Goal: Task Accomplishment & Management: Manage account settings

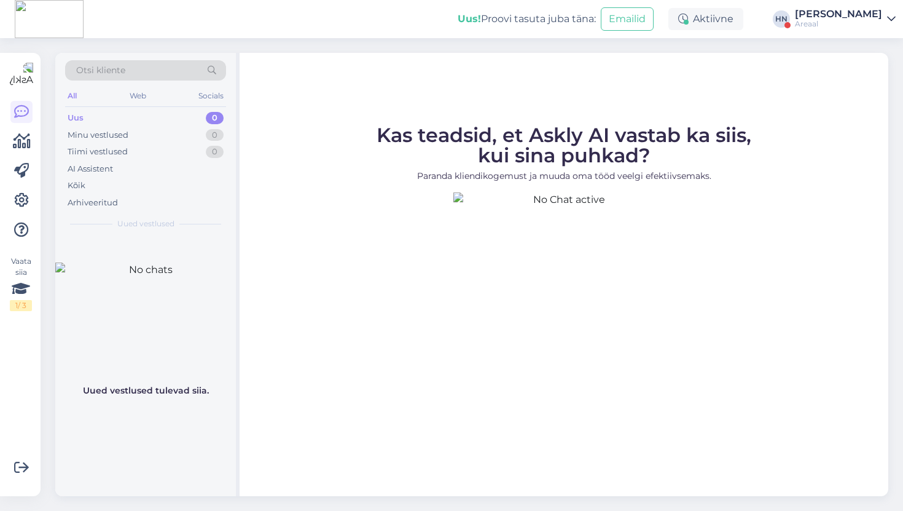
click at [879, 9] on div "[PERSON_NAME]" at bounding box center [838, 14] width 87 height 10
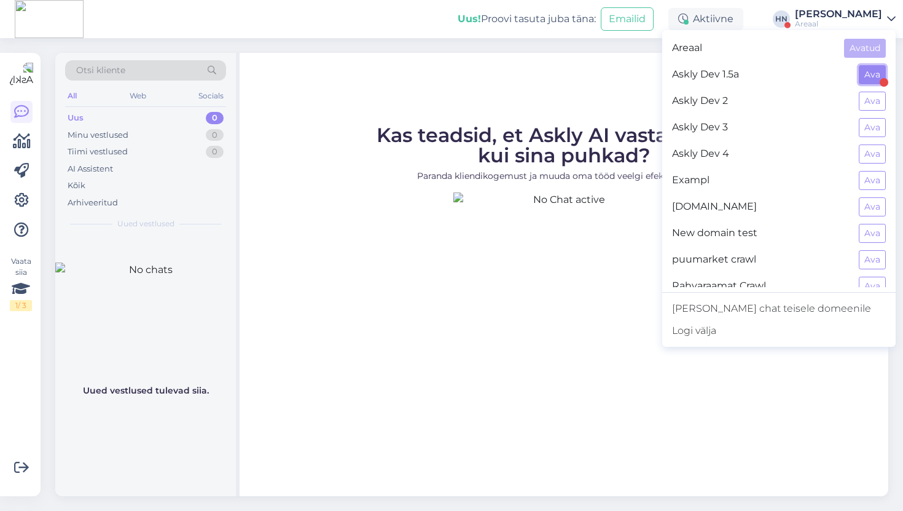
click at [882, 68] on button "Ava" at bounding box center [872, 74] width 27 height 19
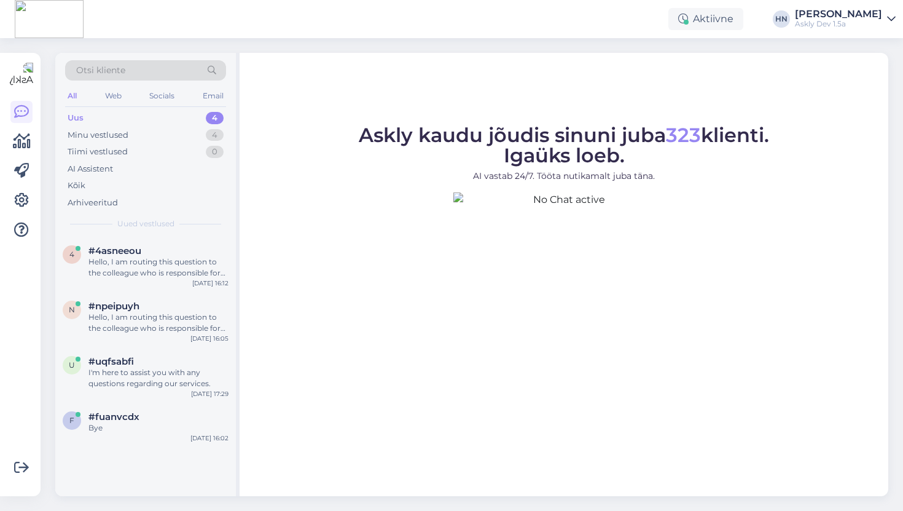
click at [197, 119] on div "Uus 4" at bounding box center [145, 117] width 161 height 17
click at [197, 125] on div "Uus 4" at bounding box center [145, 117] width 161 height 17
click at [197, 133] on div "Minu vestlused 4" at bounding box center [145, 135] width 161 height 17
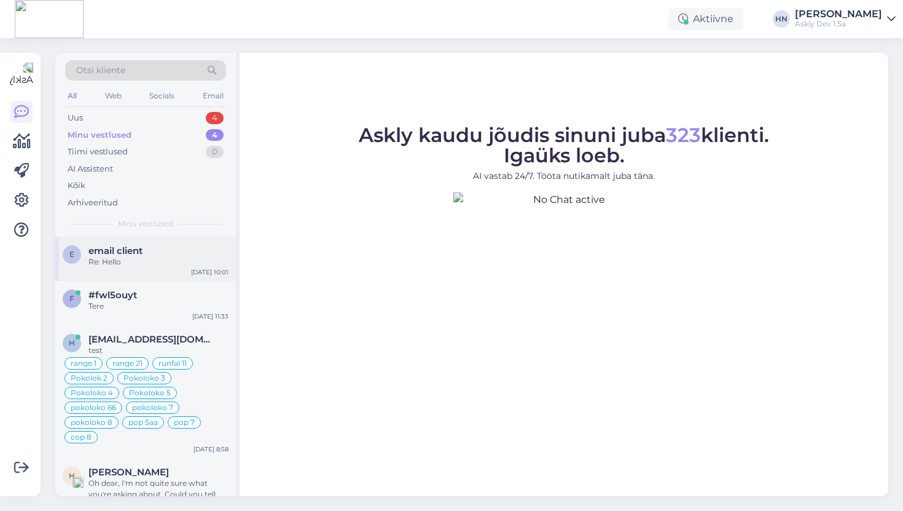
click at [165, 262] on div "Re: Hello" at bounding box center [158, 261] width 140 height 11
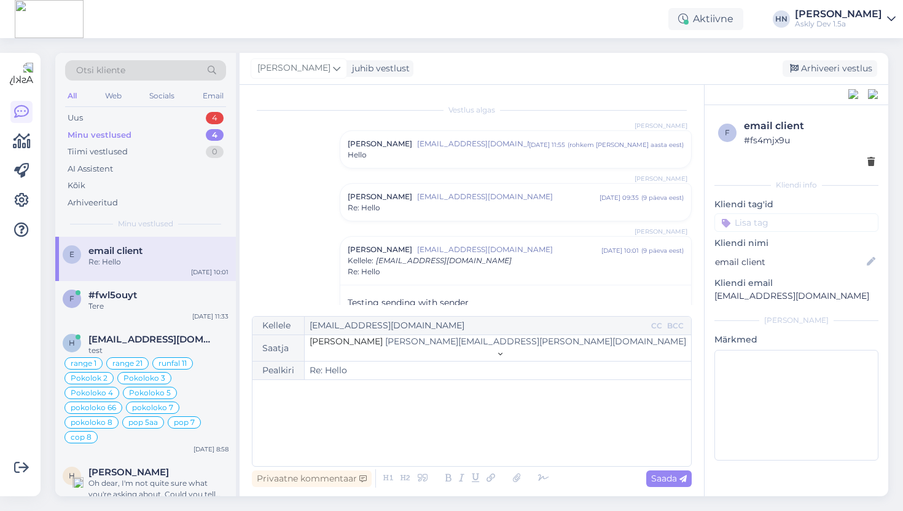
scroll to position [12, 0]
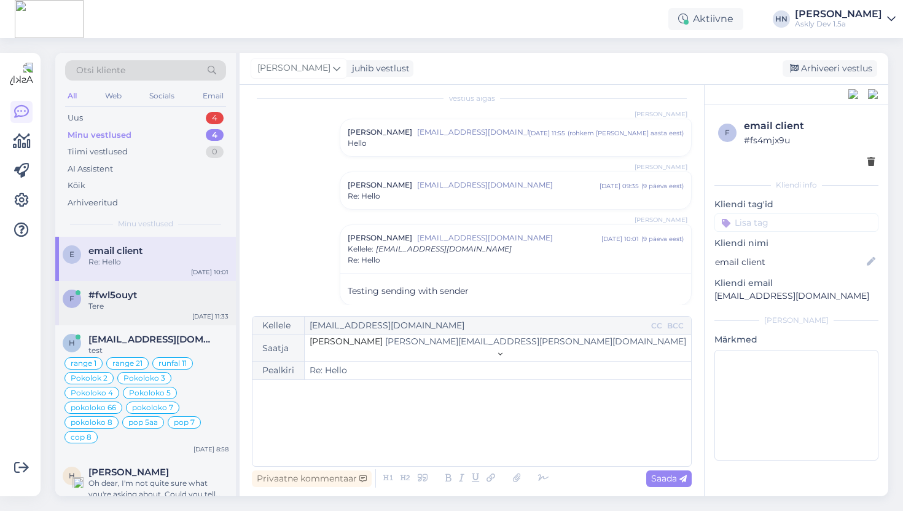
click at [162, 304] on div "Tere" at bounding box center [158, 305] width 140 height 11
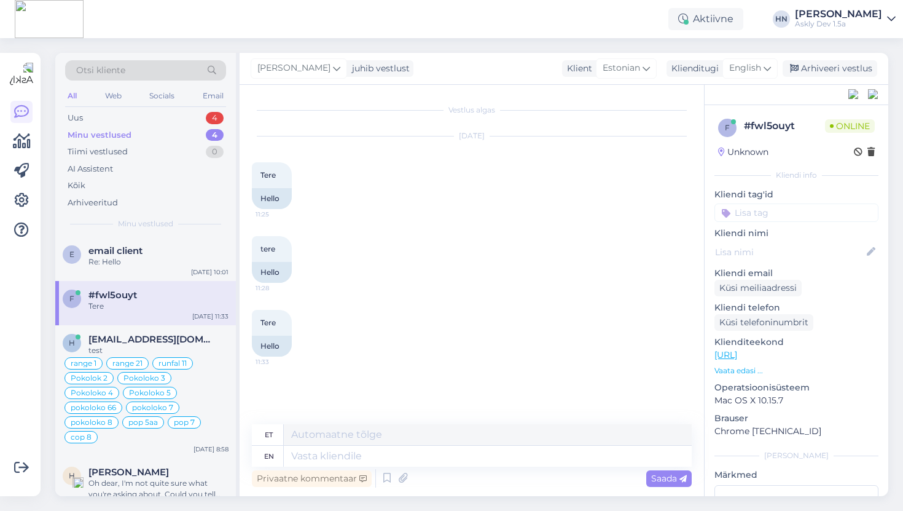
scroll to position [0, 0]
click at [497, 149] on div "[DATE] Tere 11:25 Hello" at bounding box center [472, 173] width 440 height 100
click at [153, 374] on div "Pokoloko 3" at bounding box center [144, 378] width 54 height 12
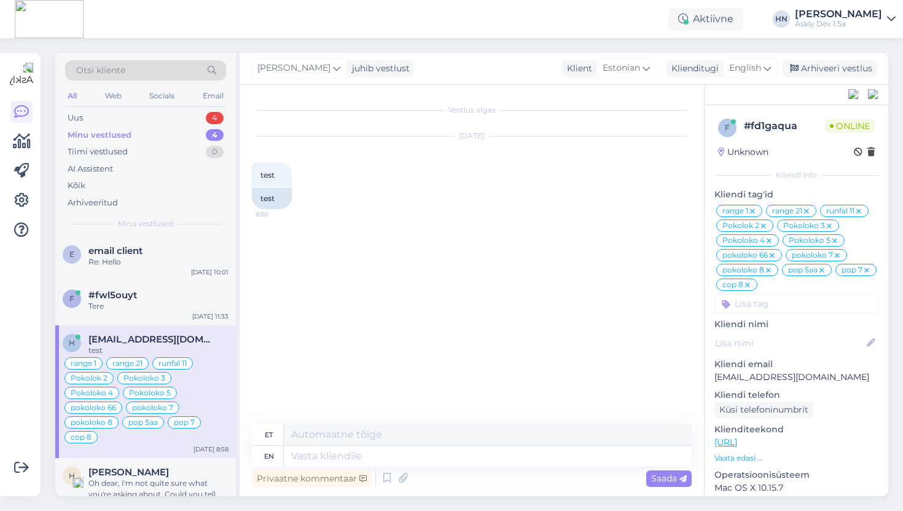
scroll to position [2, 0]
click at [147, 464] on span "[PERSON_NAME]" at bounding box center [128, 469] width 80 height 11
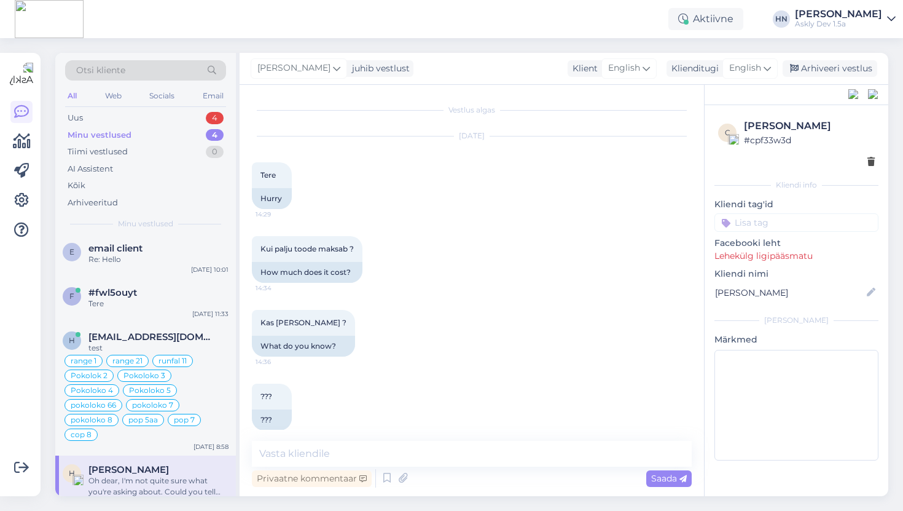
scroll to position [369, 0]
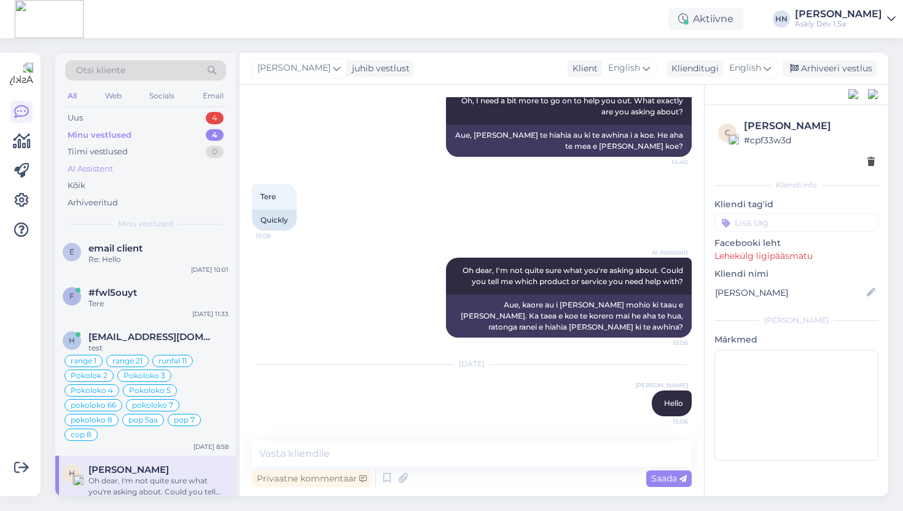
click at [151, 176] on div "AI Assistent" at bounding box center [145, 168] width 161 height 17
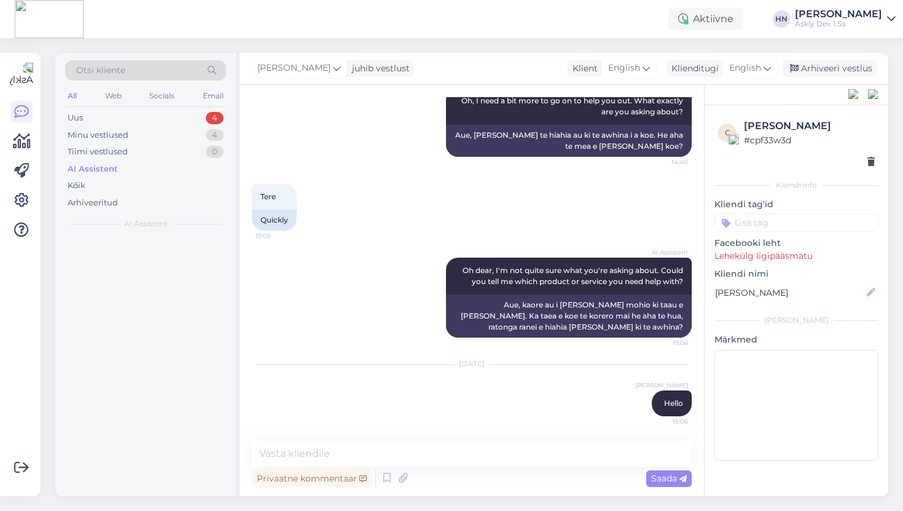
scroll to position [0, 0]
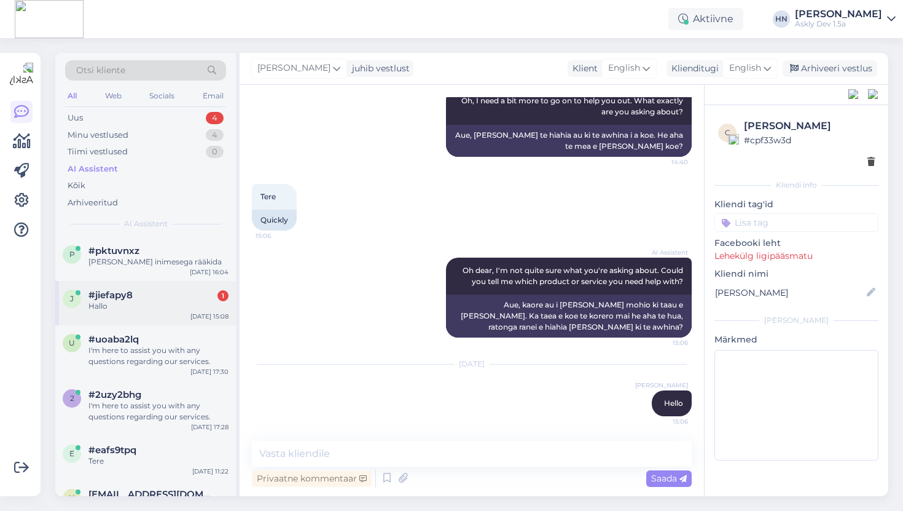
click at [151, 318] on div "j #jiefapy8 1 Hallo [DATE] 15:08" at bounding box center [145, 303] width 181 height 44
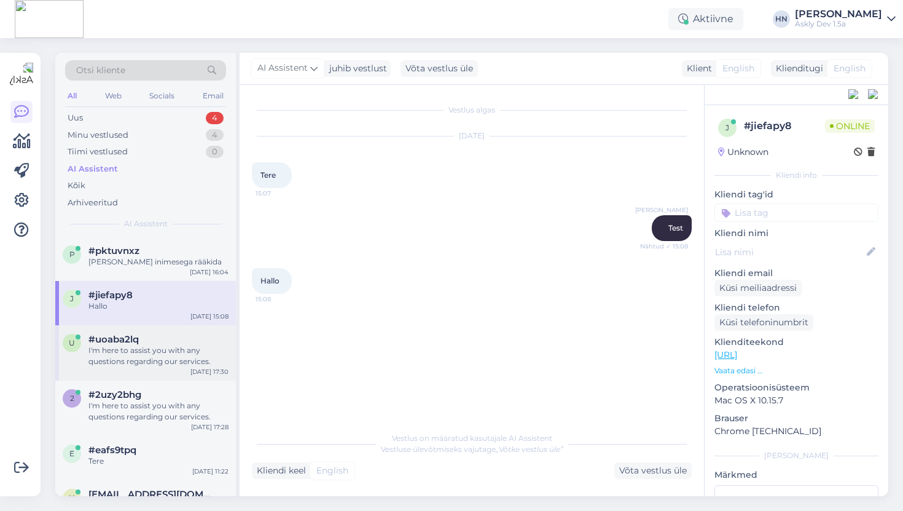
click at [151, 334] on div "#uoaba2lq" at bounding box center [158, 339] width 140 height 11
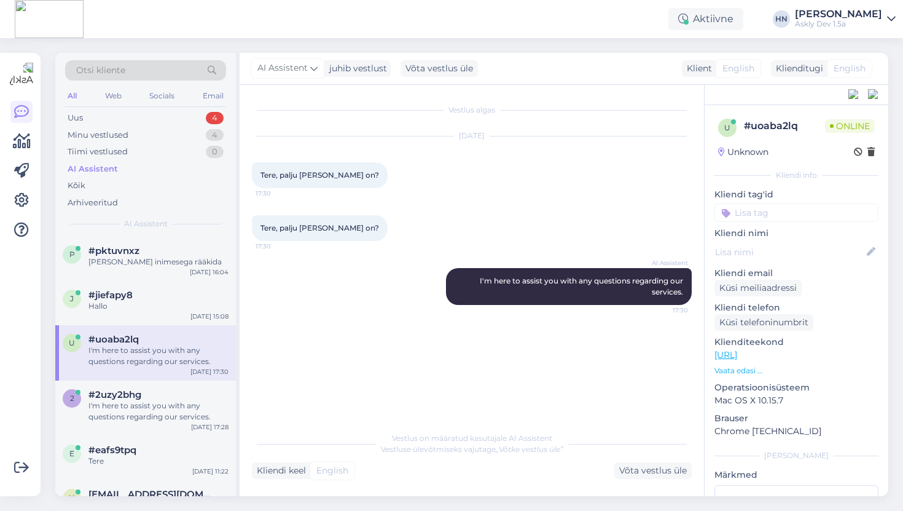
click at [164, 379] on div "u #uoaba2lq I'm here to assist you with any questions regarding our services. […" at bounding box center [145, 352] width 181 height 55
click at [165, 393] on div "#2uzy2bhg" at bounding box center [158, 394] width 140 height 11
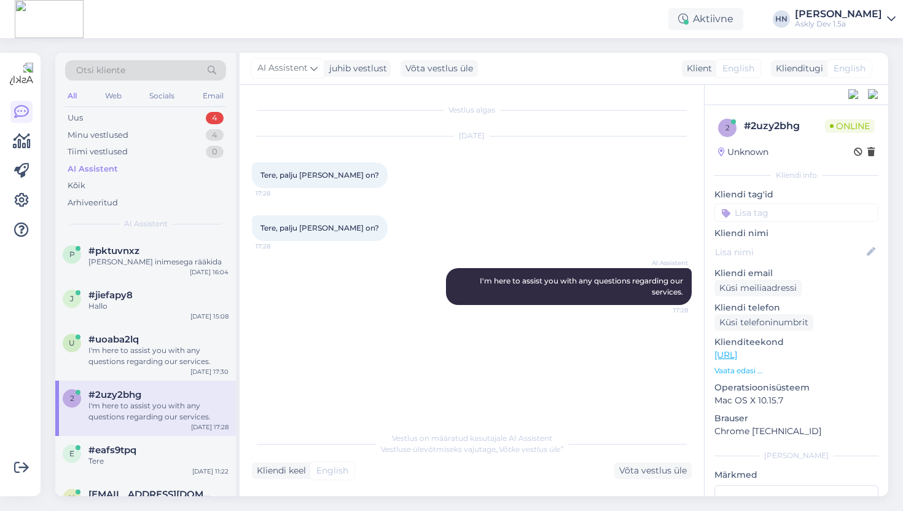
click at [164, 430] on div "2 #2uzy2bhg I'm here to assist you with any questions regarding our services. […" at bounding box center [145, 407] width 181 height 55
click at [165, 436] on div "e #eafs9tpq Tere [DATE] 11:22" at bounding box center [145, 458] width 181 height 44
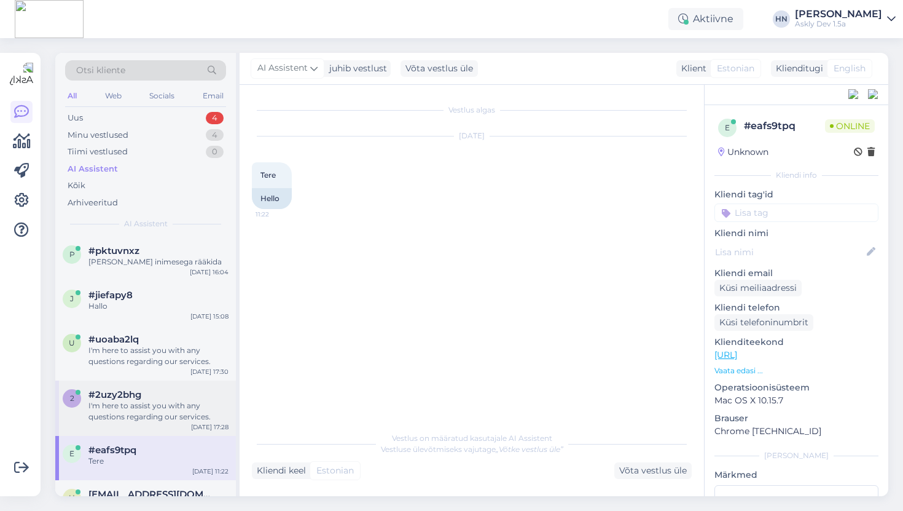
click at [176, 394] on div "#2uzy2bhg" at bounding box center [158, 394] width 140 height 11
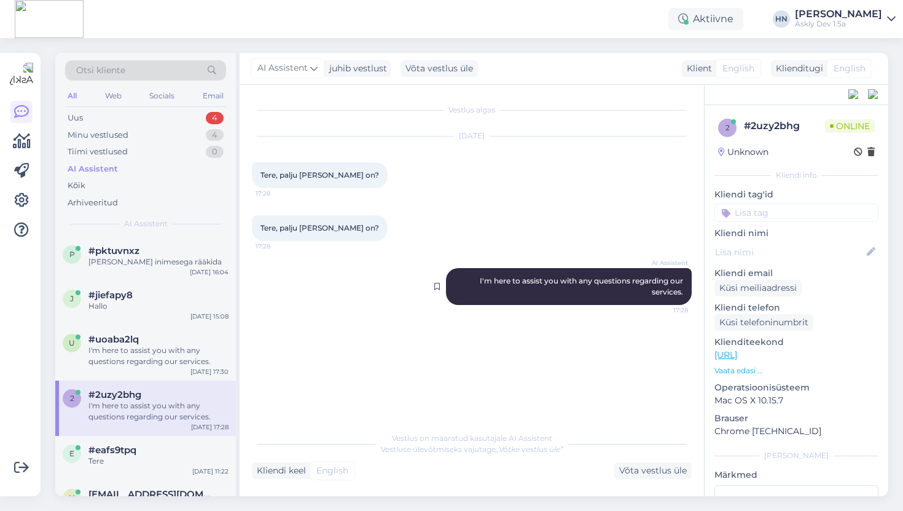
click at [485, 285] on div "AI Assistent I'm here to assist you with any questions regarding our services. …" at bounding box center [569, 286] width 246 height 37
click at [20, 196] on icon at bounding box center [21, 200] width 15 height 15
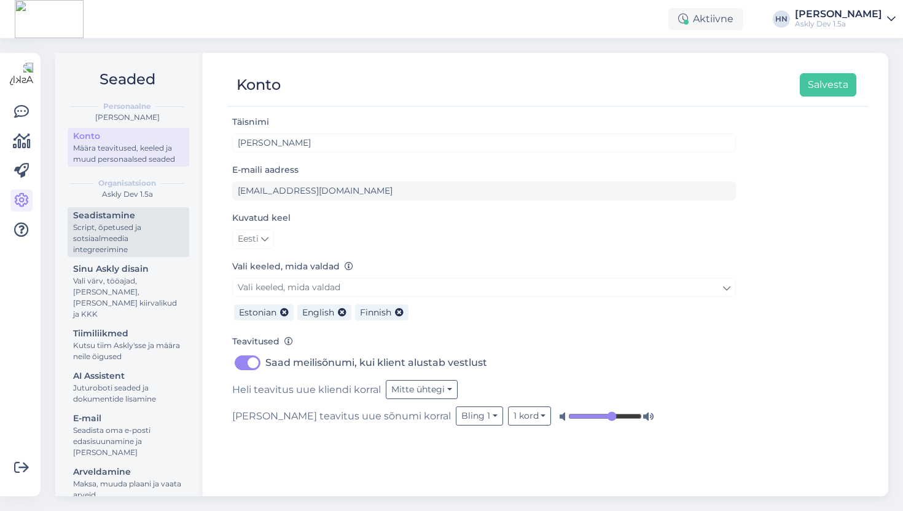
click at [135, 233] on div "Script, õpetused ja sotsiaalmeedia integreerimine" at bounding box center [128, 238] width 111 height 33
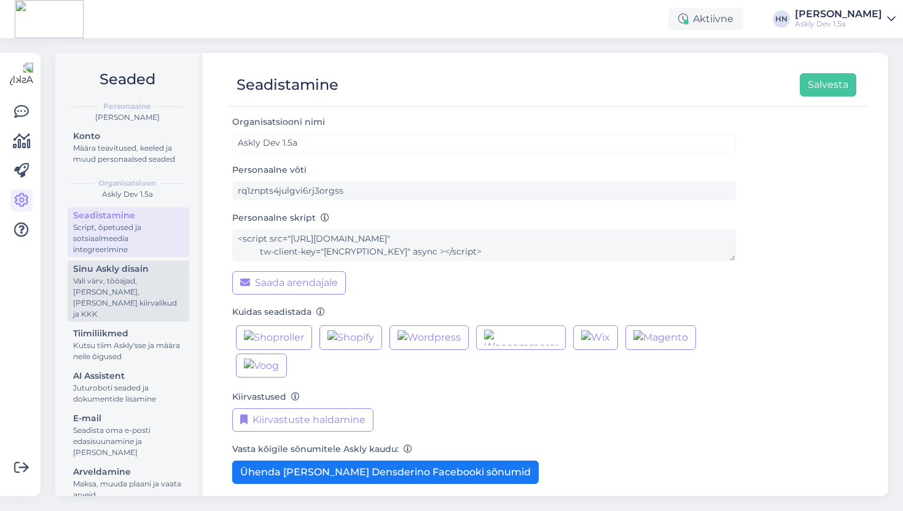
click at [158, 278] on div "Vali värv, tööajad, [PERSON_NAME], [PERSON_NAME] kiirvalikud ja KKK" at bounding box center [128, 297] width 111 height 44
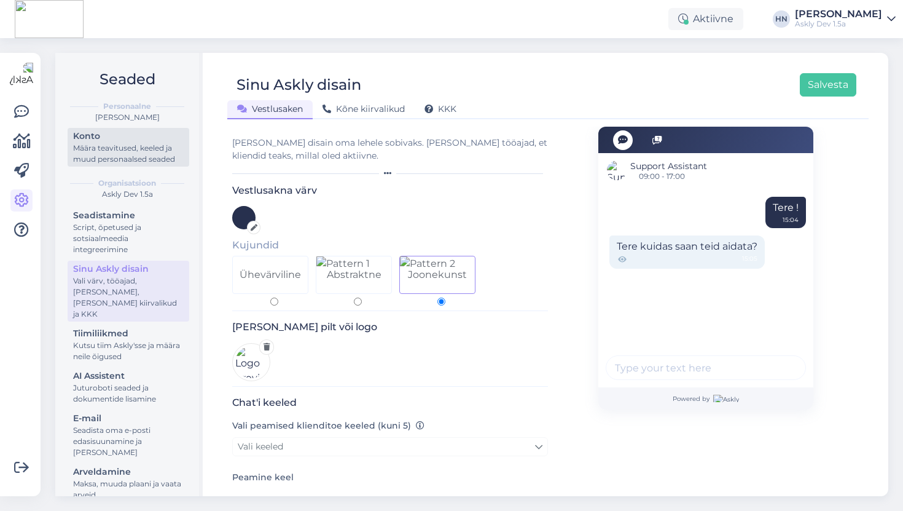
click at [127, 145] on div "Määra teavitused, keeled ja muud personaalsed seaded" at bounding box center [128, 154] width 111 height 22
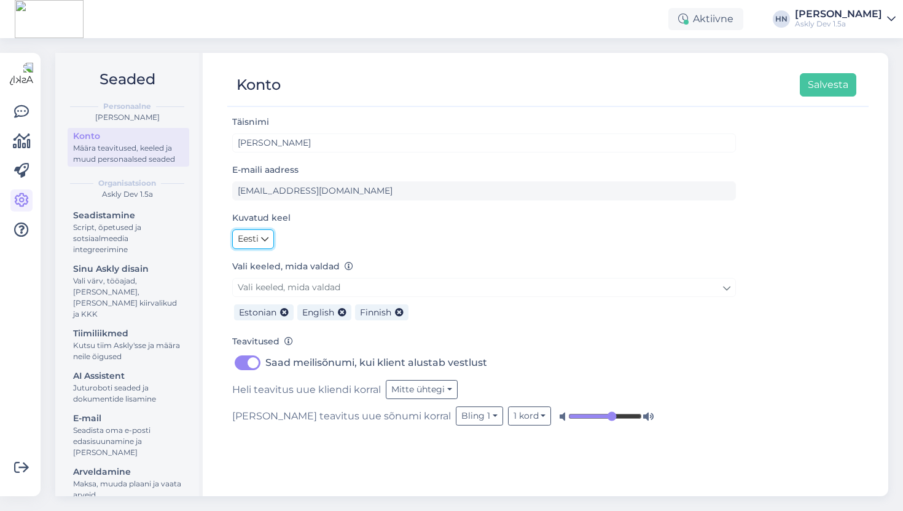
click at [248, 247] on link "Eesti" at bounding box center [253, 239] width 42 height 20
click at [256, 273] on link "English" at bounding box center [265, 266] width 66 height 20
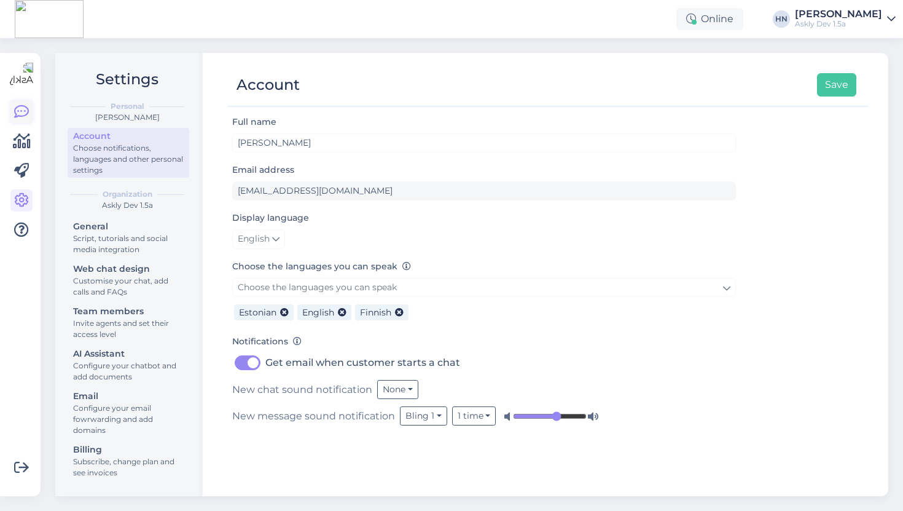
click at [27, 115] on icon at bounding box center [21, 111] width 15 height 15
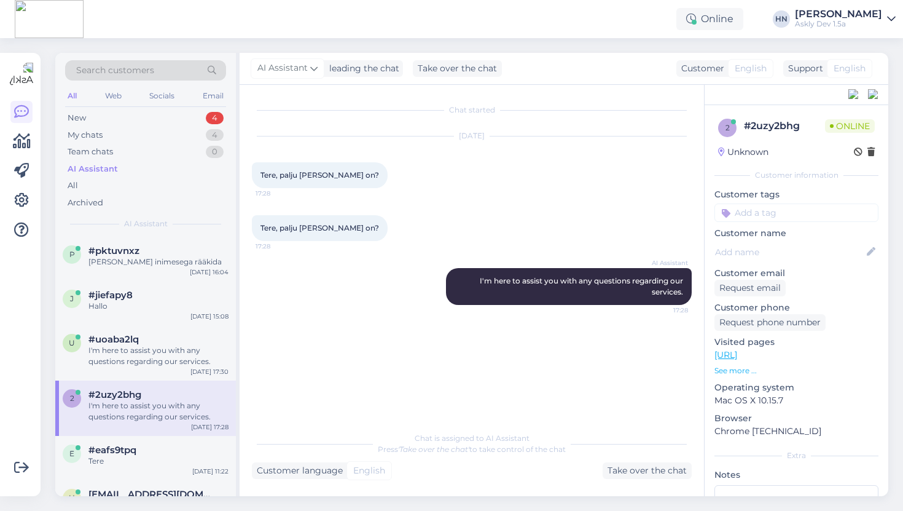
click at [250, 31] on div "Online [PERSON_NAME] Askly Dev 1.5a" at bounding box center [451, 19] width 903 height 38
click at [17, 185] on div at bounding box center [21, 171] width 22 height 140
click at [27, 200] on icon at bounding box center [21, 200] width 15 height 15
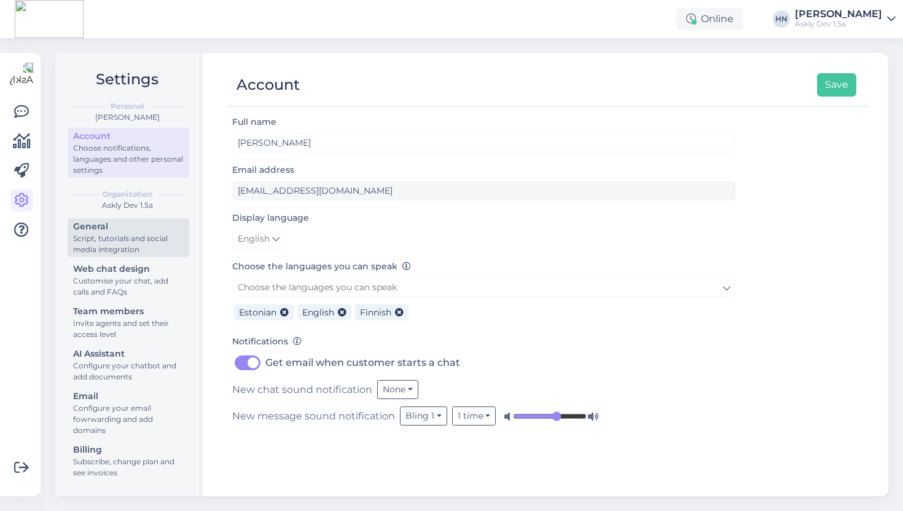
click at [178, 240] on div "Script, tutorials and social media integration" at bounding box center [128, 244] width 111 height 22
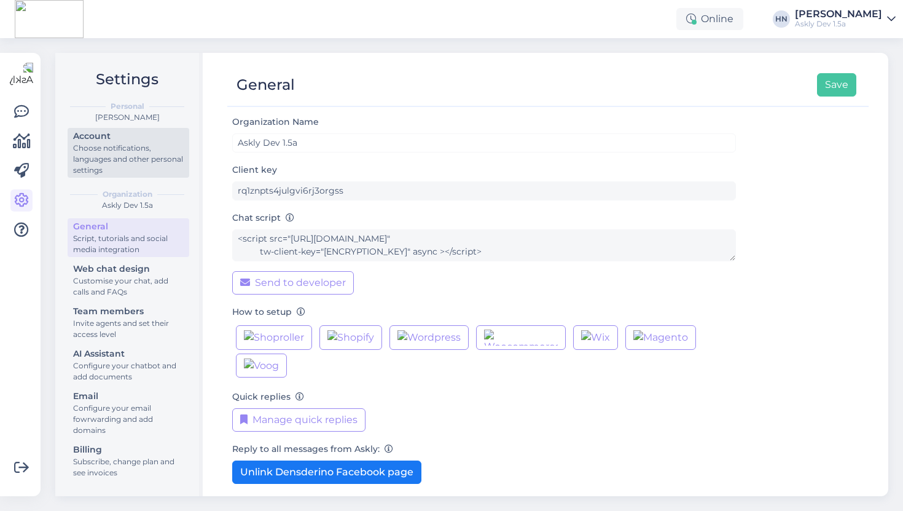
click at [147, 153] on div "Choose notifications, languages and other personal settings" at bounding box center [128, 159] width 111 height 33
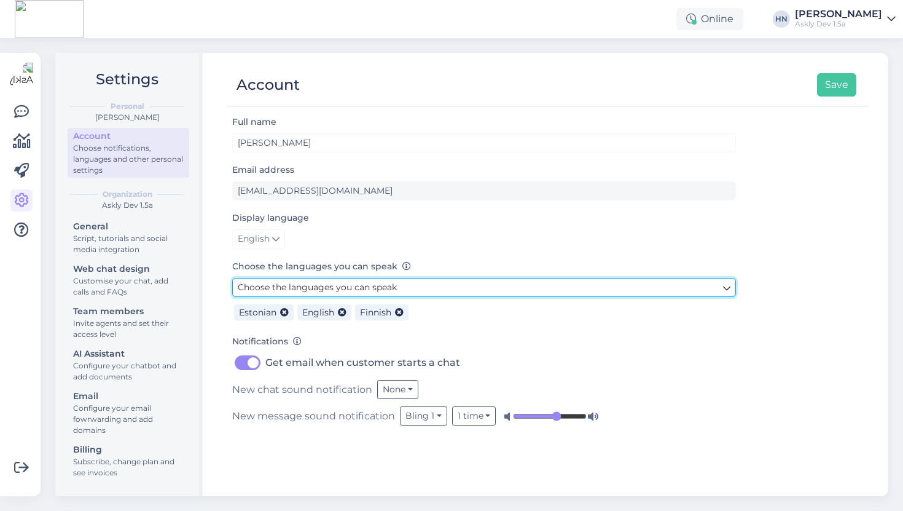
click at [280, 289] on span "Choose the languages you can speak" at bounding box center [317, 286] width 159 height 11
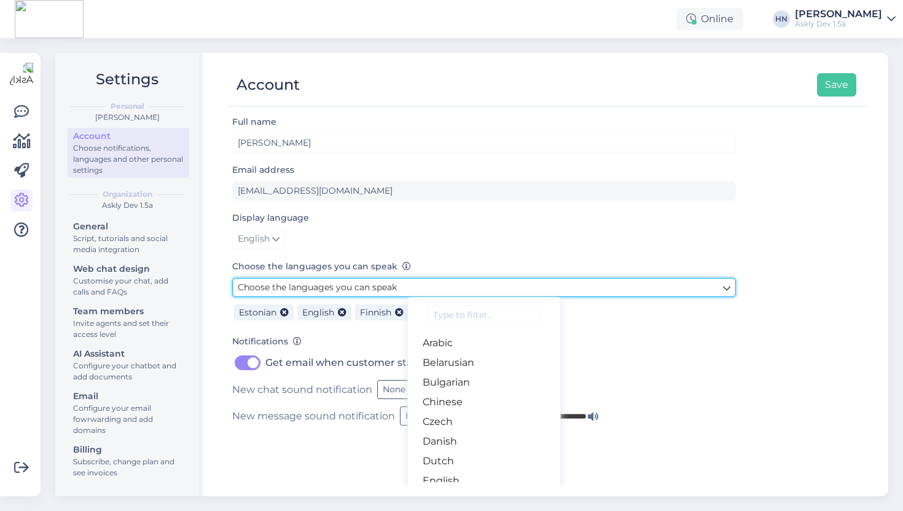
click at [280, 288] on span "Choose the languages you can speak" at bounding box center [317, 286] width 159 height 11
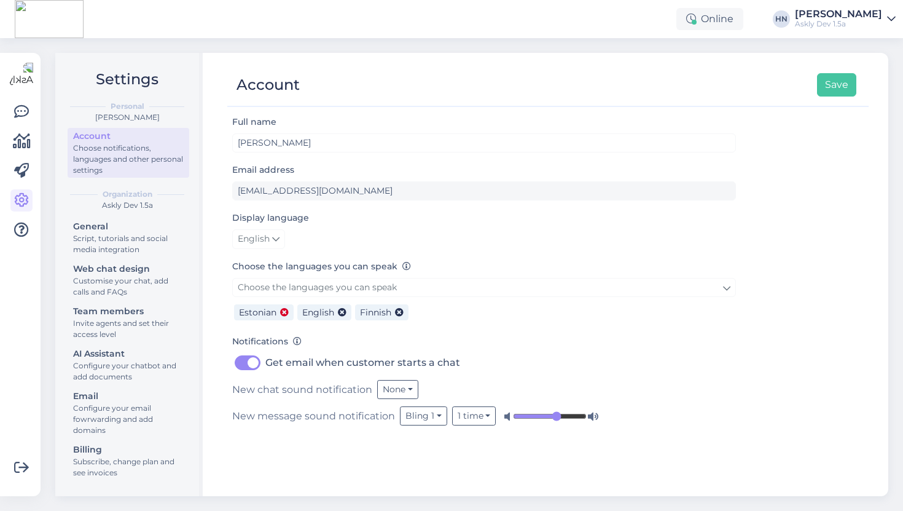
drag, startPoint x: 262, startPoint y: 312, endPoint x: 279, endPoint y: 310, distance: 16.6
click at [277, 311] on span "Estonian" at bounding box center [264, 312] width 60 height 17
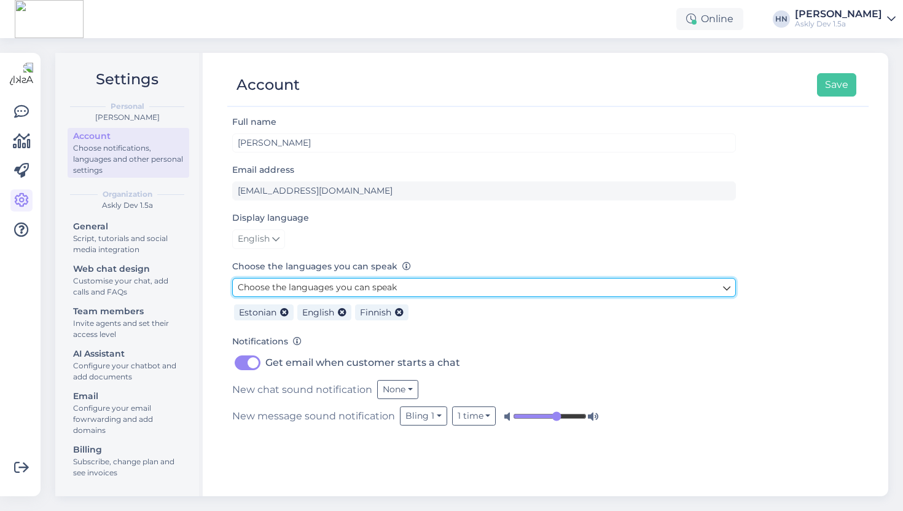
click at [285, 281] on link "Choose the languages you can speak" at bounding box center [484, 287] width 504 height 19
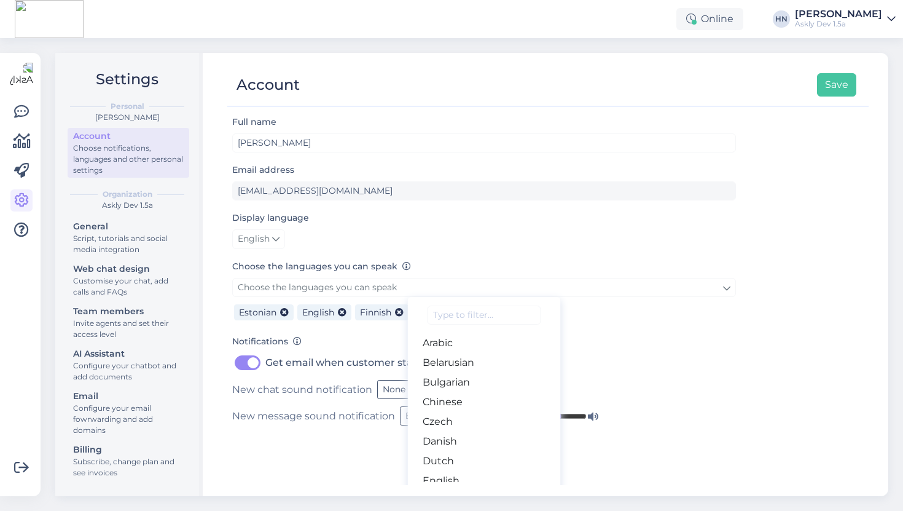
click at [224, 285] on div "Account Save Full name [PERSON_NAME] Email address [EMAIL_ADDRESS][DOMAIN_NAME]…" at bounding box center [548, 274] width 681 height 443
click at [21, 103] on link at bounding box center [21, 112] width 22 height 22
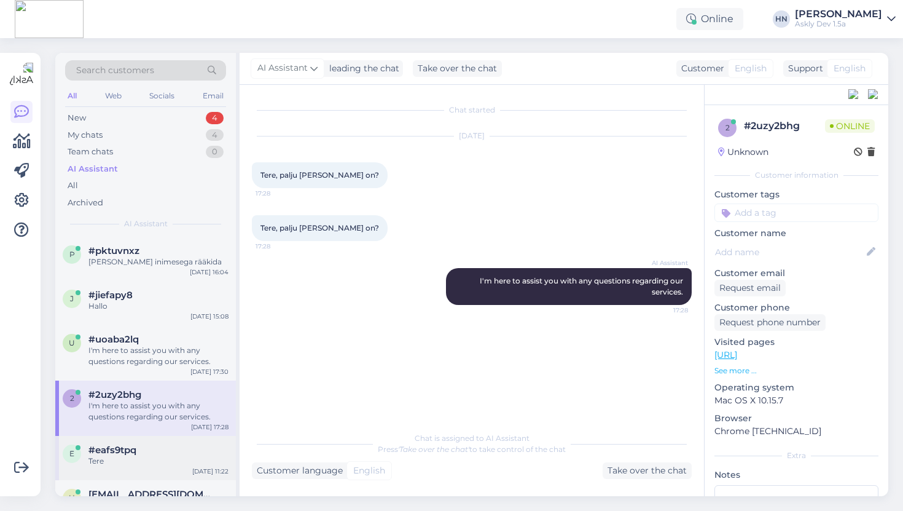
click at [112, 453] on span "#eafs9tpq" at bounding box center [112, 449] width 48 height 11
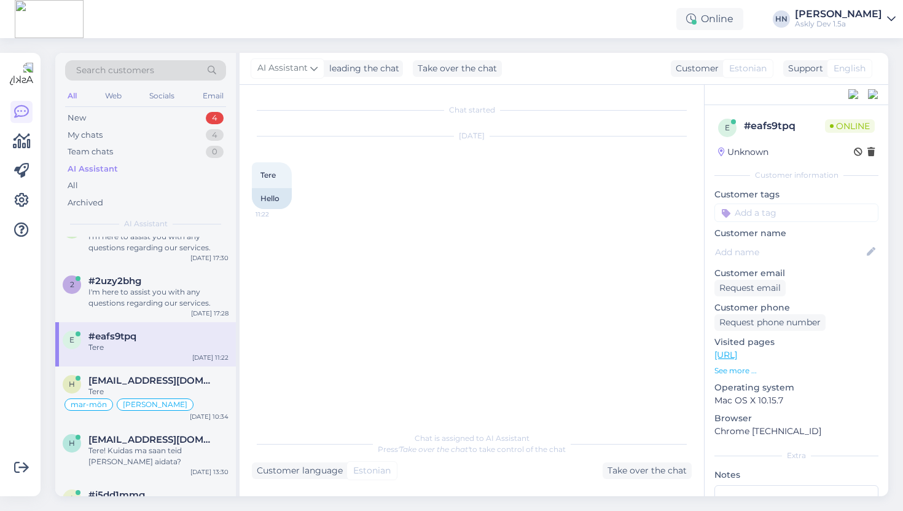
scroll to position [124, 0]
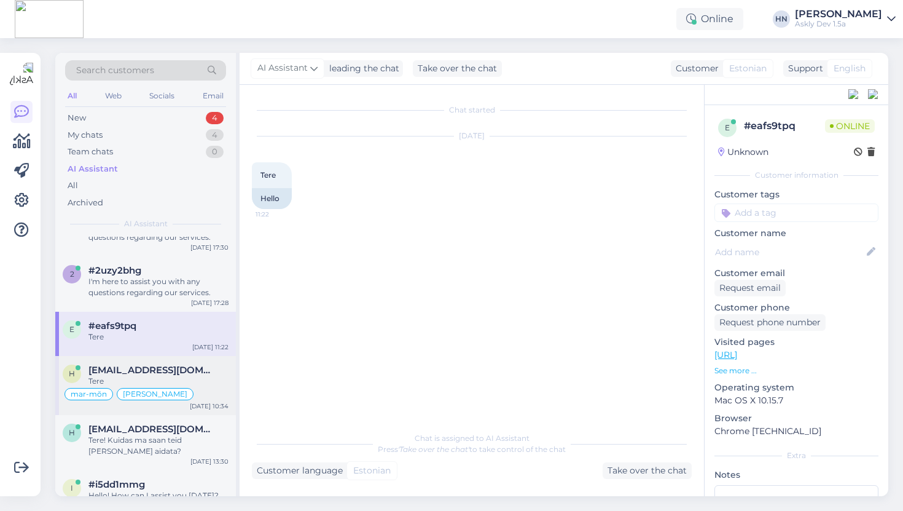
click at [128, 391] on span "[PERSON_NAME]" at bounding box center [155, 393] width 65 height 7
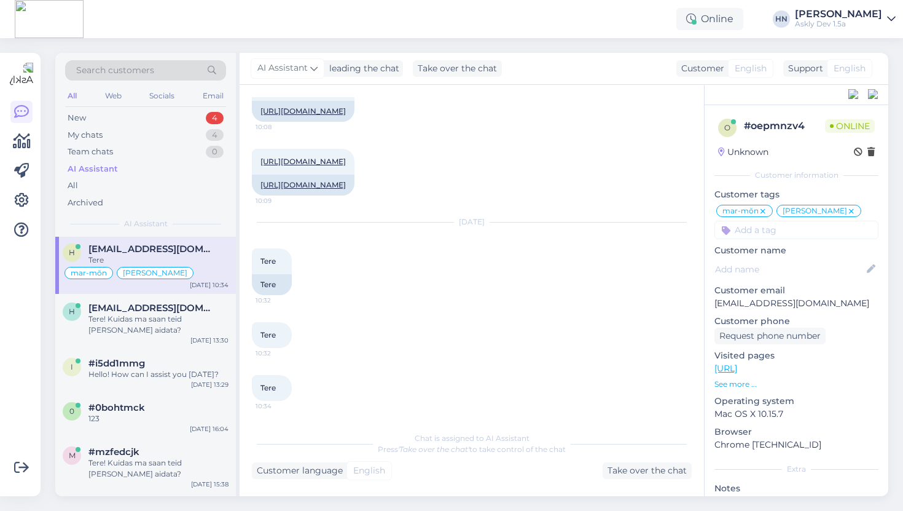
scroll to position [268, 0]
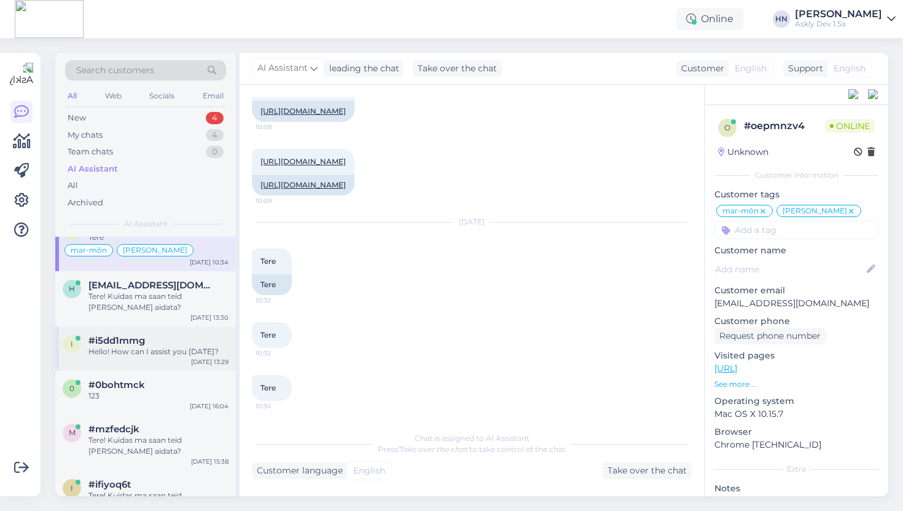
click at [162, 351] on div "Hello! How can I assist you [DATE]?" at bounding box center [158, 351] width 140 height 11
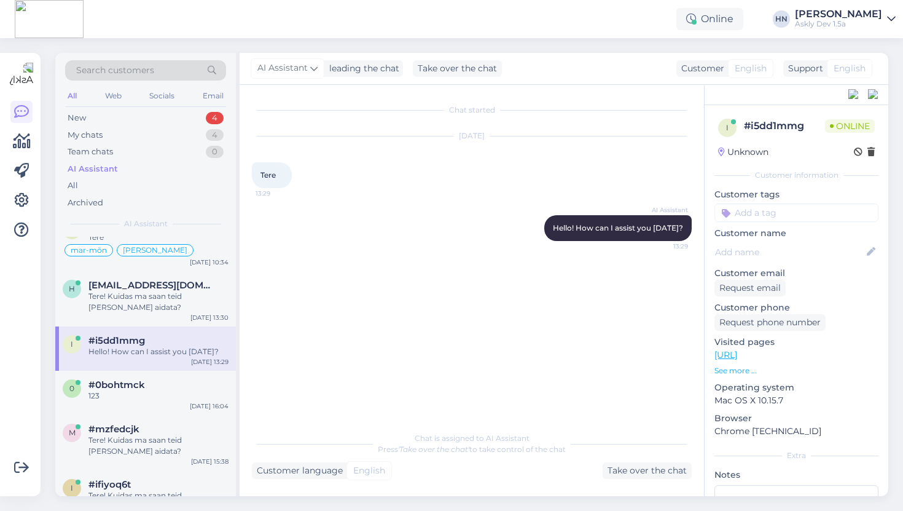
scroll to position [0, 0]
click at [413, 243] on div "AI Assistant Hello! How can I assist you [DATE]? 13:29" at bounding box center [472, 228] width 440 height 53
click at [659, 233] on div "AI Assistant Hello! How can I assist you [DATE]? 13:29" at bounding box center [617, 228] width 147 height 26
click at [410, 268] on div "Chat started [DATE] Tere 13:29 AI Assistant Hello! How can I assist you [DATE]?…" at bounding box center [477, 255] width 451 height 317
click at [138, 313] on div "h [PERSON_NAME][EMAIL_ADDRESS][DOMAIN_NAME] Tere! Kuidas ma saan teid [PERSON_N…" at bounding box center [145, 298] width 181 height 55
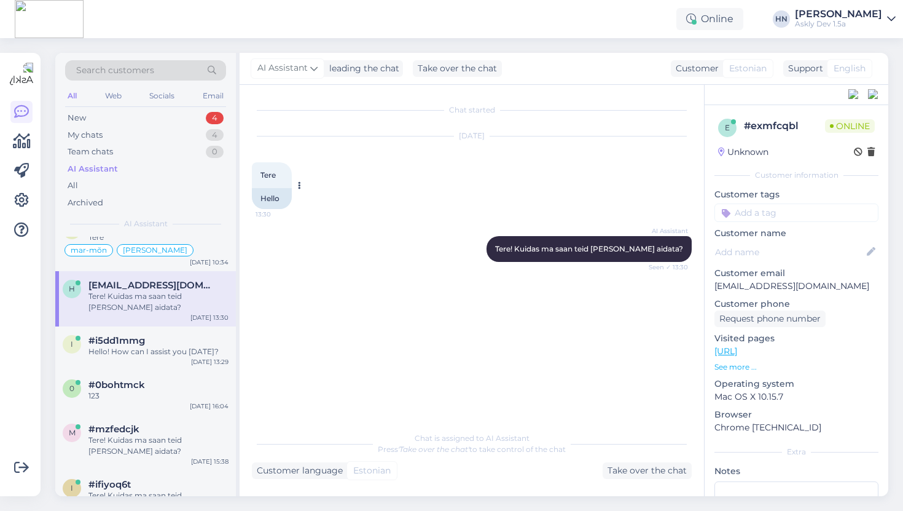
click at [299, 186] on icon at bounding box center [299, 185] width 3 height 7
click at [281, 198] on div "Hello" at bounding box center [272, 198] width 40 height 21
click at [543, 255] on div "AI Assistant Tere! Kuidas ma saan teid [PERSON_NAME] aidata? Seen ✓ 13:30" at bounding box center [589, 249] width 205 height 26
click at [126, 353] on div "Hello! How can I assist you [DATE]?" at bounding box center [158, 351] width 140 height 11
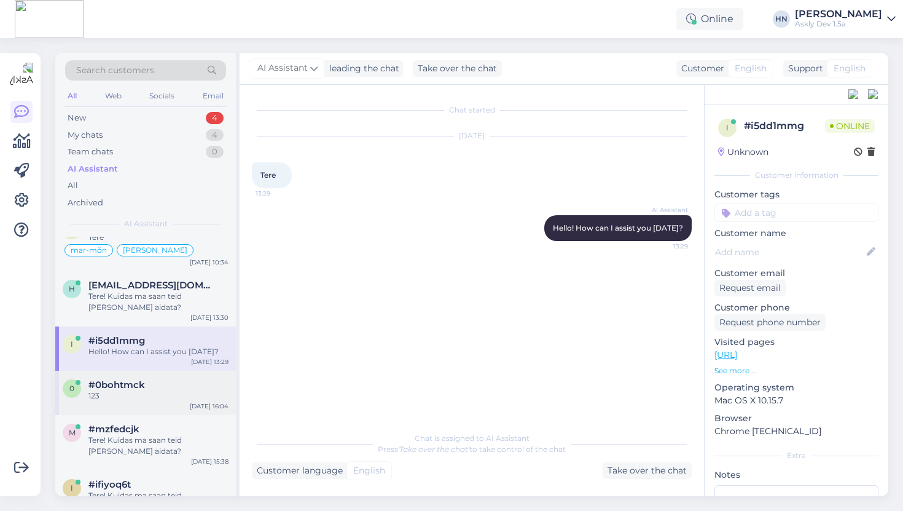
click at [124, 401] on div "123" at bounding box center [158, 395] width 140 height 11
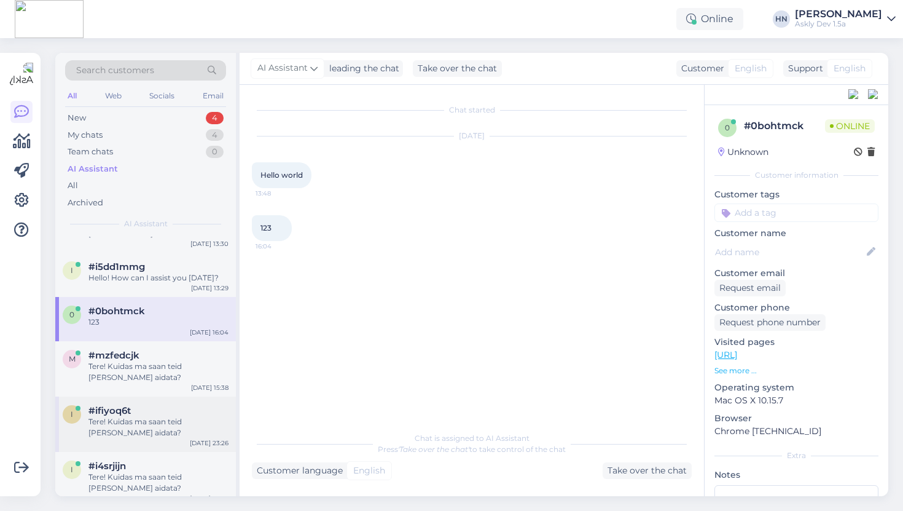
scroll to position [353, 0]
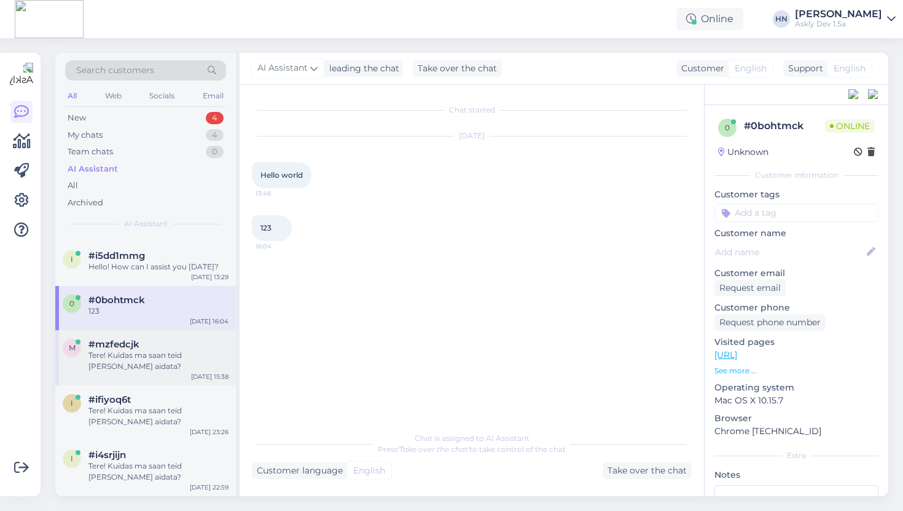
click at [138, 358] on div "Tere! Kuidas ma saan teid [PERSON_NAME] aidata?" at bounding box center [158, 361] width 140 height 22
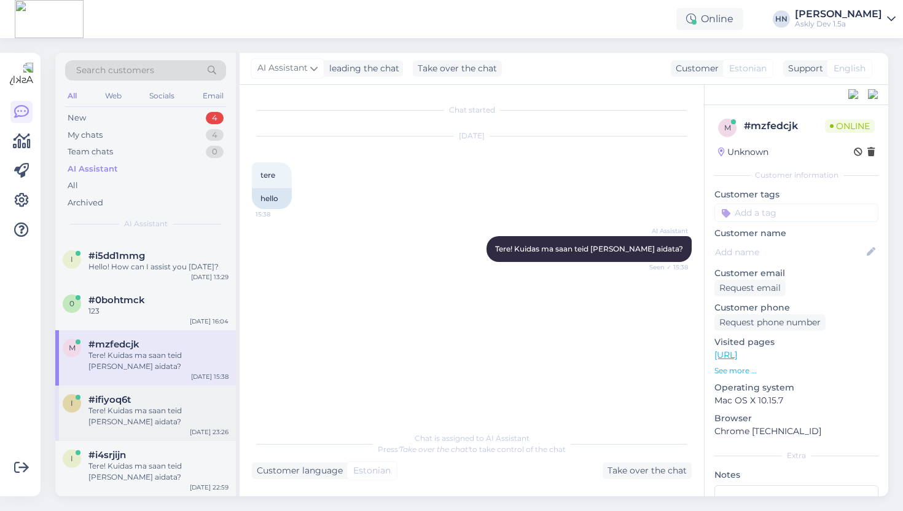
click at [140, 429] on div "i #ifiyoq6t Tere! Kuidas ma saan teid [PERSON_NAME] aidata? [DATE] 23:26" at bounding box center [145, 412] width 181 height 55
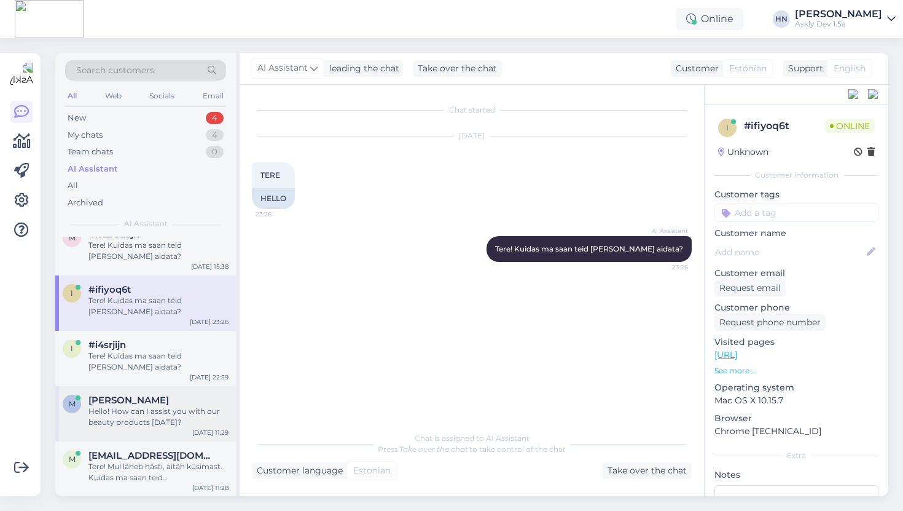
click at [142, 422] on div "Hello! How can I assist you with our beauty products [DATE]?" at bounding box center [158, 417] width 140 height 22
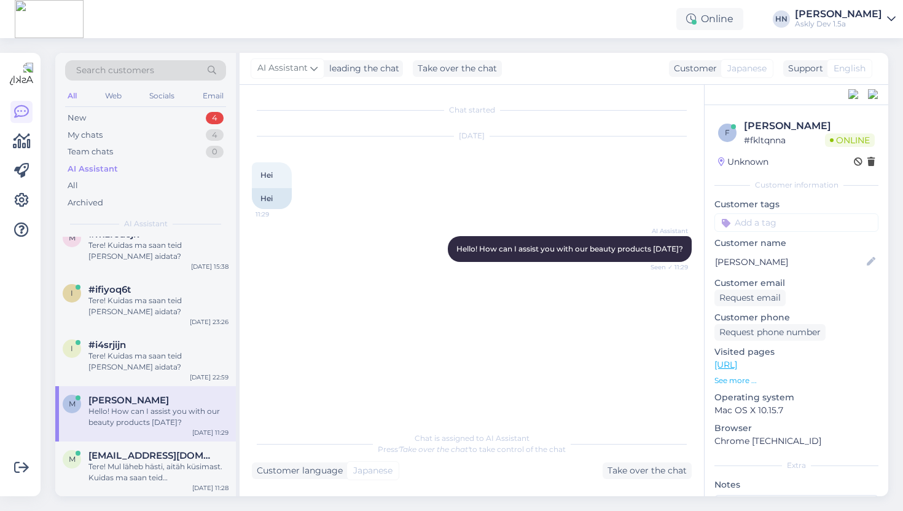
scroll to position [699, 0]
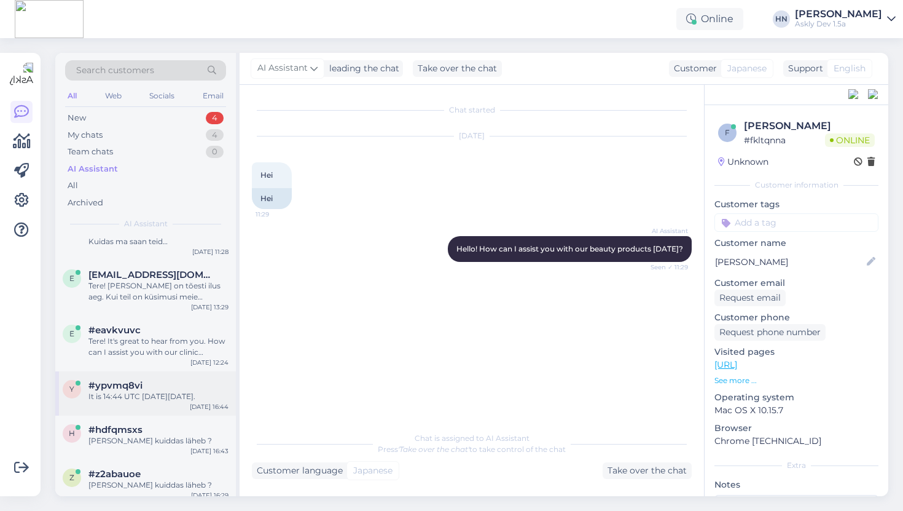
click at [146, 395] on div "It is 14:44 UTC [DATE][DATE]." at bounding box center [158, 396] width 140 height 11
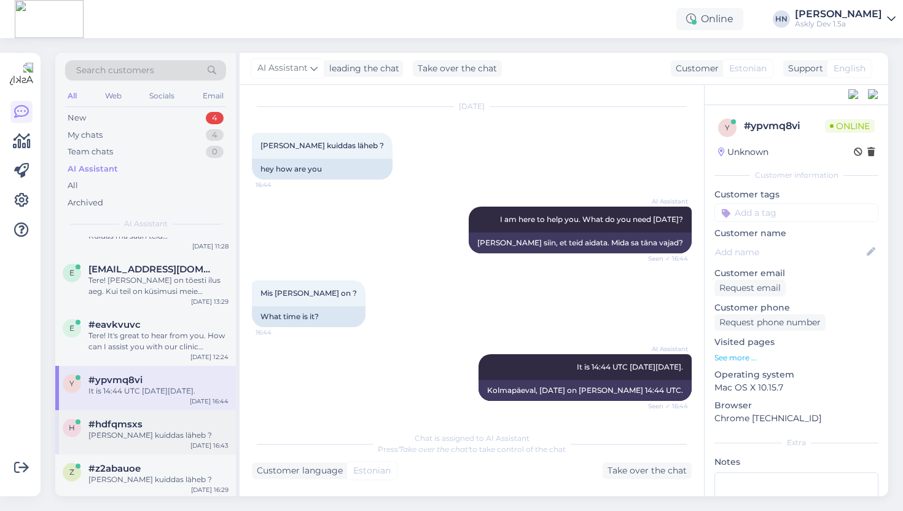
scroll to position [939, 0]
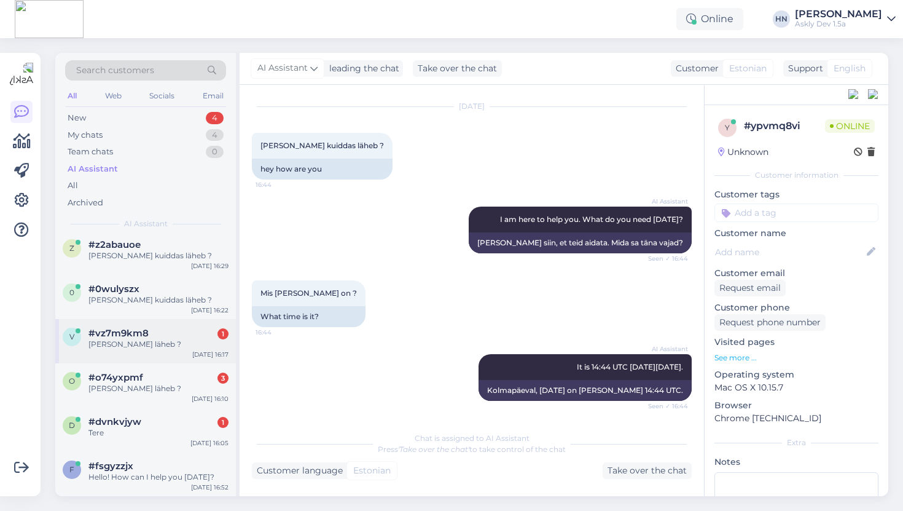
click at [140, 358] on div "v #vz7m9km8 1 Kuidas läheb ? [DATE] 16:17" at bounding box center [145, 341] width 181 height 44
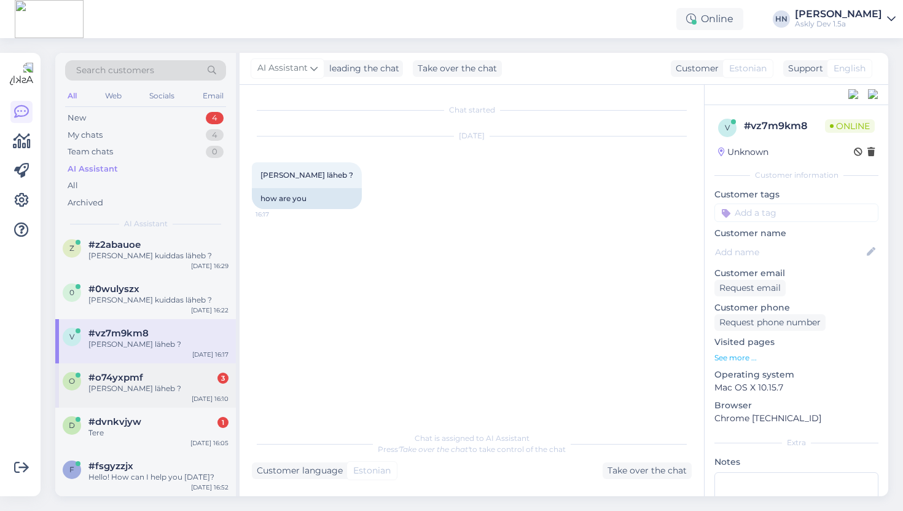
click at [131, 398] on div "o #o74yxpmf 3 Kuidas läheb ? [DATE] 16:10" at bounding box center [145, 385] width 181 height 44
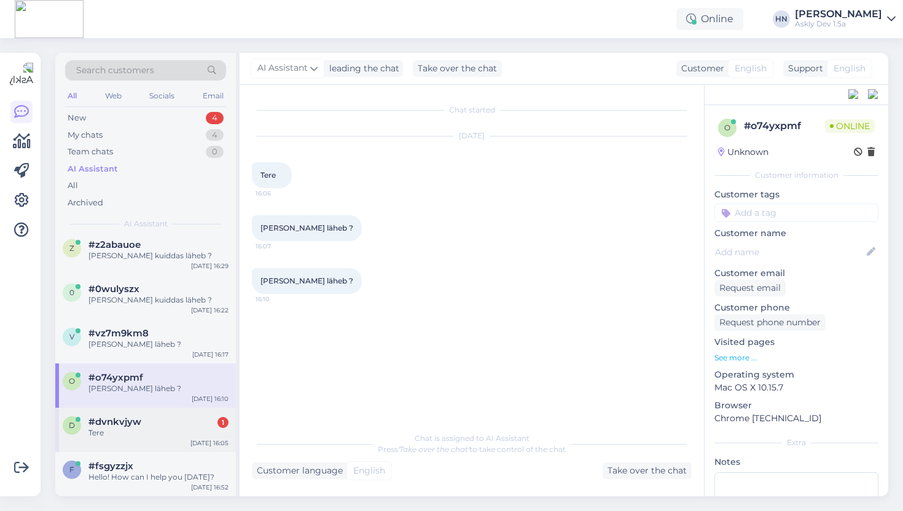
click at [131, 447] on div "d #dvnkvjyw 1 Tere [DATE] 16:05" at bounding box center [145, 429] width 181 height 44
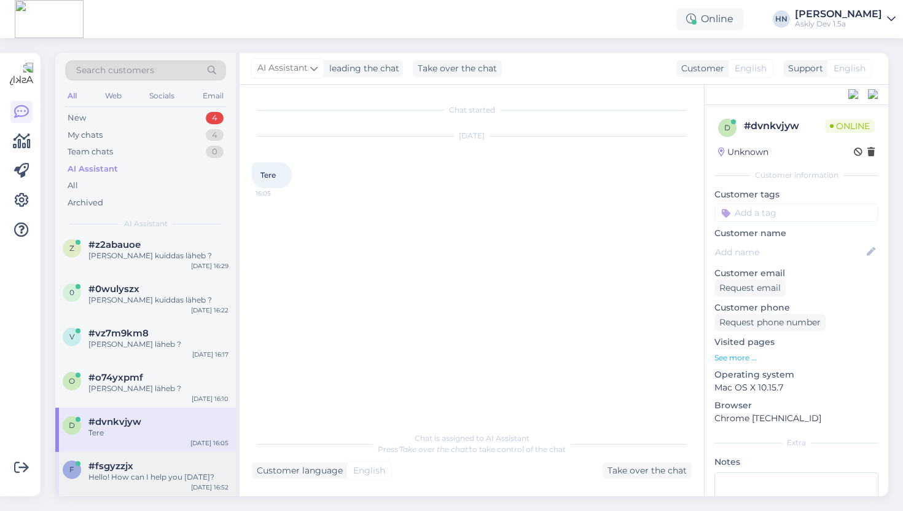
click at [131, 471] on div "Hello! How can I help you [DATE]?" at bounding box center [158, 476] width 140 height 11
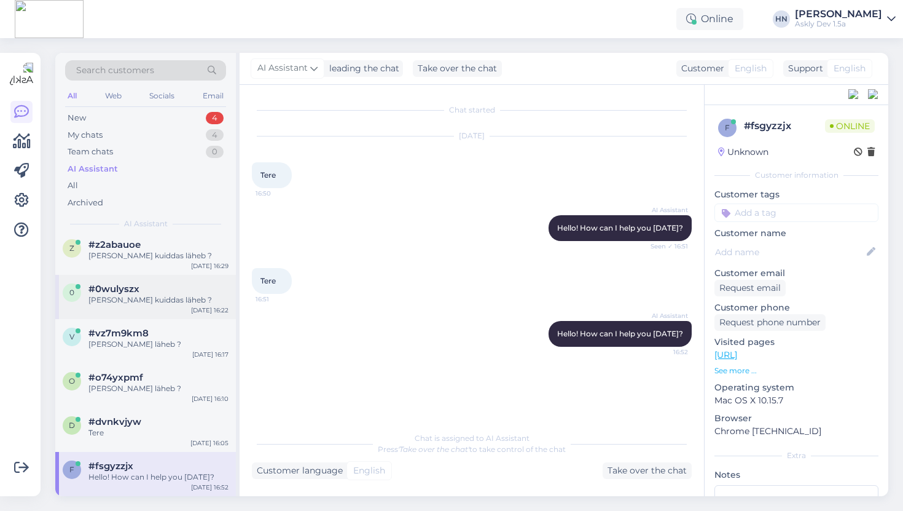
click at [135, 302] on div "[PERSON_NAME] kuiddas läheb ?" at bounding box center [158, 299] width 140 height 11
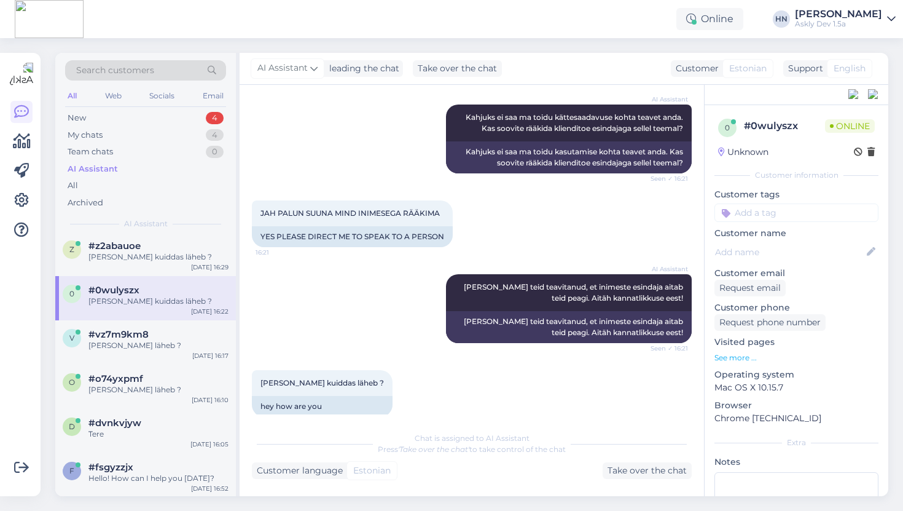
scroll to position [826, 0]
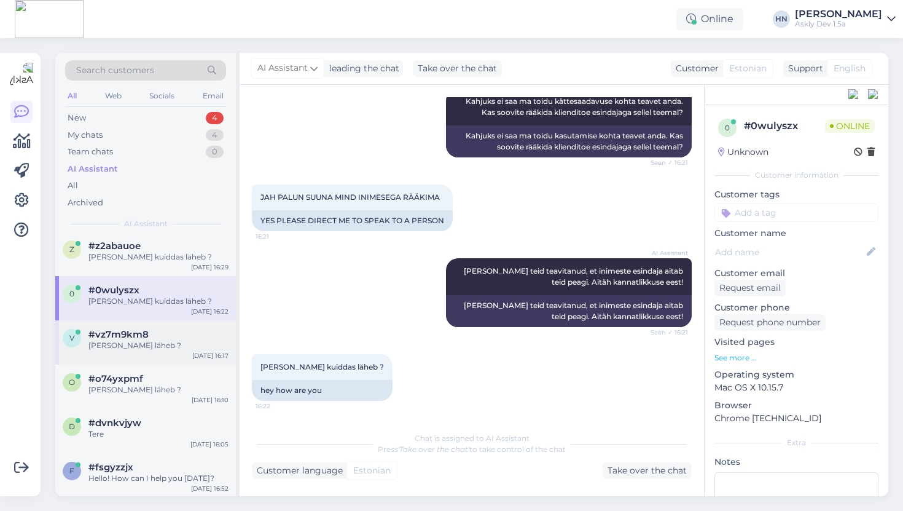
click at [186, 340] on div "#vz7m9km8" at bounding box center [158, 334] width 140 height 11
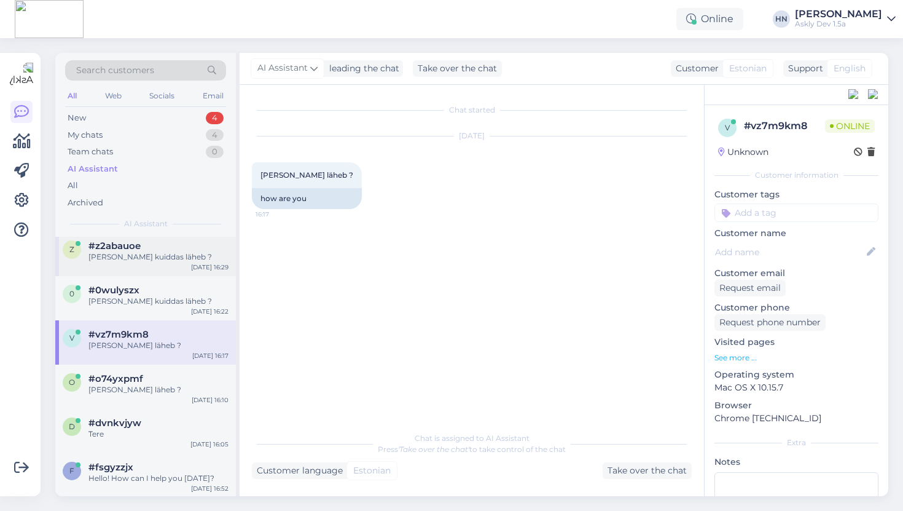
click at [164, 262] on div "[PERSON_NAME] kuiddas läheb ?" at bounding box center [158, 256] width 140 height 11
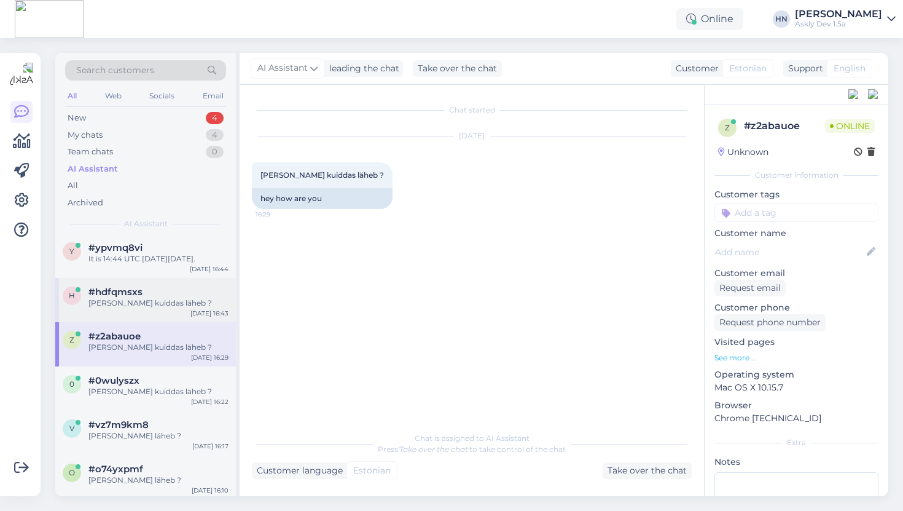
scroll to position [834, 0]
click at [145, 297] on div "h #hdfqmsxs Hei kuiddas läheb ? [DATE] 16:43" at bounding box center [145, 302] width 181 height 44
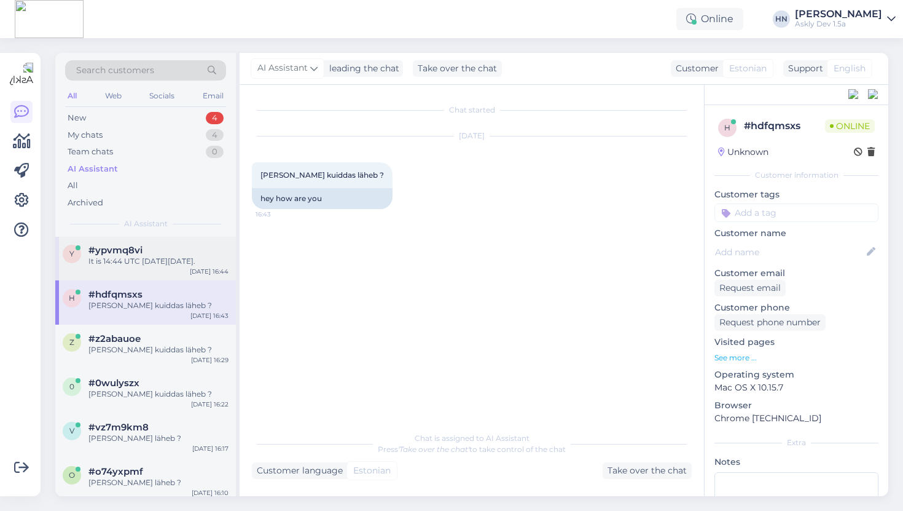
click at [149, 280] on div "y #ypvmq8vi It is 14:44 UTC [DATE][DATE]. [DATE] 16:44" at bounding box center [145, 258] width 181 height 44
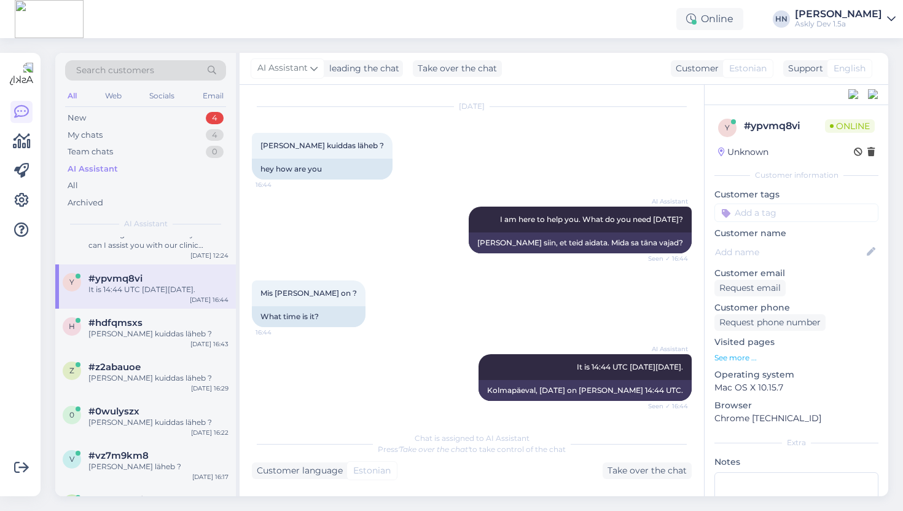
scroll to position [806, 0]
click at [426, 161] on div "[DATE] Hei kuiddas läheb ? 16:44 hey how are you" at bounding box center [472, 143] width 440 height 100
click at [465, 229] on button at bounding box center [461, 229] width 7 height 11
click at [478, 285] on div "Mis [PERSON_NAME] on ? 16:44 What time is it?" at bounding box center [472, 304] width 440 height 74
click at [396, 156] on button at bounding box center [399, 156] width 7 height 11
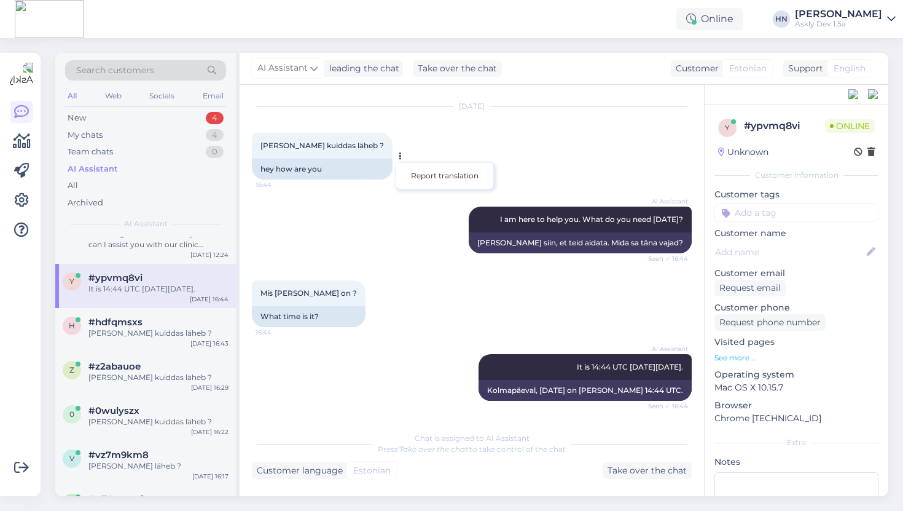
click at [360, 253] on div "AI Assistant I am here to help you. What do you need [DATE]? Seen ✓ 16:44 [PERS…" at bounding box center [472, 230] width 440 height 74
click at [360, 252] on div "AI Assistant I am here to help you. What do you need [DATE]? Seen ✓ 16:44 [PERS…" at bounding box center [472, 230] width 440 height 74
click at [396, 152] on button at bounding box center [399, 156] width 7 height 11
click at [396, 173] on link "Report translation" at bounding box center [444, 176] width 97 height 16
click at [367, 232] on div "AI Assistant I am here to help you. What do you need [DATE]? Seen ✓ 16:44 [PERS…" at bounding box center [472, 230] width 440 height 74
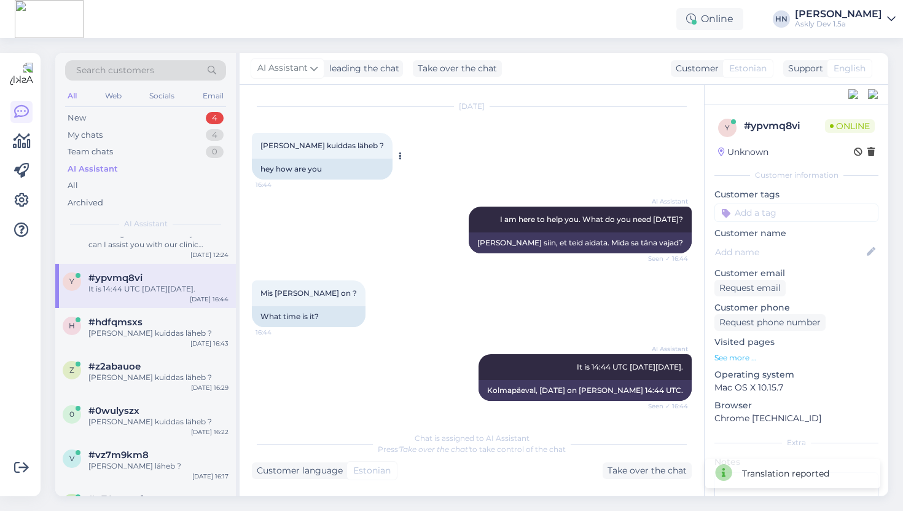
click at [399, 154] on icon at bounding box center [400, 155] width 3 height 7
click at [396, 179] on link "Report translation" at bounding box center [444, 176] width 97 height 16
click at [351, 213] on div "AI Assistant I am here to help you. What do you need [DATE]? Seen ✓ 16:44 [PERS…" at bounding box center [472, 230] width 440 height 74
click at [393, 316] on div "Mis [PERSON_NAME] on ? 16:44 What time is it?" at bounding box center [472, 304] width 440 height 74
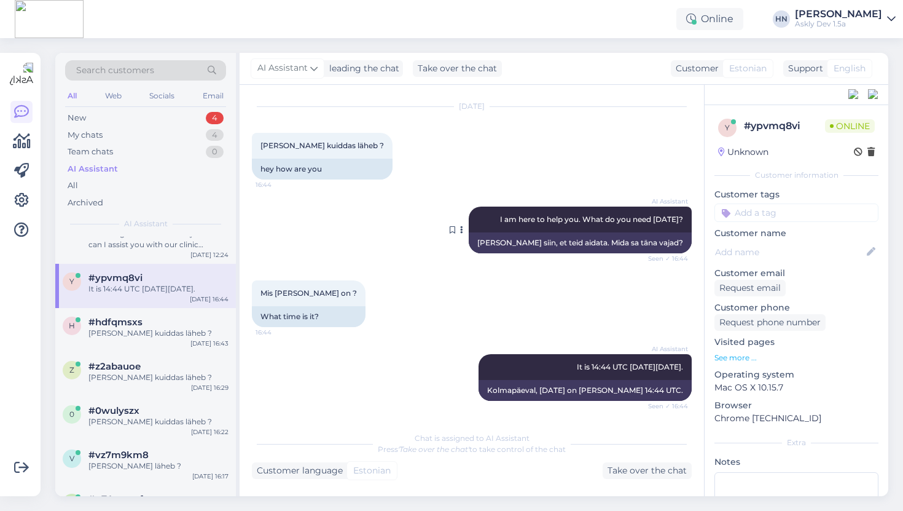
click at [463, 231] on icon at bounding box center [461, 229] width 3 height 7
click at [425, 193] on div "AI Assistant I am here to help you. What do you need [DATE]? Seen ✓ 16:44 [PERS…" at bounding box center [472, 230] width 440 height 74
click at [163, 133] on div "My chats 4" at bounding box center [145, 135] width 161 height 17
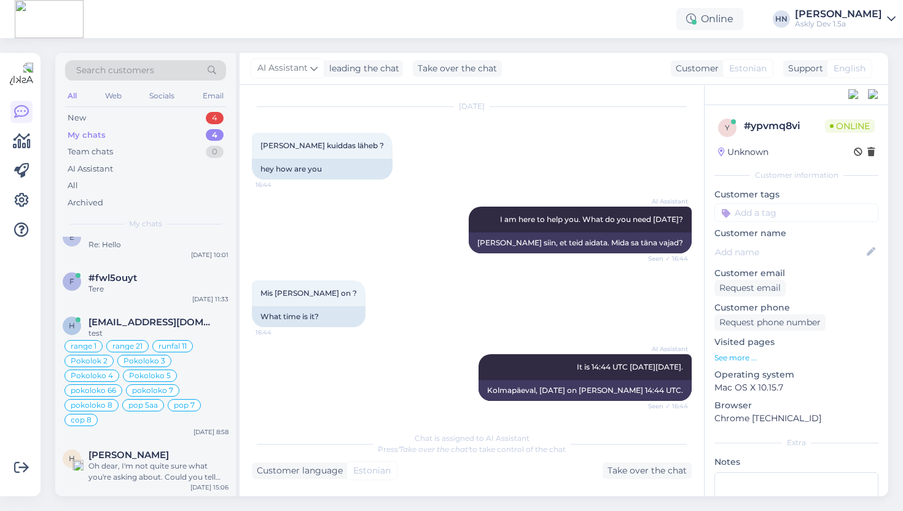
scroll to position [0, 0]
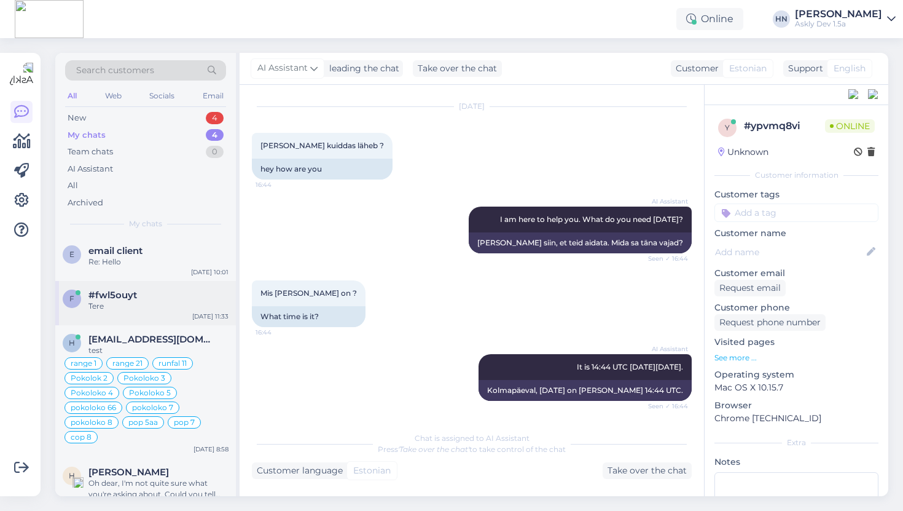
click at [157, 309] on div "Tere" at bounding box center [158, 305] width 140 height 11
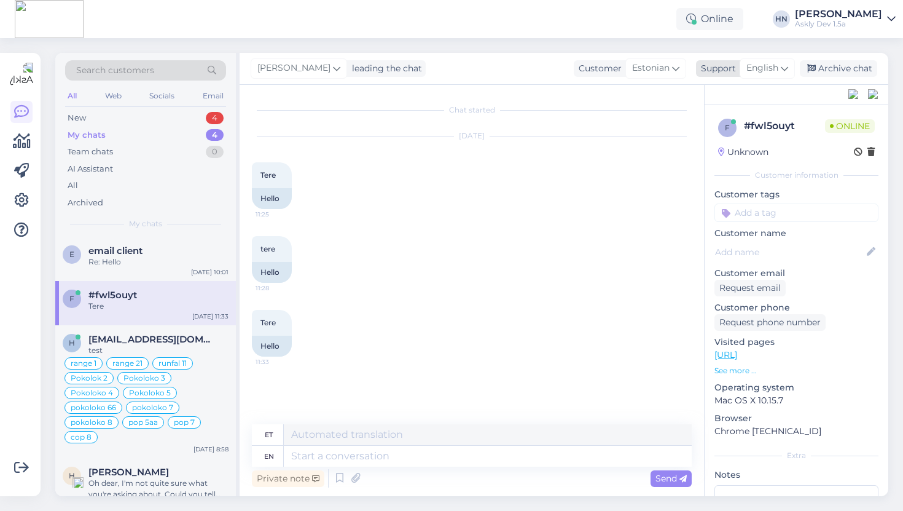
click at [764, 67] on span "English" at bounding box center [763, 68] width 32 height 14
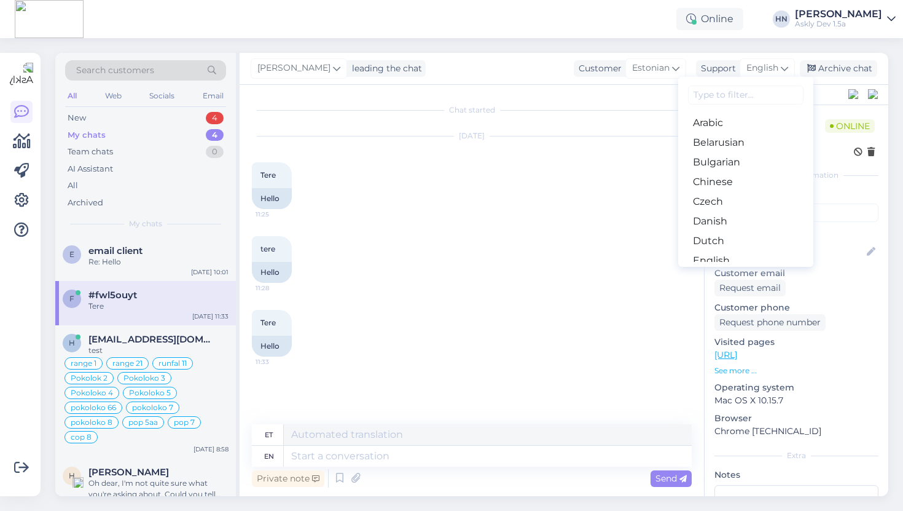
click at [747, 95] on input at bounding box center [746, 94] width 116 height 19
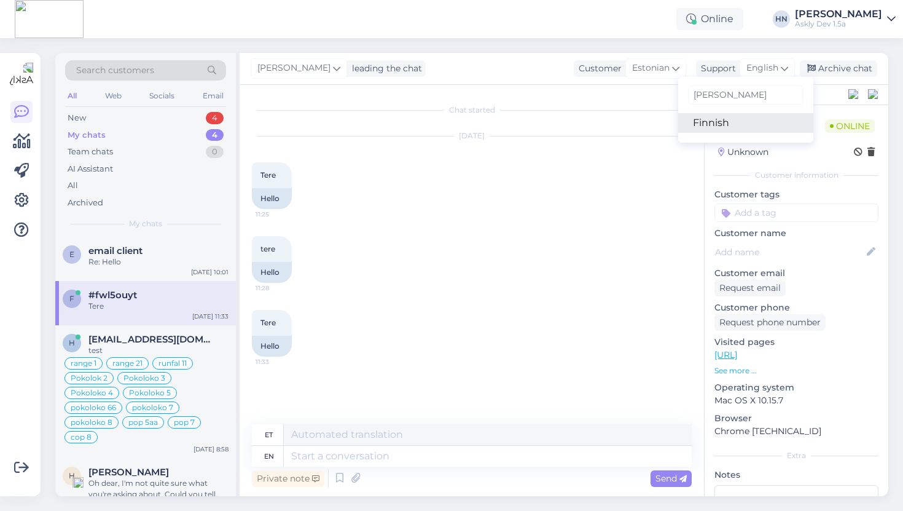
type input "[PERSON_NAME]"
click at [720, 121] on link "Finnish" at bounding box center [745, 123] width 135 height 20
click at [321, 204] on div "[DATE] Tere 11:25 Hello" at bounding box center [472, 173] width 440 height 100
click at [676, 69] on icon at bounding box center [676, 68] width 7 height 14
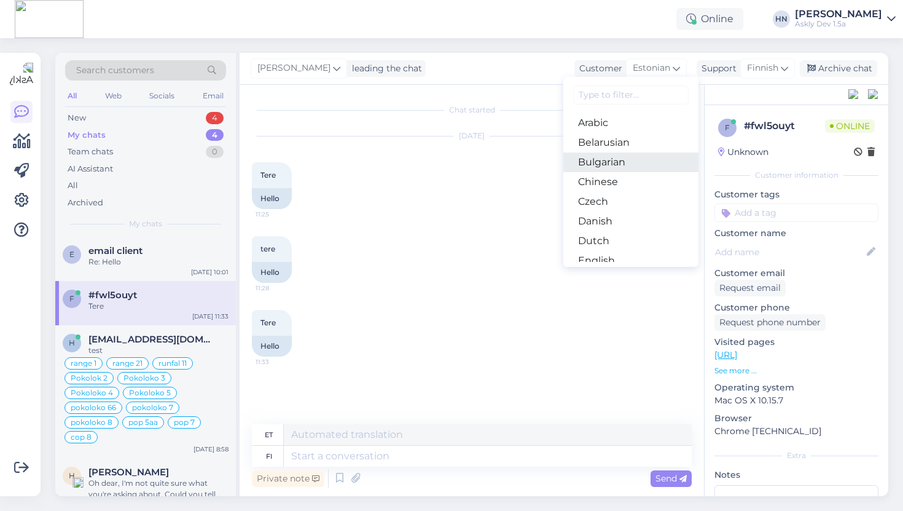
click at [650, 169] on link "Bulgarian" at bounding box center [630, 162] width 135 height 20
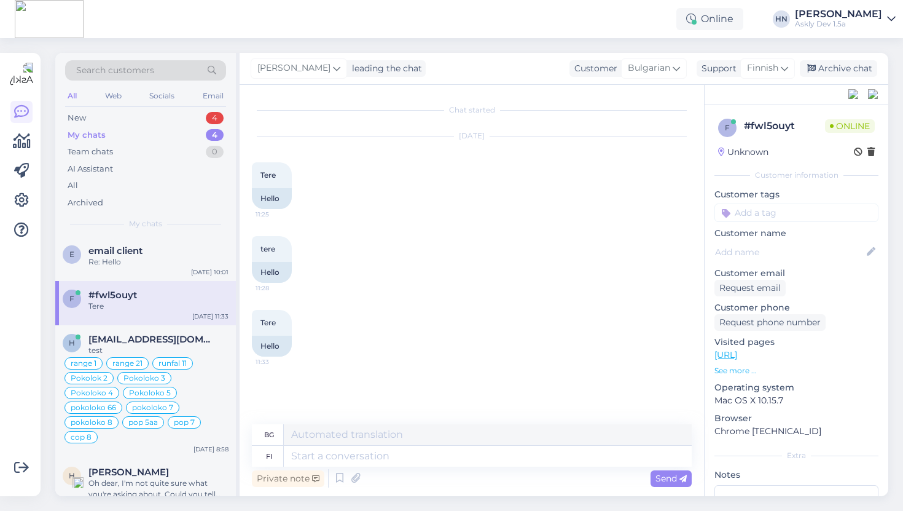
click at [453, 225] on div "tere 11:28 Hello" at bounding box center [472, 259] width 440 height 74
click at [453, 226] on div "tere 11:28 Hello" at bounding box center [472, 259] width 440 height 74
click at [183, 345] on div "test" at bounding box center [158, 350] width 140 height 11
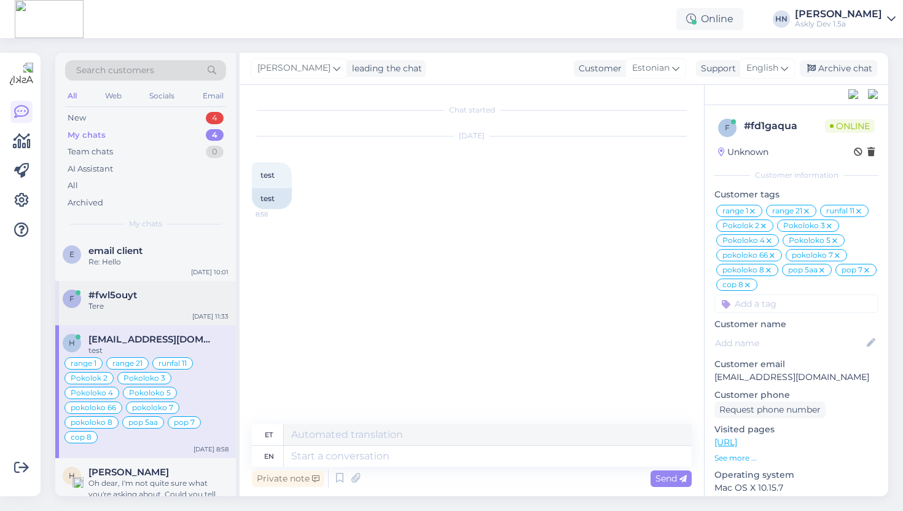
click at [186, 309] on div "Tere" at bounding box center [158, 305] width 140 height 11
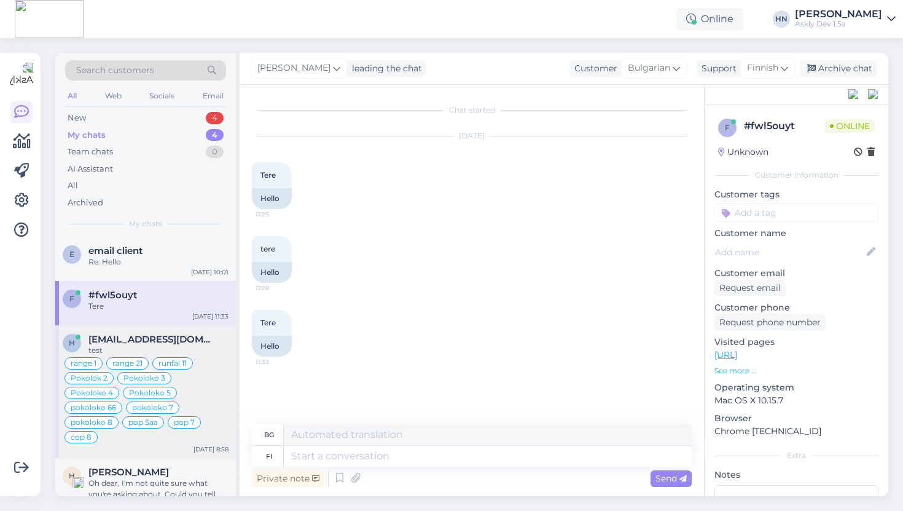
click at [119, 387] on div "Pokoloko 4" at bounding box center [92, 393] width 55 height 12
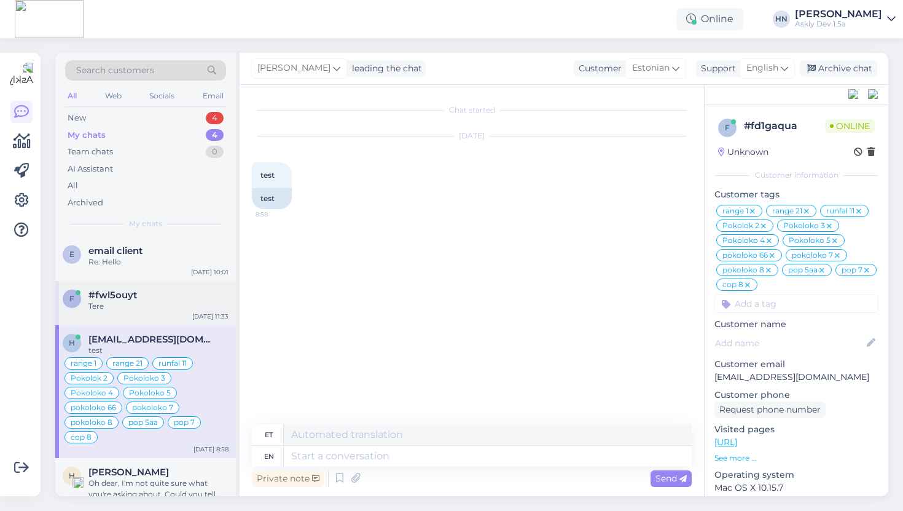
click at [163, 289] on div "f #fwl5ouyt Tere [DATE] 11:33" at bounding box center [145, 303] width 181 height 44
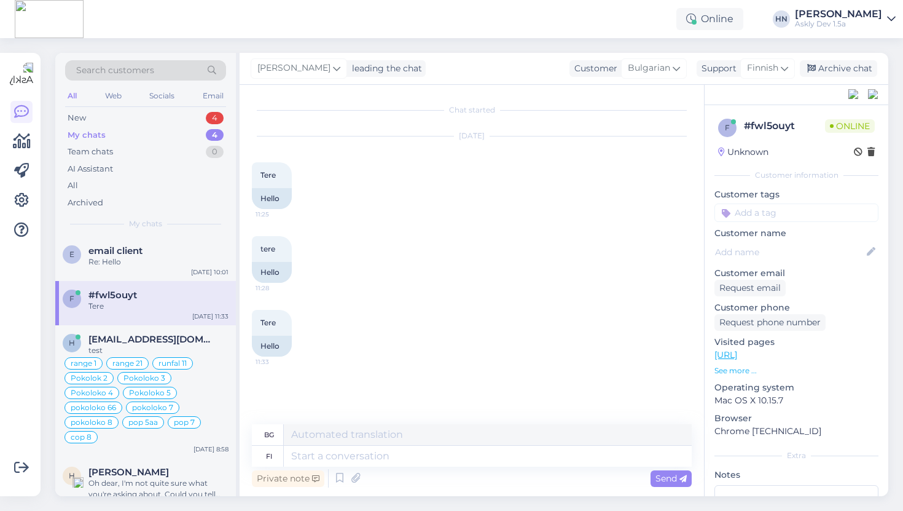
click at [595, 165] on div "[DATE] Tere 11:25 Hello" at bounding box center [472, 173] width 440 height 100
click at [655, 72] on span "Bulgarian" at bounding box center [649, 68] width 42 height 14
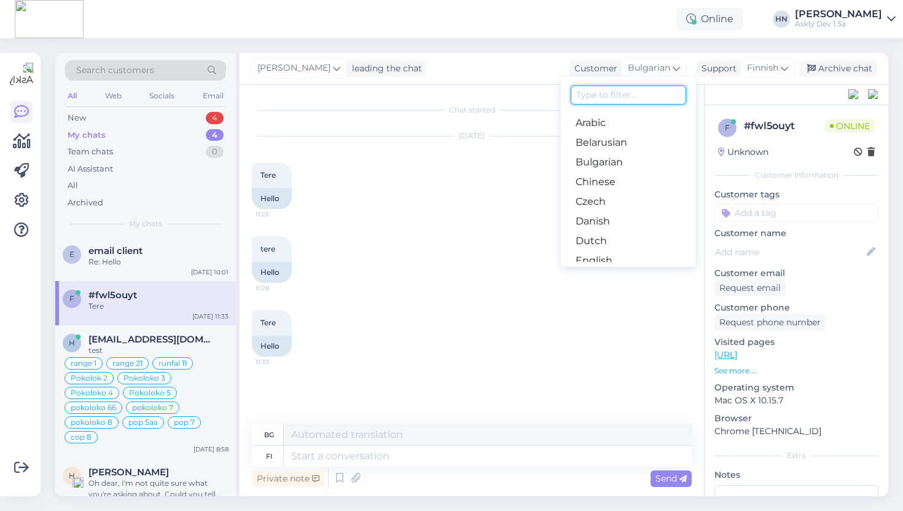
click at [608, 92] on input at bounding box center [629, 94] width 116 height 19
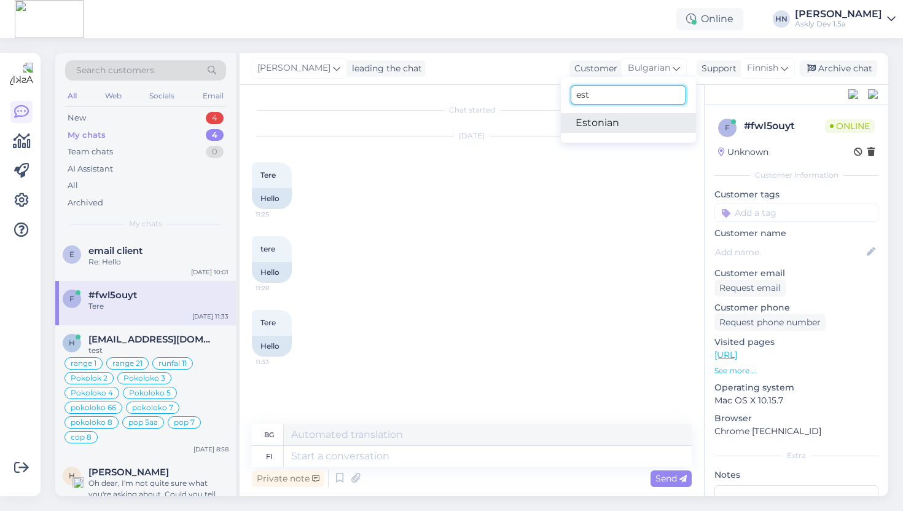
type input "est"
click at [618, 125] on link "Estonian" at bounding box center [628, 123] width 135 height 20
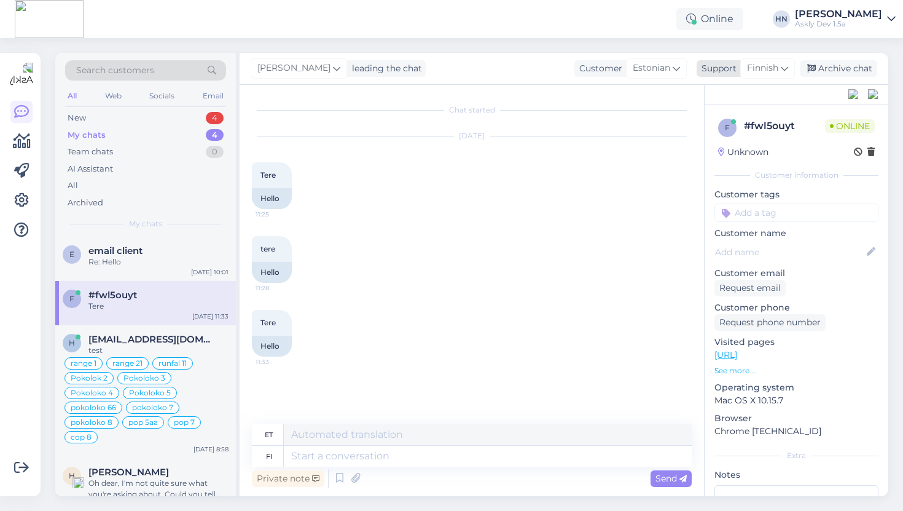
click at [722, 71] on div "Support" at bounding box center [717, 68] width 40 height 13
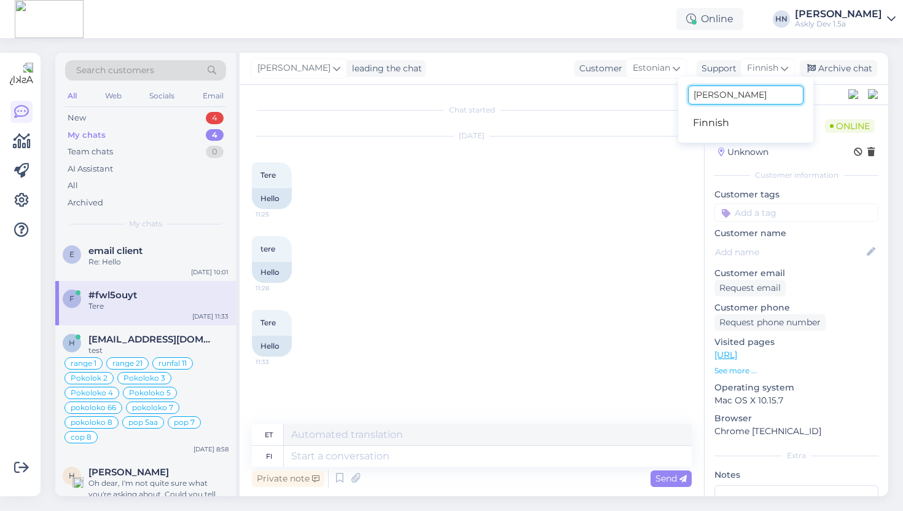
click at [716, 90] on input "[PERSON_NAME]" at bounding box center [746, 94] width 116 height 19
type input "e"
type input "ru"
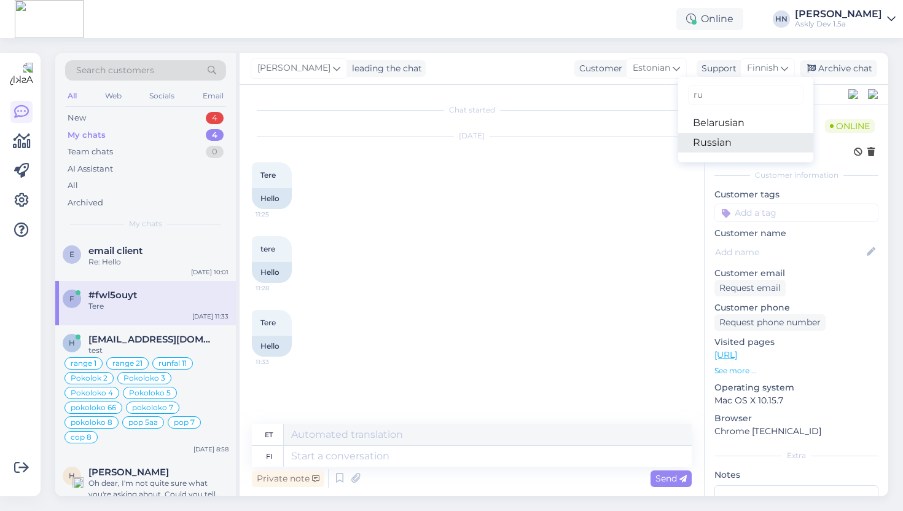
click at [723, 145] on link "Russian" at bounding box center [745, 143] width 135 height 20
click at [534, 190] on div "[DATE] Tere 11:25 Hello" at bounding box center [472, 173] width 440 height 100
click at [532, 192] on div "[DATE] Tere 11:25 Hello" at bounding box center [472, 173] width 440 height 100
click at [532, 191] on div "[DATE] Tere 11:25 Hello" at bounding box center [472, 173] width 440 height 100
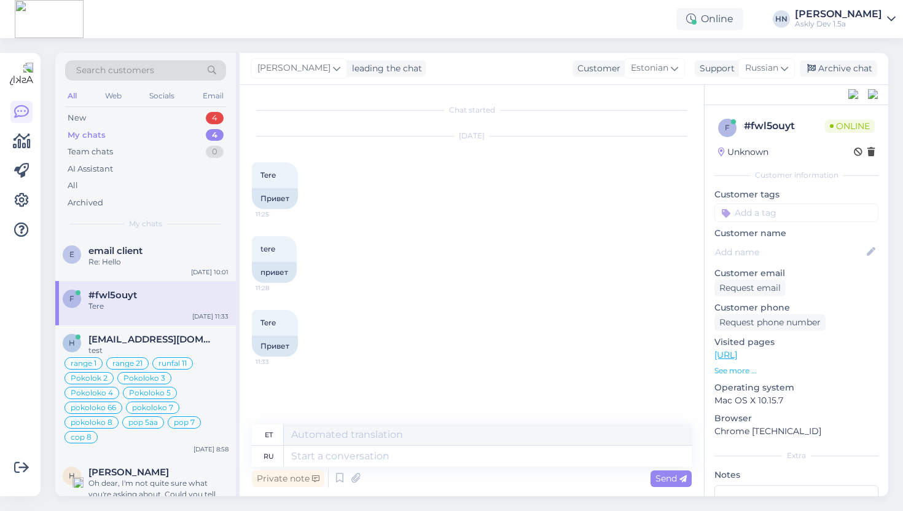
click at [505, 340] on div "Tere 11:33 Привет" at bounding box center [472, 333] width 440 height 74
click at [20, 193] on icon at bounding box center [21, 200] width 15 height 15
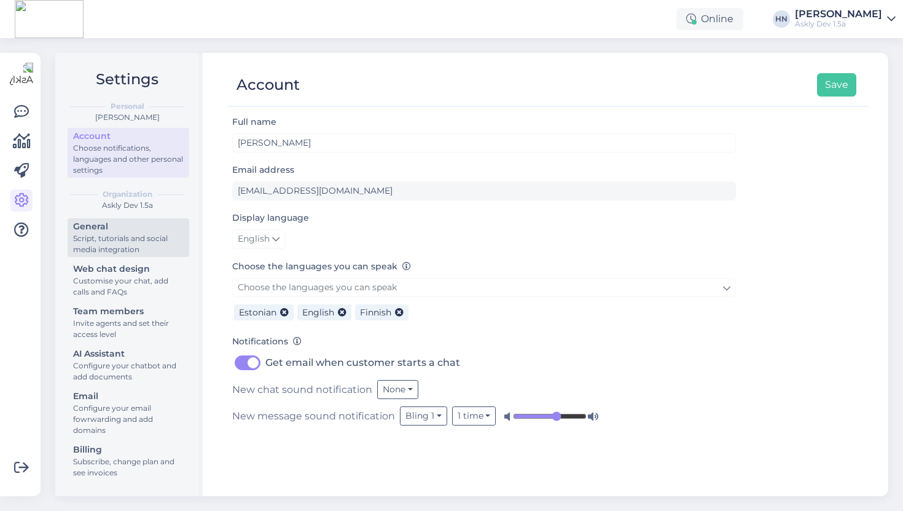
click at [89, 243] on div "Script, tutorials and social media integration" at bounding box center [128, 244] width 111 height 22
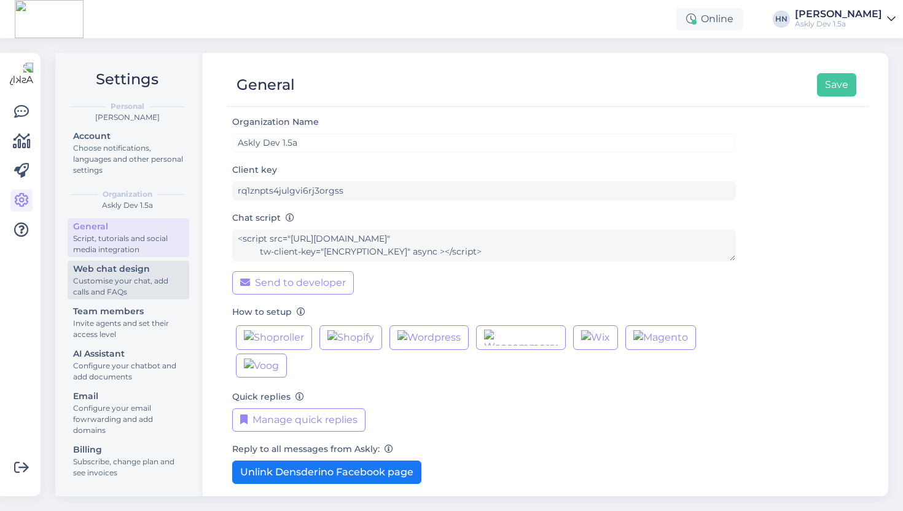
click at [158, 294] on div "Customise your chat, add calls and FAQs" at bounding box center [128, 286] width 111 height 22
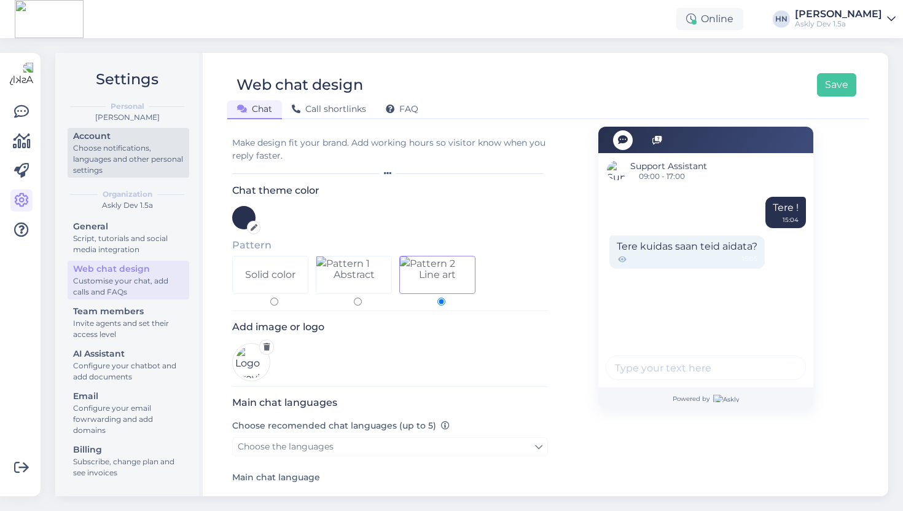
click at [108, 160] on div "Choose notifications, languages and other personal settings" at bounding box center [128, 159] width 111 height 33
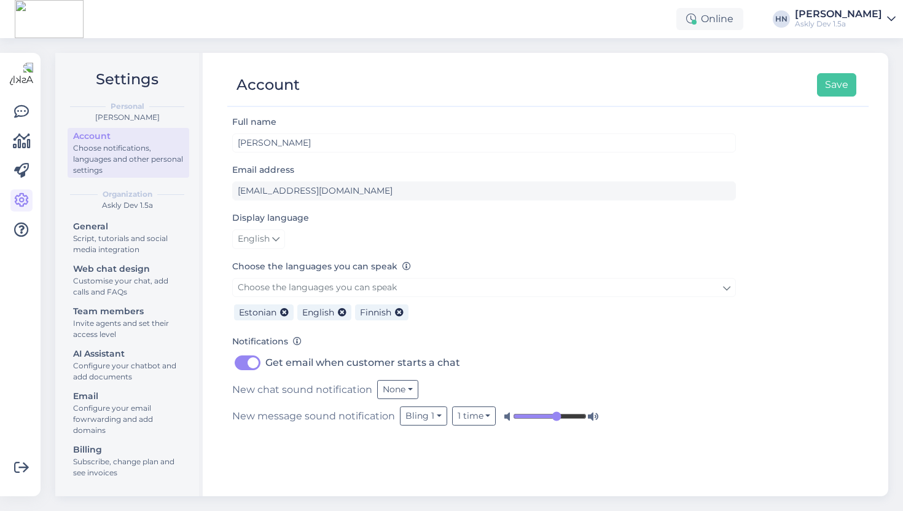
click at [368, 252] on form "Full name [PERSON_NAME] Email address [EMAIL_ADDRESS][DOMAIN_NAME] Display lang…" at bounding box center [484, 269] width 504 height 311
click at [11, 108] on link at bounding box center [21, 112] width 22 height 22
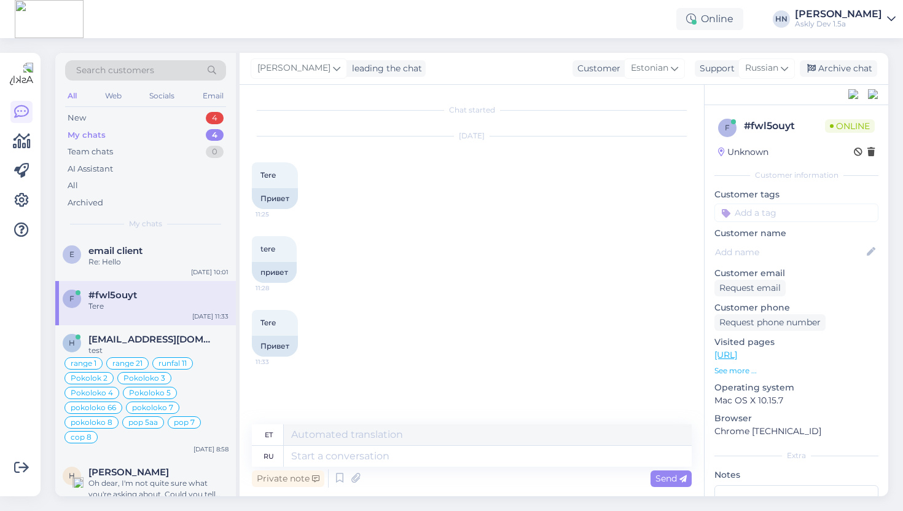
click at [309, 257] on div "tere 11:28 привет" at bounding box center [472, 259] width 440 height 74
click at [303, 259] on icon at bounding box center [304, 259] width 3 height 7
click at [300, 244] on div "Report translation" at bounding box center [302, 259] width 11 height 47
click at [391, 249] on div "tere 11:28 привет Report translation Show {lang} translation Show {lang} transl…" at bounding box center [472, 259] width 440 height 74
click at [303, 256] on icon at bounding box center [304, 259] width 3 height 7
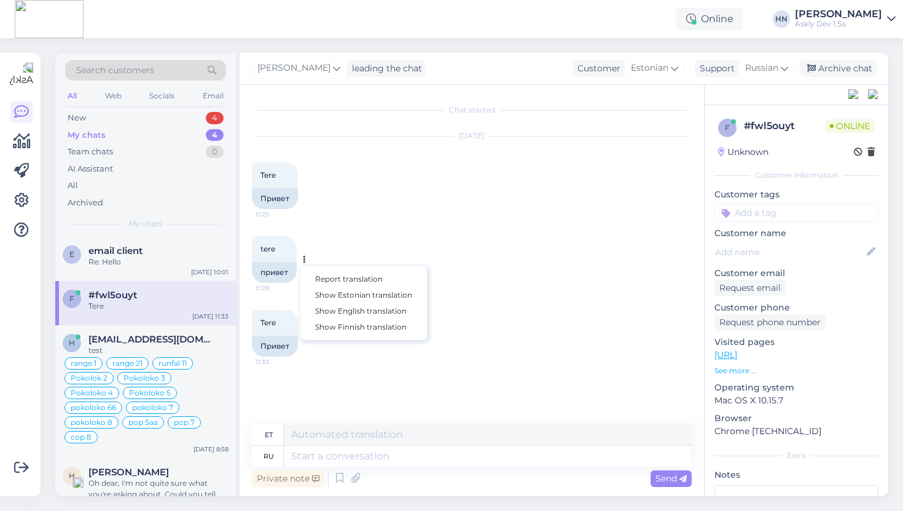
click at [342, 235] on div "tere 11:28 привет Report translation Show Estonian translation Show English tra…" at bounding box center [472, 259] width 440 height 74
click at [302, 257] on button at bounding box center [303, 259] width 7 height 11
click at [342, 27] on div "Online [PERSON_NAME] Askly Dev 1.5a" at bounding box center [451, 19] width 903 height 38
click at [176, 36] on div "Online [PERSON_NAME] Askly Dev 1.5a" at bounding box center [451, 19] width 903 height 38
click at [154, 119] on div "New 4" at bounding box center [145, 117] width 161 height 17
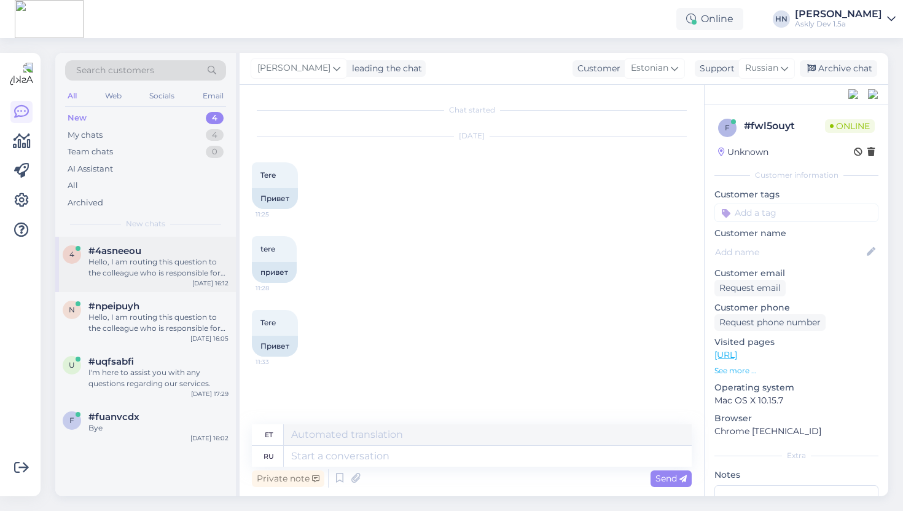
click at [144, 245] on div "4 #4asneeou Hello, I am routing this question to the colleague who is responsib…" at bounding box center [145, 264] width 181 height 55
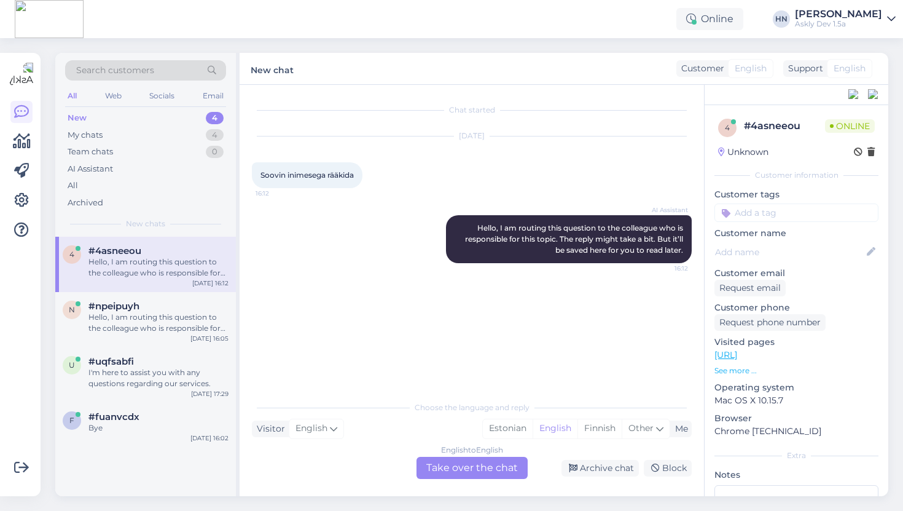
click at [348, 183] on div "Soovin inimesega rääkida 16:12" at bounding box center [307, 175] width 111 height 26
click at [166, 345] on div "n #npeipuyh Hello, I am routing this question to the colleague who is responsib…" at bounding box center [145, 319] width 181 height 55
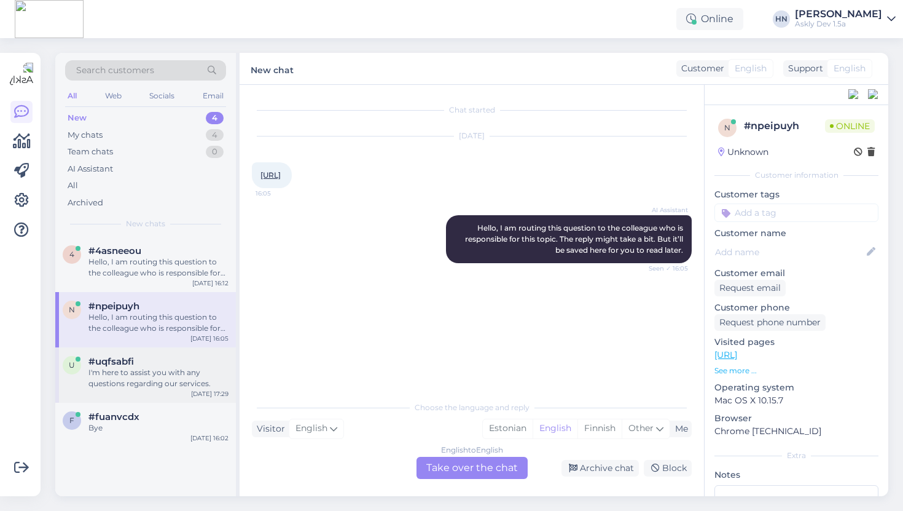
click at [173, 380] on div "I'm here to assist you with any questions regarding our services." at bounding box center [158, 378] width 140 height 22
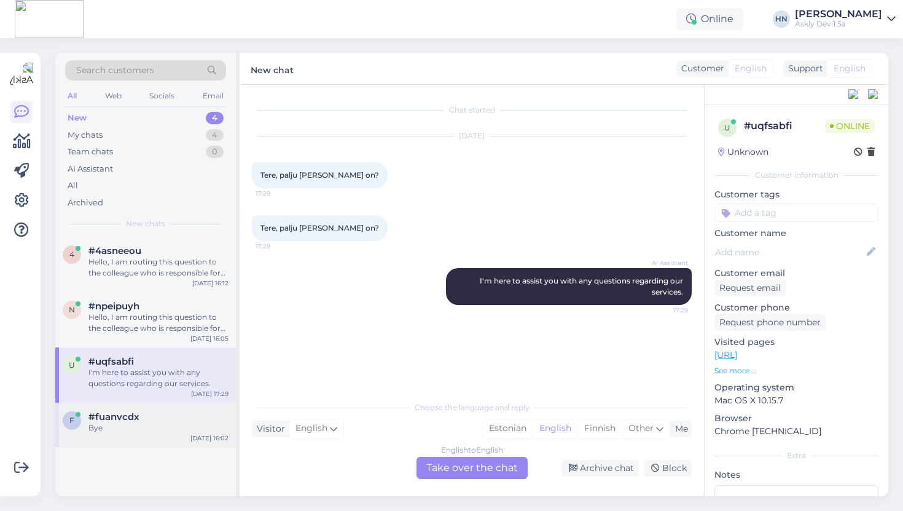
click at [178, 430] on div "Bye" at bounding box center [158, 427] width 140 height 11
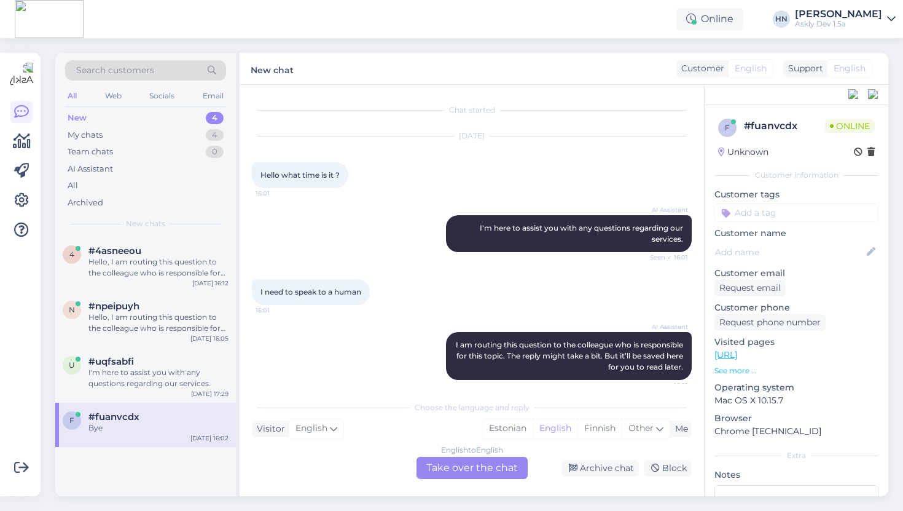
scroll to position [63, 0]
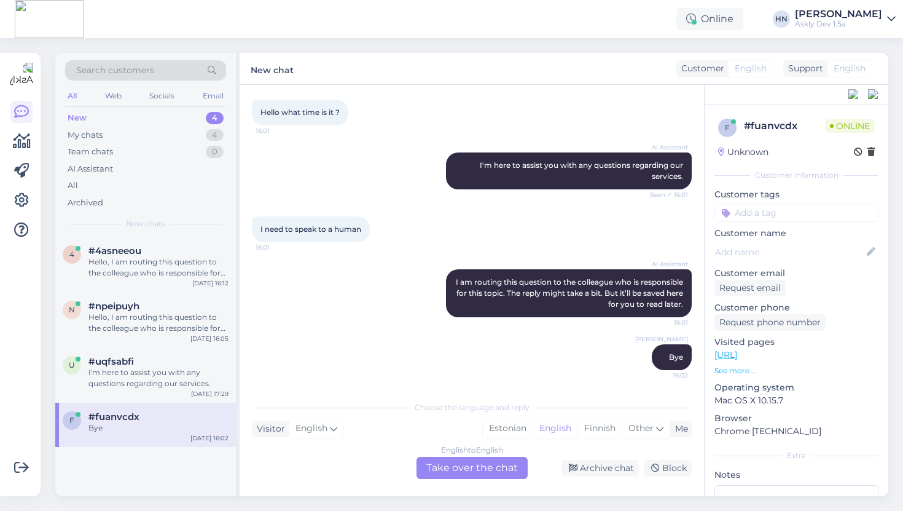
click at [383, 227] on div "I need to speak to a human 16:01" at bounding box center [472, 229] width 440 height 53
click at [106, 139] on div "My chats 4" at bounding box center [145, 135] width 161 height 17
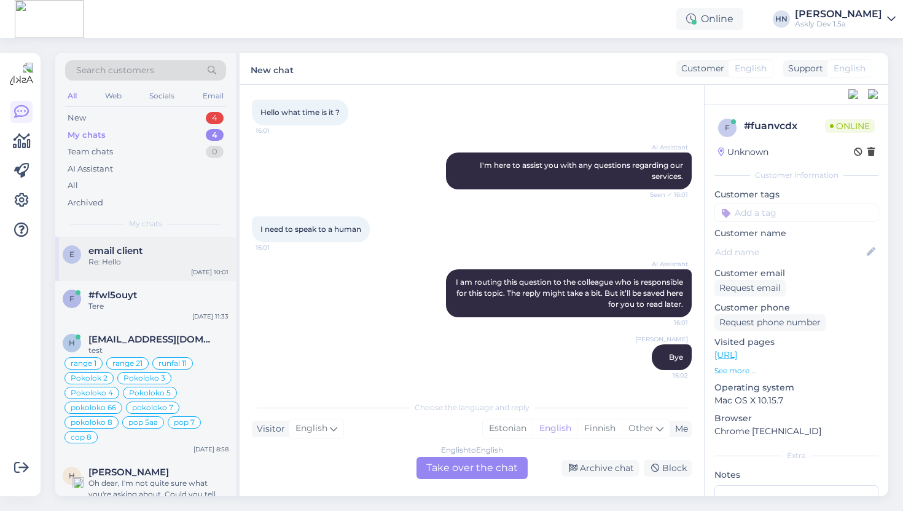
click at [154, 251] on div "email client" at bounding box center [158, 250] width 140 height 11
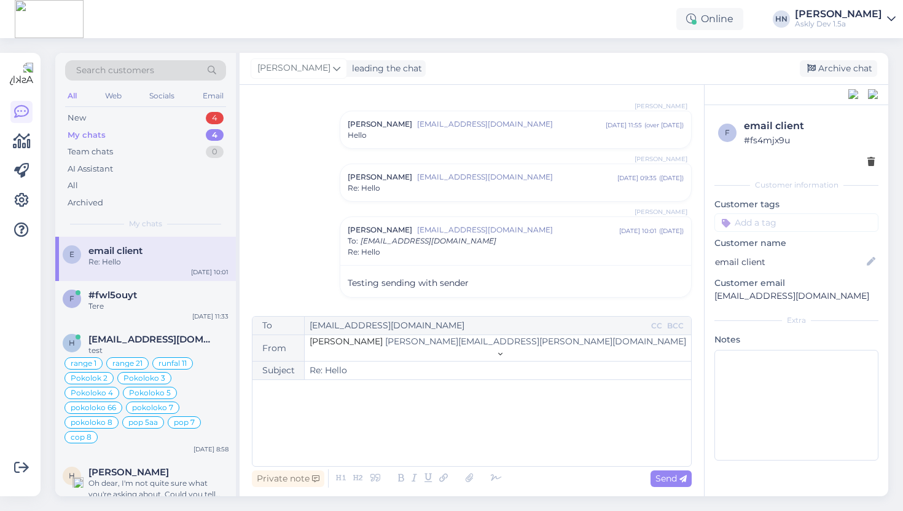
scroll to position [12, 0]
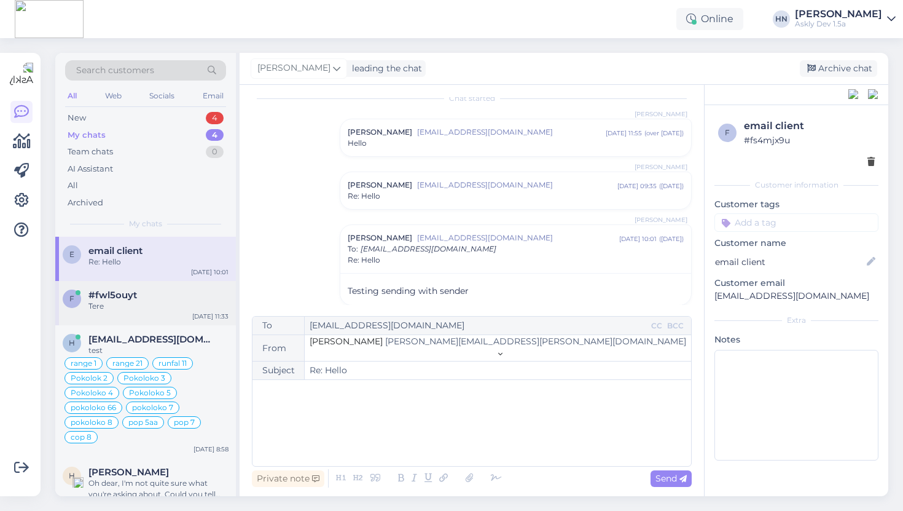
click at [149, 316] on div "f #fwl5ouyt Tere [DATE] 11:33" at bounding box center [145, 303] width 181 height 44
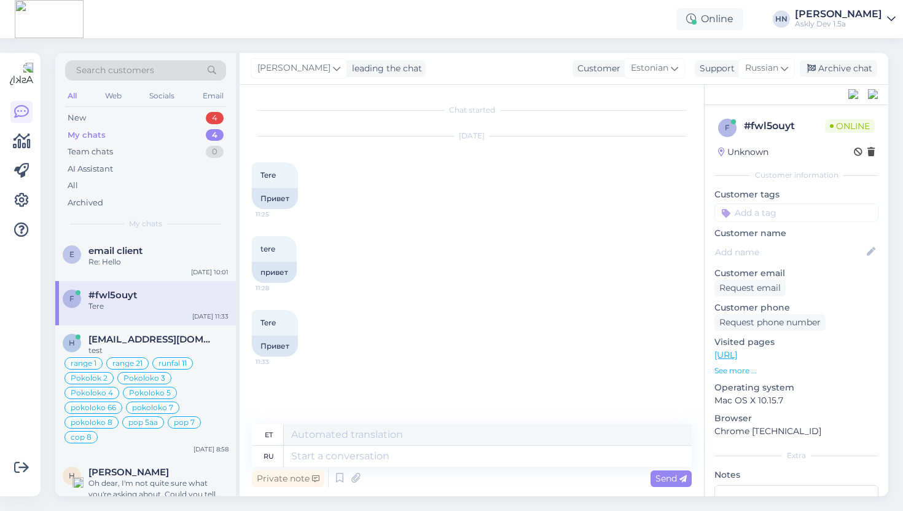
scroll to position [0, 0]
click at [154, 278] on div "e email client Re: Hello [DATE] 10:01" at bounding box center [145, 259] width 181 height 44
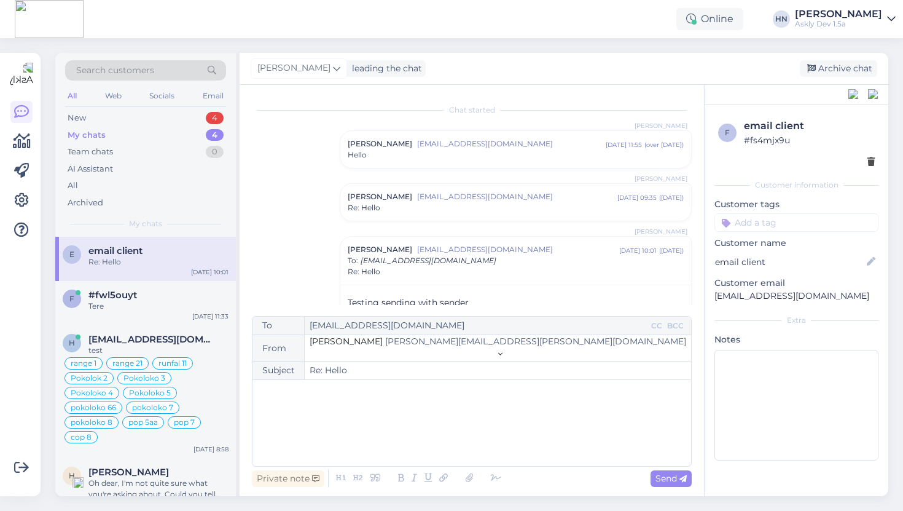
scroll to position [12, 0]
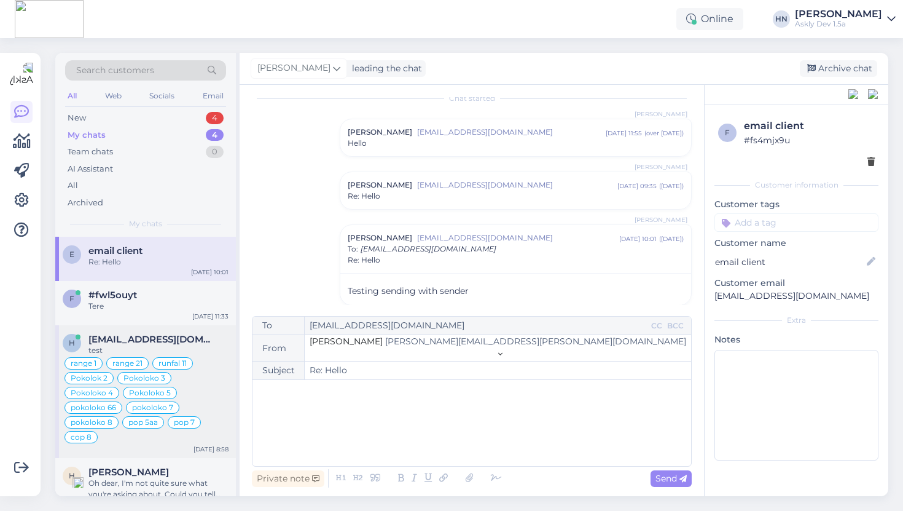
click at [115, 364] on span "range 21" at bounding box center [127, 362] width 30 height 7
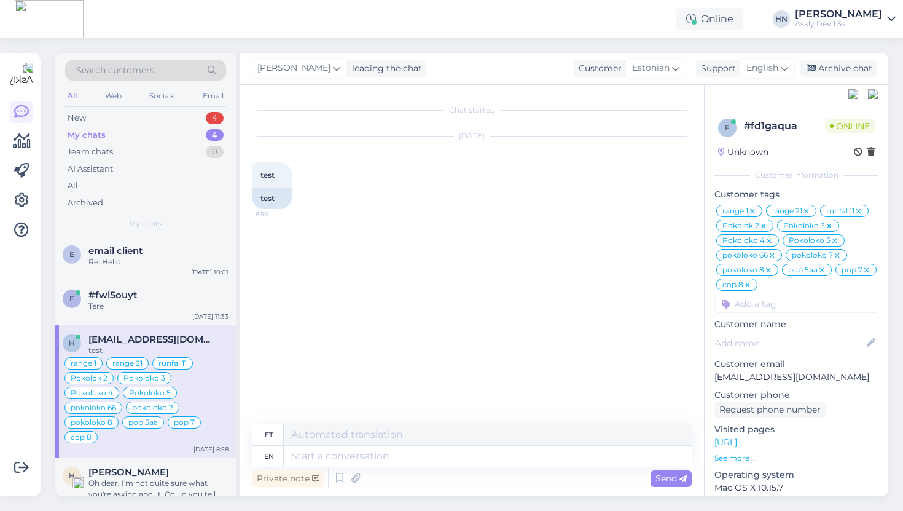
scroll to position [0, 0]
click at [302, 184] on button at bounding box center [299, 185] width 7 height 11
click at [149, 326] on div "h [EMAIL_ADDRESS][DOMAIN_NAME] test range 1 range 21 runfal 11 Pokolok 2 Pokolo…" at bounding box center [145, 391] width 181 height 133
click at [137, 455] on div "H [PERSON_NAME] Oh dear, I'm not quite sure what you're asking about. Could you…" at bounding box center [145, 482] width 181 height 55
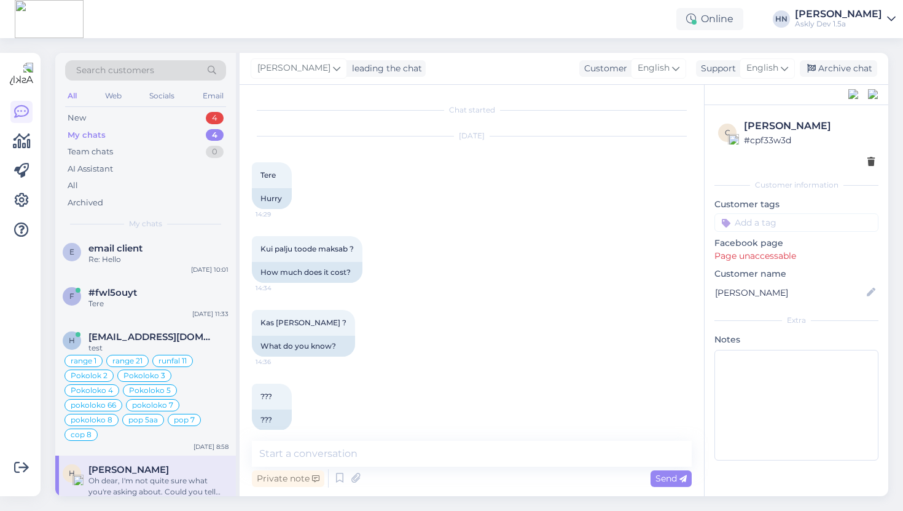
scroll to position [369, 0]
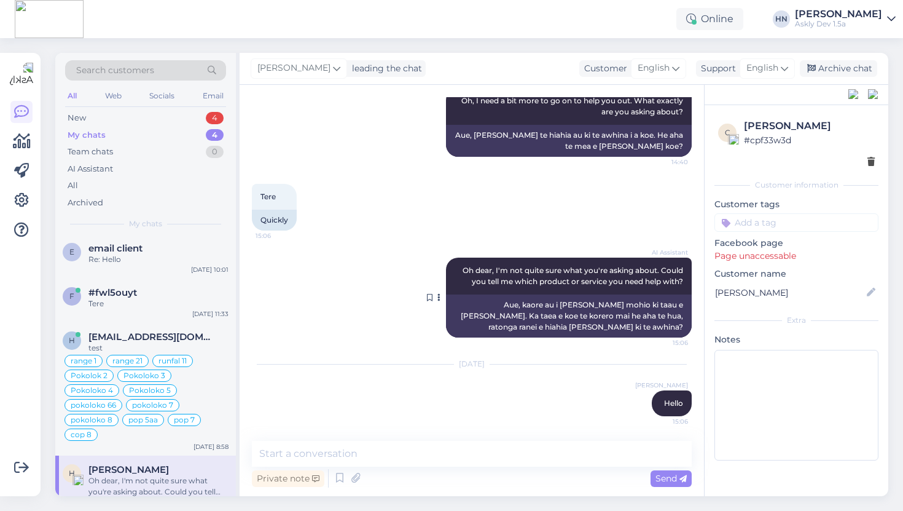
click at [441, 294] on button at bounding box center [438, 297] width 7 height 11
click at [382, 348] on link "Show English translation" at bounding box center [379, 349] width 127 height 16
click at [443, 294] on div "Report translation Show Estonian translation Show English translation Show Finn…" at bounding box center [440, 297] width 11 height 80
click at [438, 296] on icon at bounding box center [439, 297] width 3 height 7
click at [436, 292] on button at bounding box center [438, 297] width 7 height 11
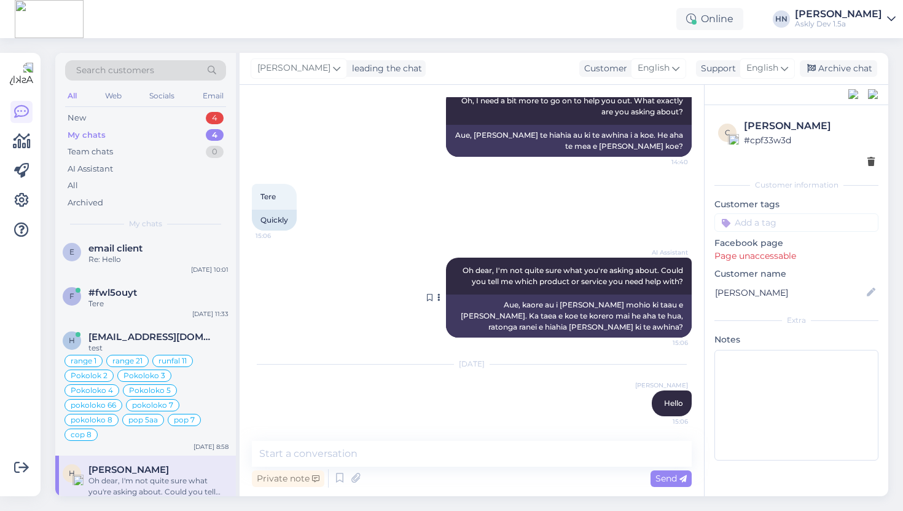
click at [436, 292] on button at bounding box center [438, 297] width 7 height 11
click at [645, 405] on icon at bounding box center [644, 402] width 3 height 7
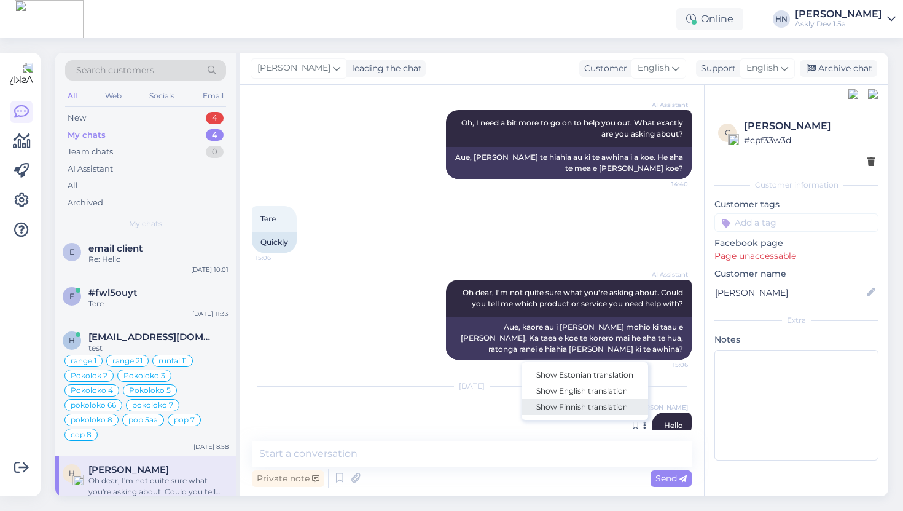
click at [593, 410] on link "Show Finnish translation" at bounding box center [585, 407] width 127 height 16
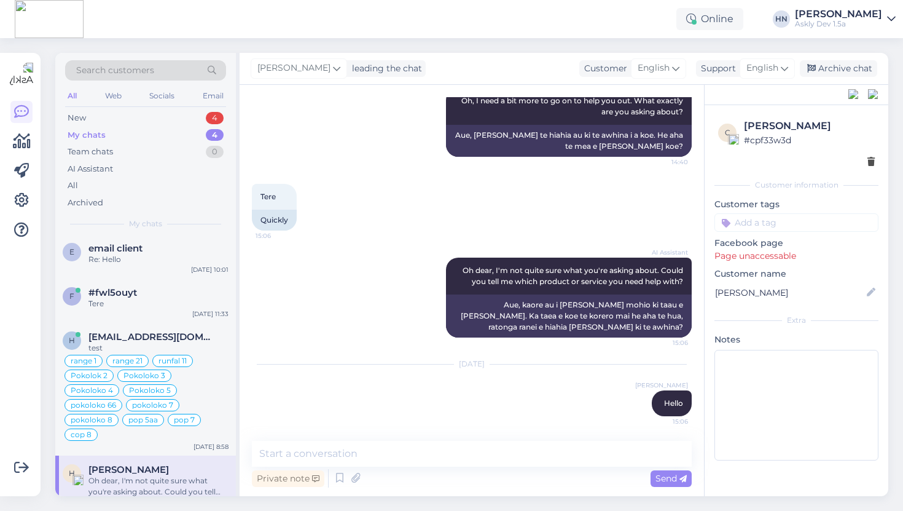
click at [416, 184] on div "Tere 15:06 Quickly" at bounding box center [472, 207] width 440 height 74
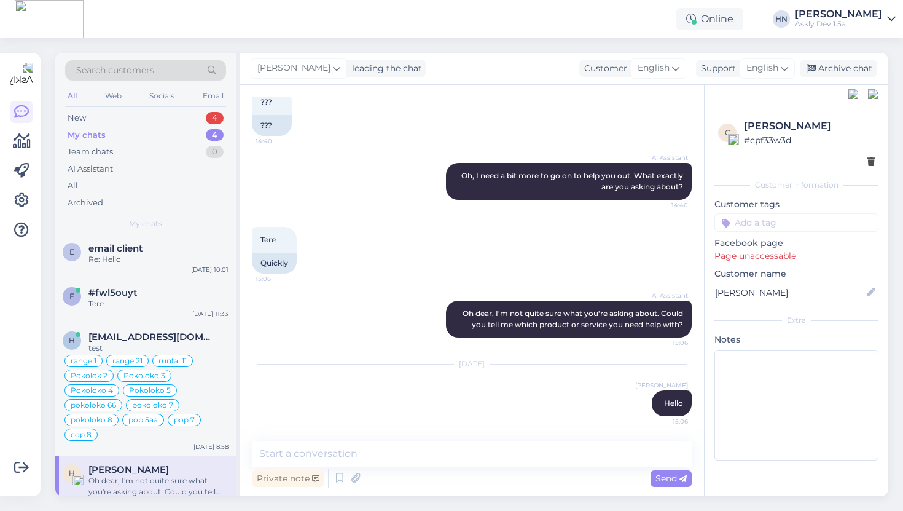
scroll to position [294, 0]
click at [159, 320] on div "f #fwl5ouyt Tere [DATE] 11:33" at bounding box center [145, 300] width 181 height 44
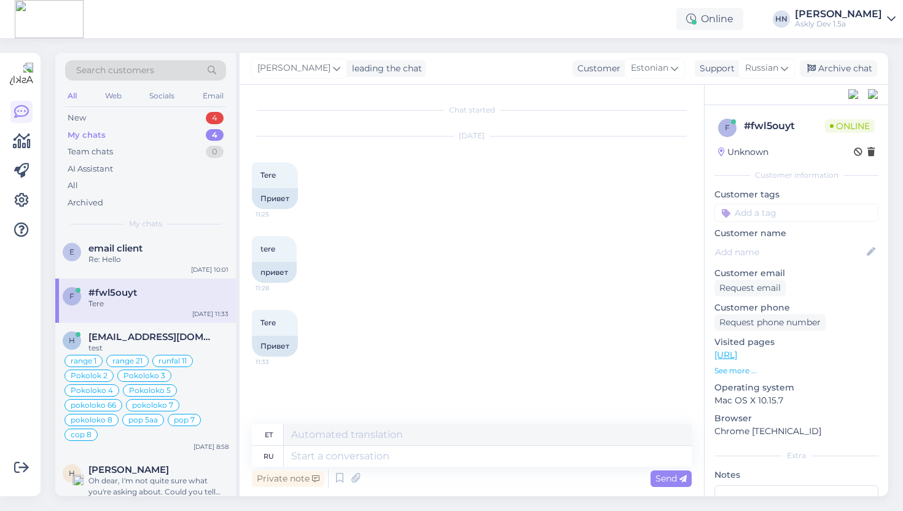
scroll to position [0, 0]
click at [157, 464] on span "[PERSON_NAME]" at bounding box center [128, 469] width 80 height 11
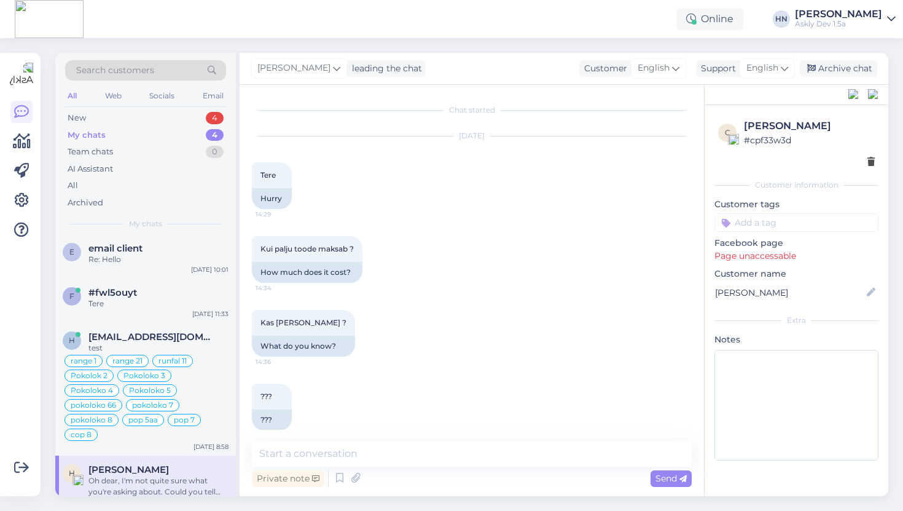
scroll to position [369, 0]
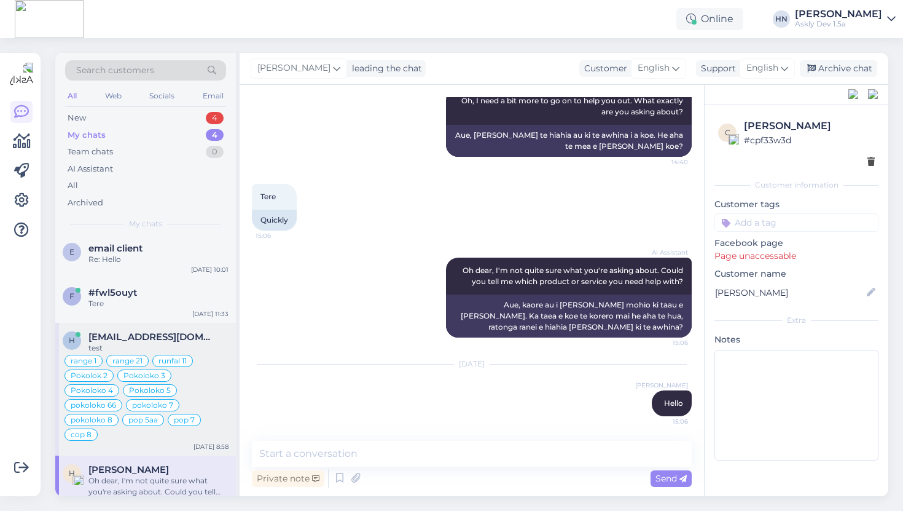
click at [155, 342] on div "test" at bounding box center [158, 347] width 140 height 11
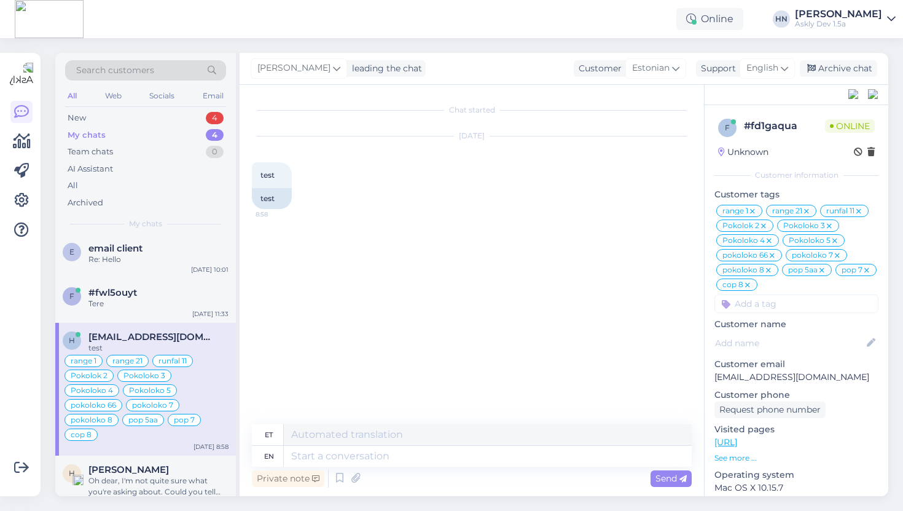
scroll to position [0, 0]
click at [155, 342] on div "test" at bounding box center [158, 347] width 140 height 11
click at [157, 464] on span "[PERSON_NAME]" at bounding box center [128, 469] width 80 height 11
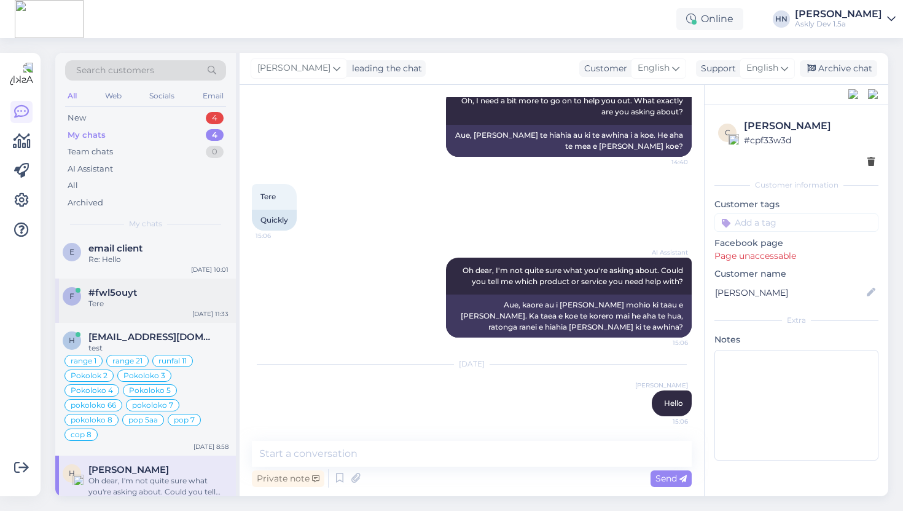
click at [211, 320] on div "f #fwl5ouyt Tere [DATE] 11:33" at bounding box center [145, 300] width 181 height 44
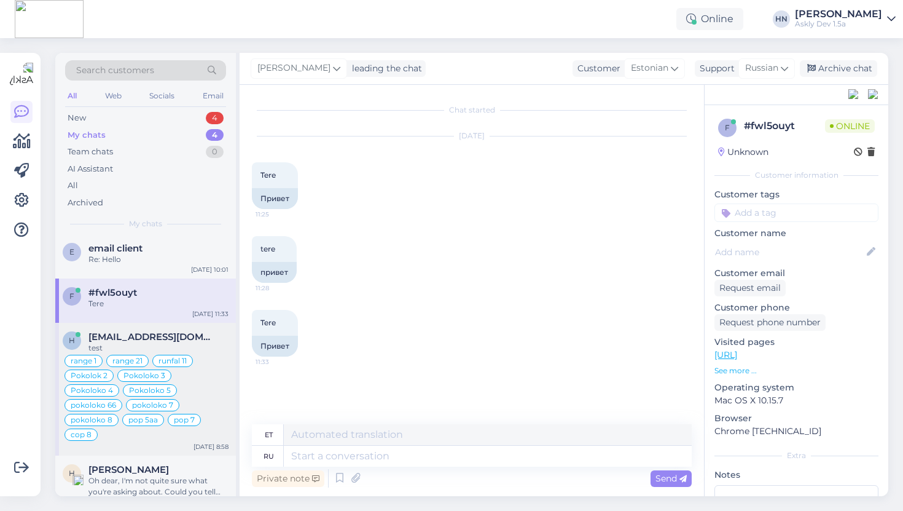
click at [199, 343] on div "test" at bounding box center [158, 347] width 140 height 11
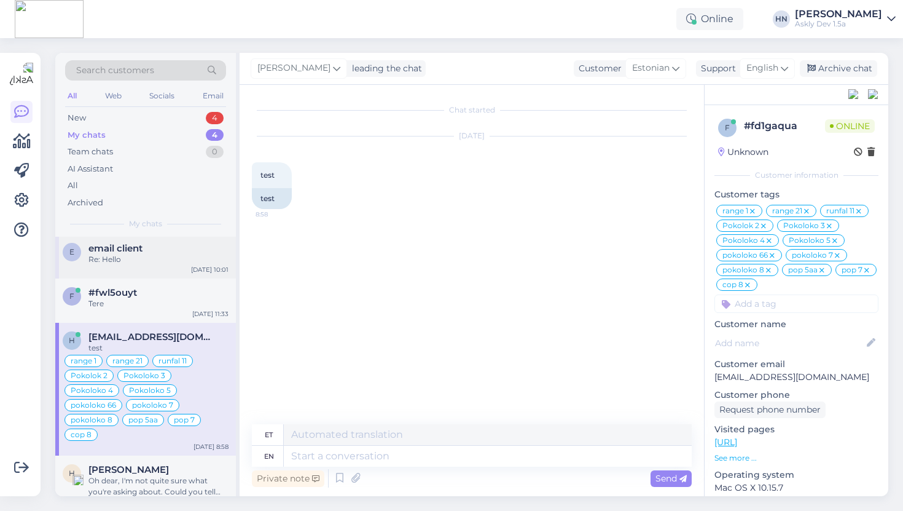
click at [190, 254] on div "Re: Hello" at bounding box center [158, 259] width 140 height 11
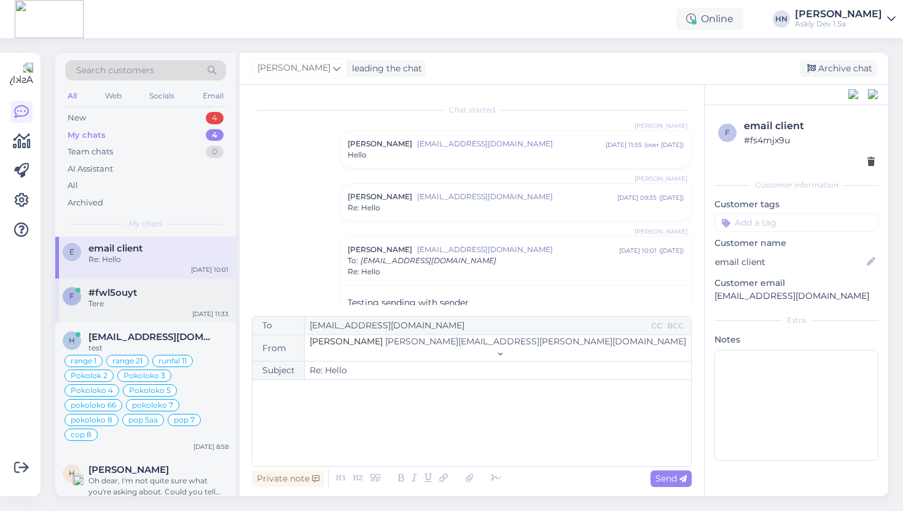
scroll to position [12, 0]
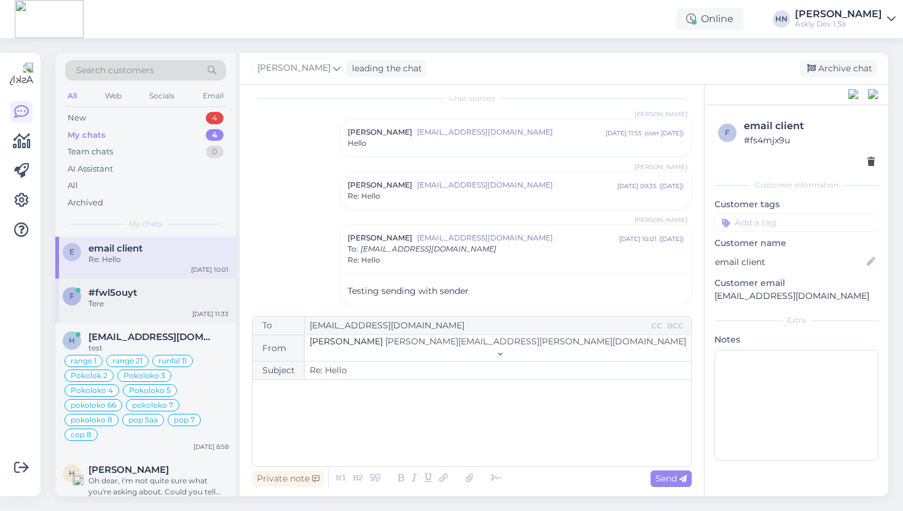
click at [186, 321] on div "f #fwl5ouyt Tere [DATE] 11:33" at bounding box center [145, 300] width 181 height 44
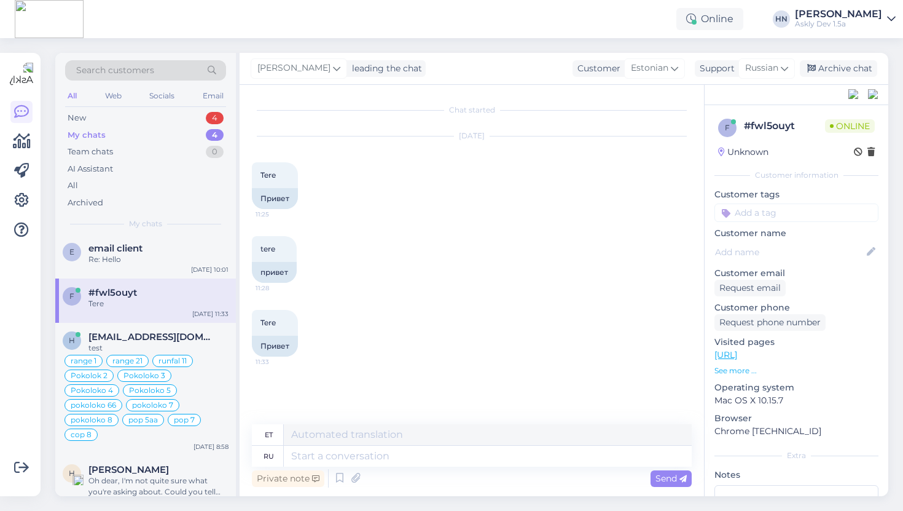
scroll to position [0, 0]
click at [113, 387] on span "Pokoloko 4" at bounding box center [92, 390] width 42 height 7
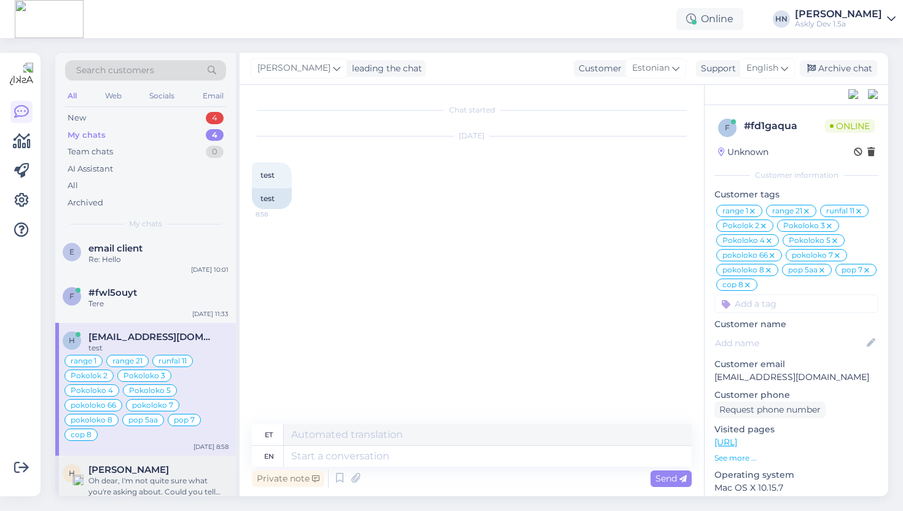
click at [194, 455] on div "H [PERSON_NAME] Oh dear, I'm not quite sure what you're asking about. Could you…" at bounding box center [145, 482] width 181 height 55
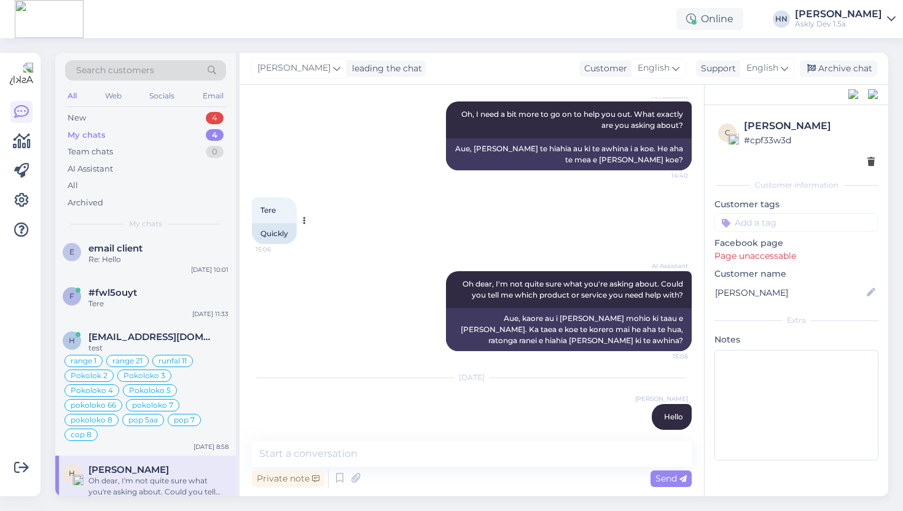
scroll to position [369, 0]
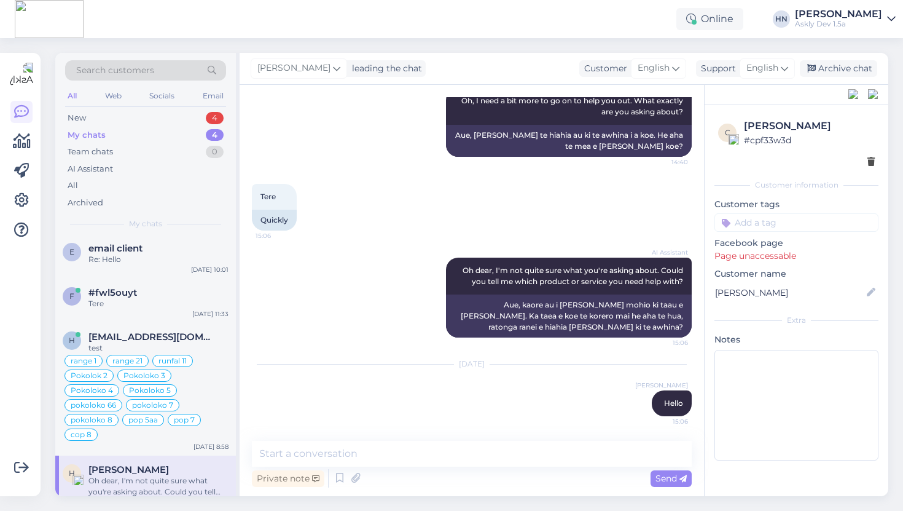
click at [399, 336] on div "AI Assistant Oh dear, I'm not quite sure what you're asking about. Could you te…" at bounding box center [472, 297] width 440 height 107
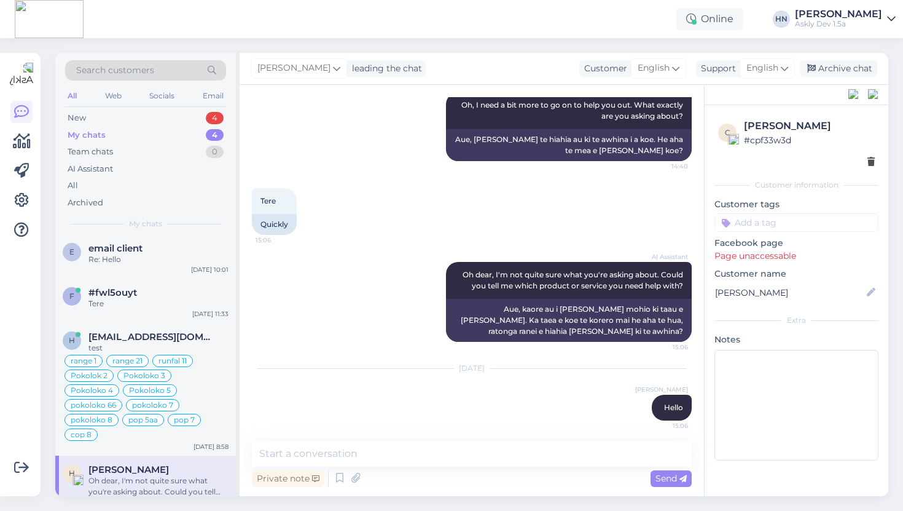
click at [399, 336] on div "AI Assistant Oh dear, I'm not quite sure what you're asking about. Could you te…" at bounding box center [472, 301] width 440 height 107
click at [442, 300] on div at bounding box center [440, 302] width 11 height 80
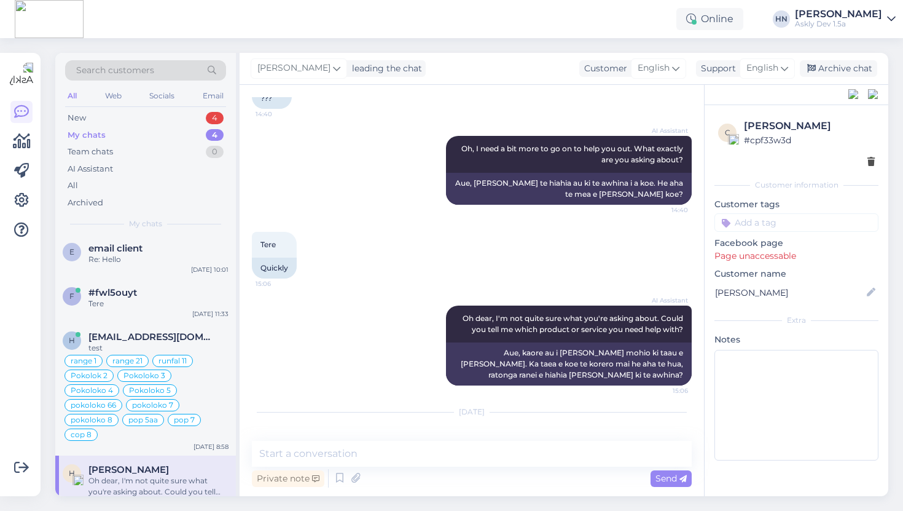
scroll to position [369, 0]
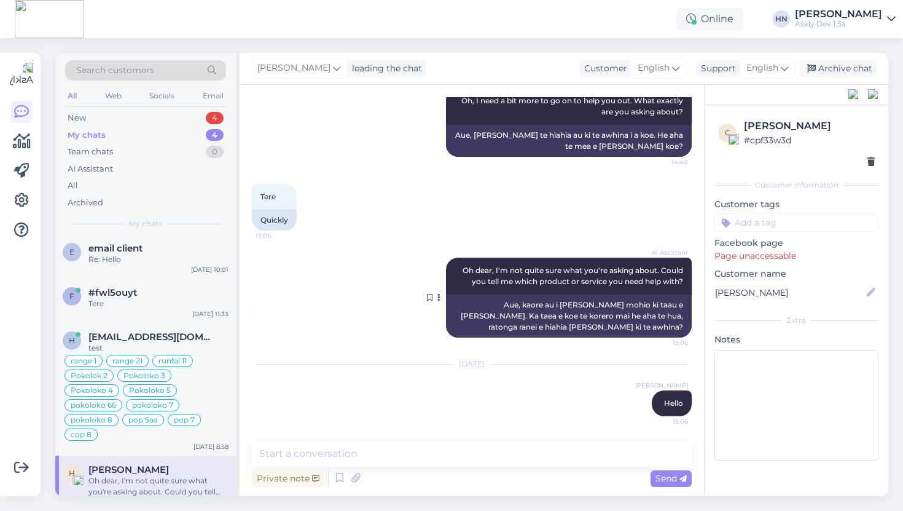
click at [439, 296] on icon at bounding box center [439, 297] width 3 height 7
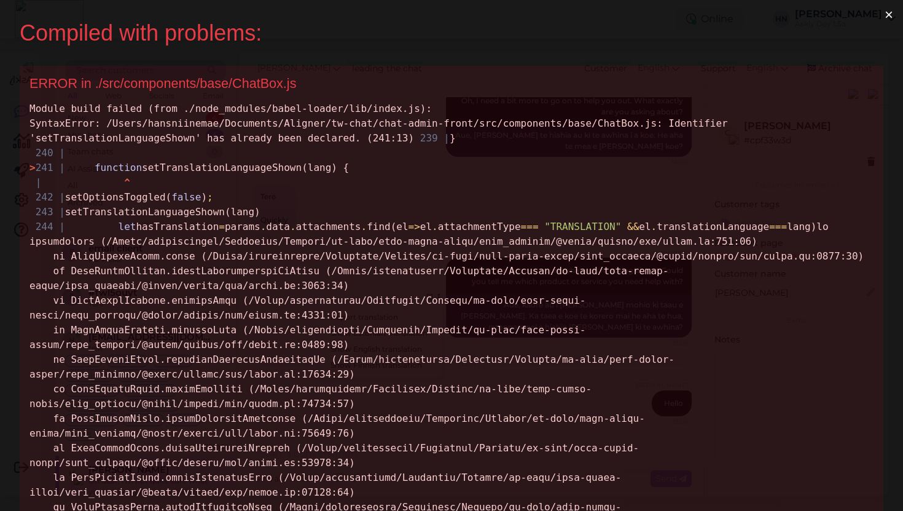
scroll to position [0, 0]
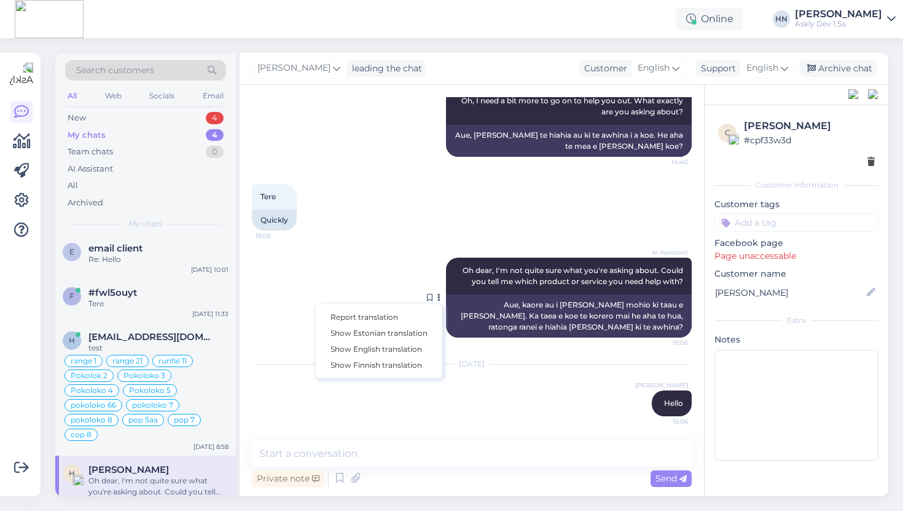
click at [453, 300] on div "Aue, kaore au i [PERSON_NAME] mohio ki taau e [PERSON_NAME]. Ka taea e koe te k…" at bounding box center [569, 315] width 246 height 43
click at [442, 296] on div "Report translation Show Estonian translation Show English translation Show Finn…" at bounding box center [440, 297] width 11 height 80
click at [442, 296] on button at bounding box center [438, 297] width 7 height 11
click at [428, 334] on link "Show Estonian translation" at bounding box center [379, 333] width 127 height 16
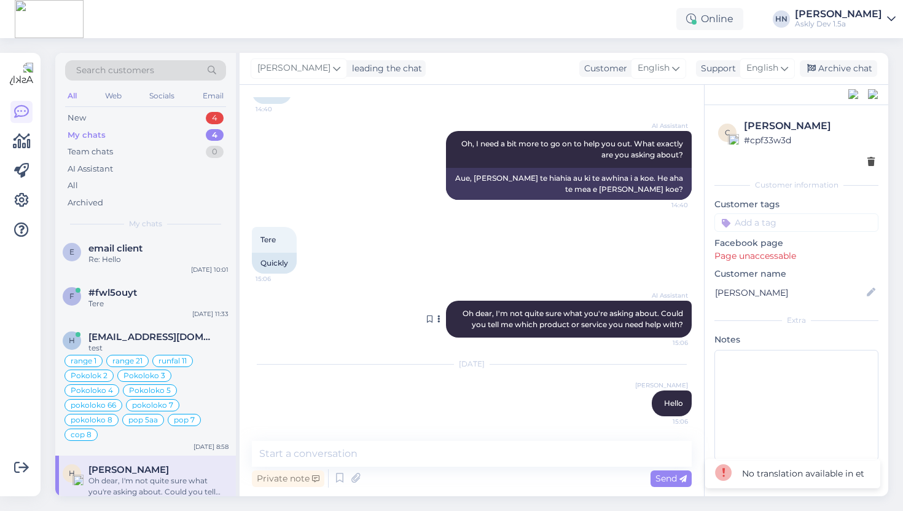
scroll to position [326, 0]
click at [436, 318] on button at bounding box center [438, 318] width 7 height 11
click at [429, 355] on link "Show English translation" at bounding box center [379, 355] width 127 height 16
click at [439, 318] on icon at bounding box center [439, 318] width 3 height 7
click at [420, 369] on link "Show Finnish translation" at bounding box center [379, 371] width 127 height 16
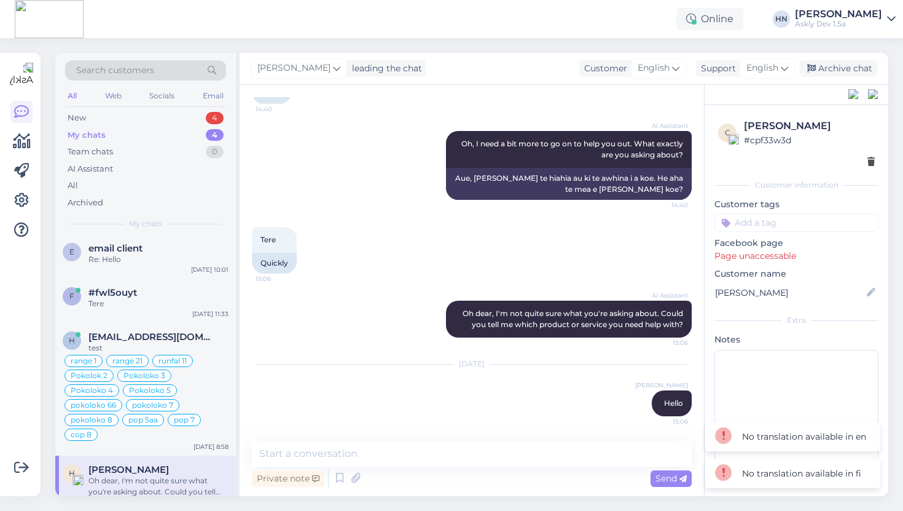
scroll to position [323, 0]
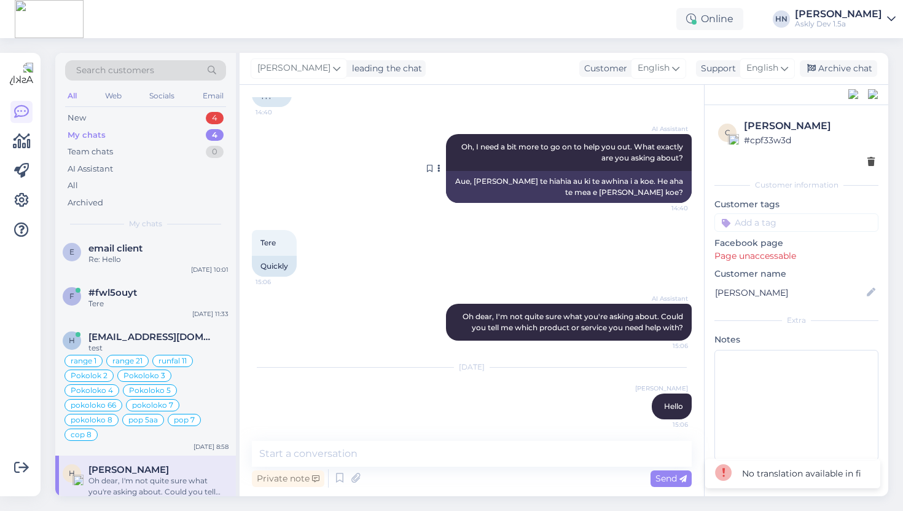
click at [551, 180] on div "Aue, [PERSON_NAME] te hiahia au ki te awhina i a koe. He aha te mea e [PERSON_N…" at bounding box center [569, 187] width 246 height 32
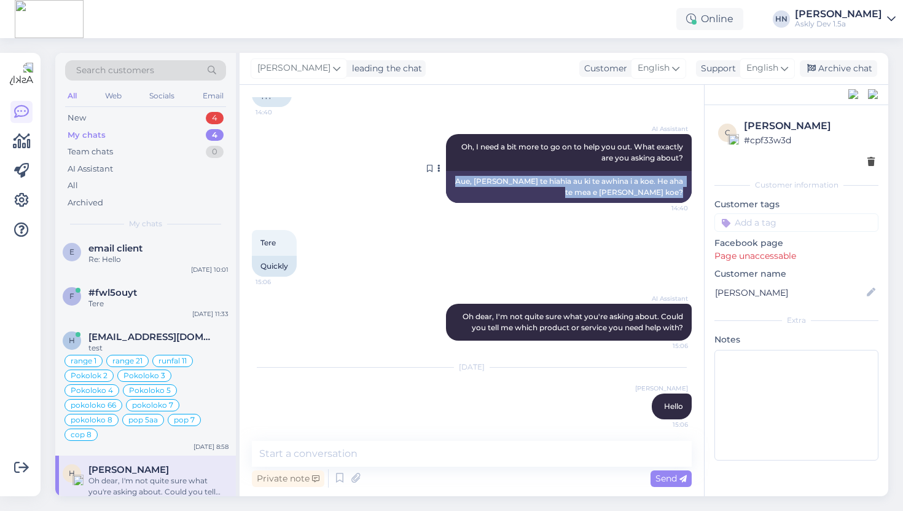
click at [458, 181] on div "Aue, [PERSON_NAME] te hiahia au ki te awhina i a koe. He aha te mea e [PERSON_N…" at bounding box center [569, 187] width 246 height 32
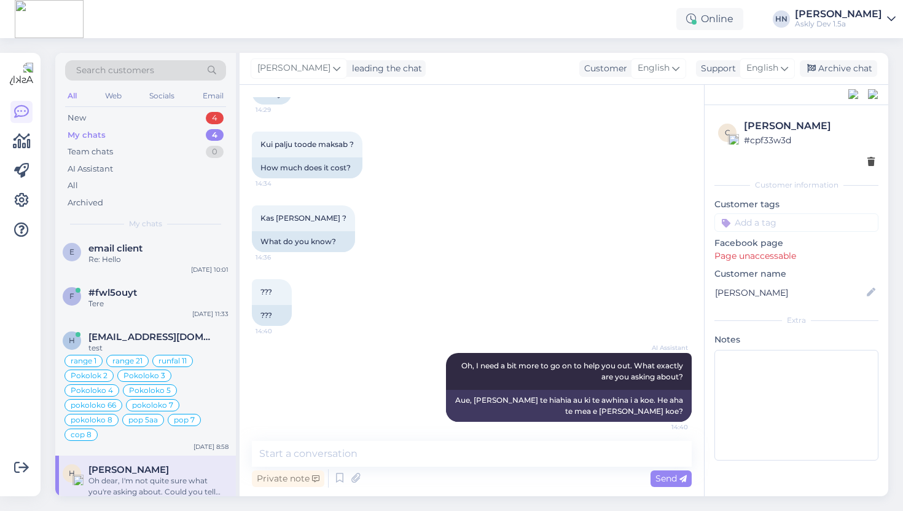
scroll to position [101, 0]
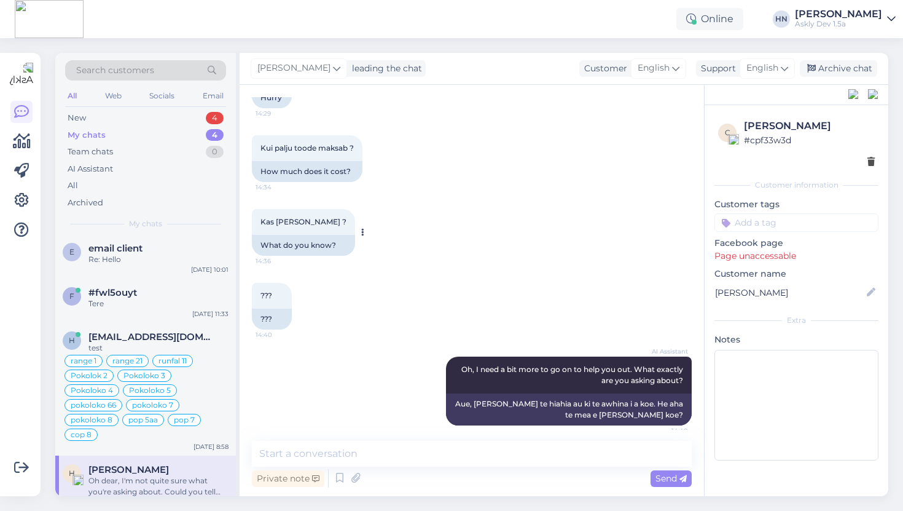
click at [361, 230] on icon at bounding box center [362, 232] width 3 height 7
click at [375, 272] on link "Show Estonian translation" at bounding box center [422, 268] width 127 height 16
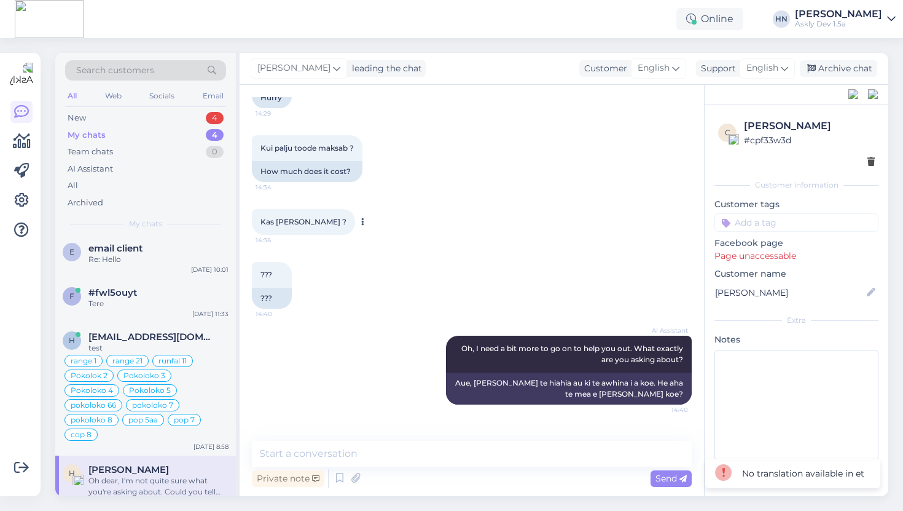
click at [359, 219] on button at bounding box center [362, 221] width 7 height 11
click at [359, 253] on link "Show English translation" at bounding box center [422, 257] width 127 height 16
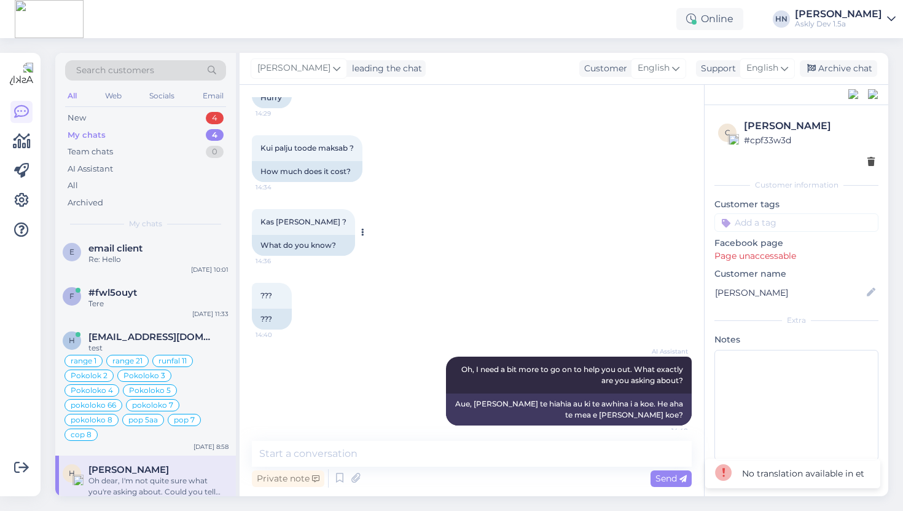
click at [359, 232] on button at bounding box center [362, 232] width 7 height 11
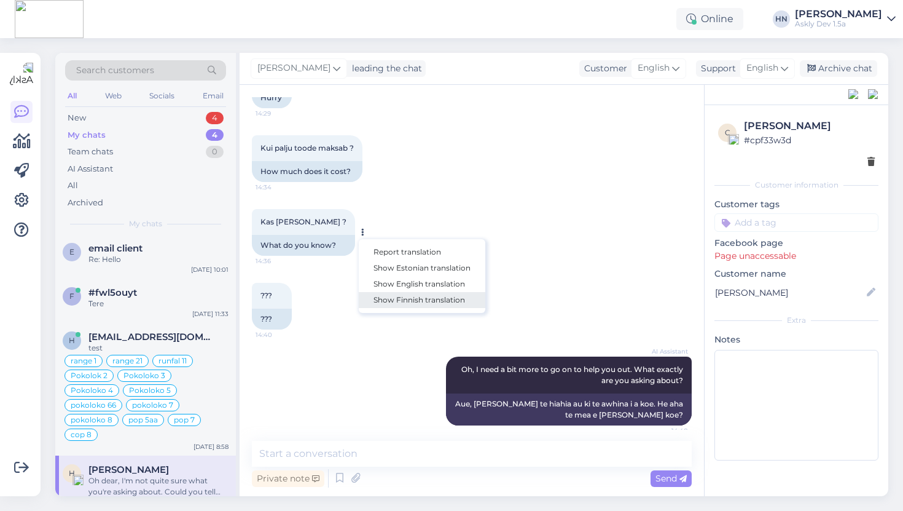
click at [366, 294] on link "Show Finnish translation" at bounding box center [422, 300] width 127 height 16
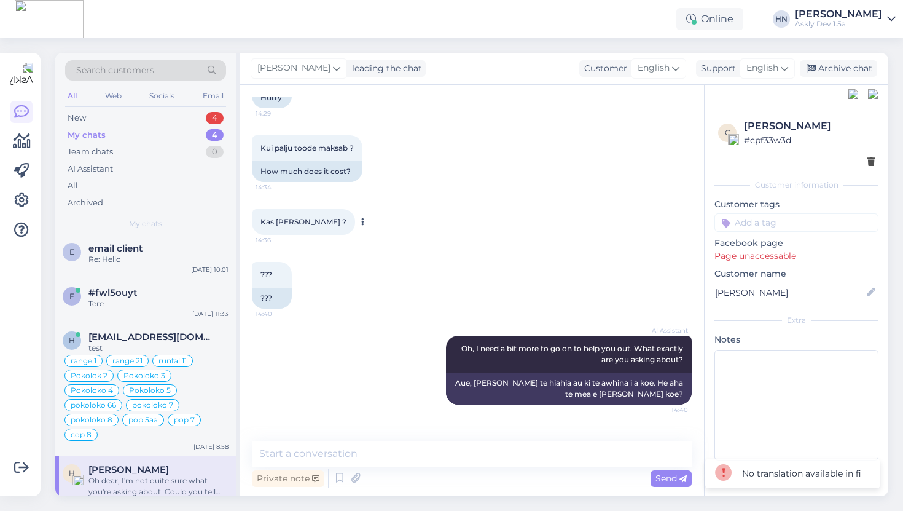
click at [361, 221] on icon at bounding box center [362, 221] width 3 height 7
click at [359, 241] on link "Show Estonian translation" at bounding box center [422, 242] width 127 height 16
click at [339, 213] on div "Kas [PERSON_NAME] ? 14:36 Show Estonian translation Show English translation Sh…" at bounding box center [472, 221] width 440 height 53
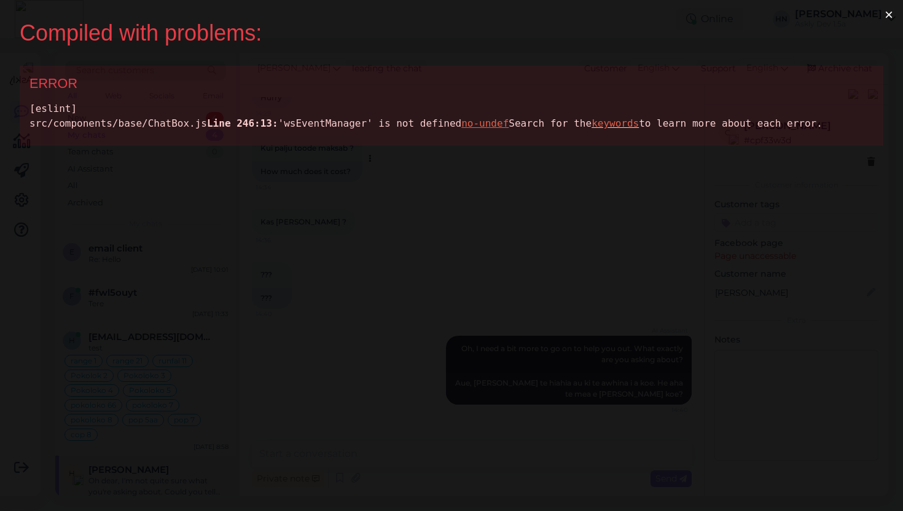
scroll to position [0, 0]
click at [194, 131] on div "[eslint] src/components/base/ChatBox.js Line 246:13: 'wsEventManager' is not de…" at bounding box center [451, 115] width 844 height 29
click at [193, 131] on div "[eslint] src/components/base/ChatBox.js Line 246:13: 'wsEventManager' is not de…" at bounding box center [451, 115] width 844 height 29
copy div "wsEventManager"
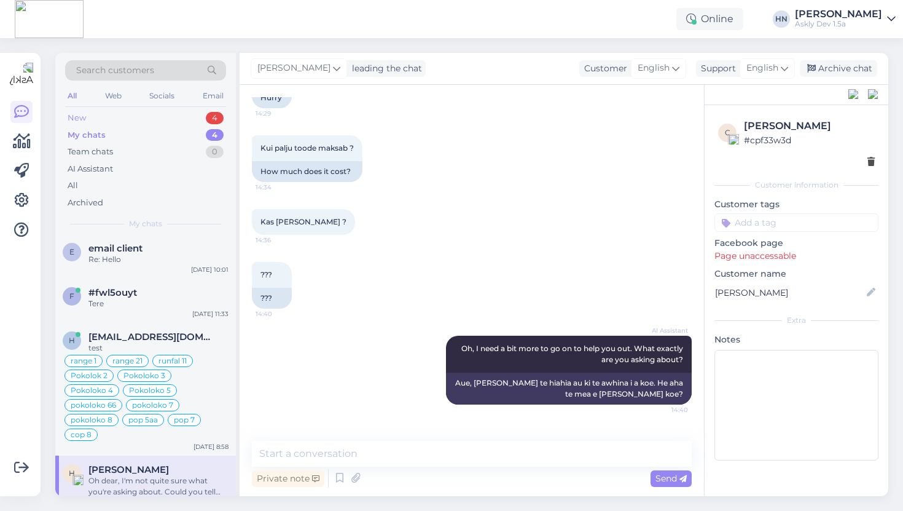
scroll to position [305, 0]
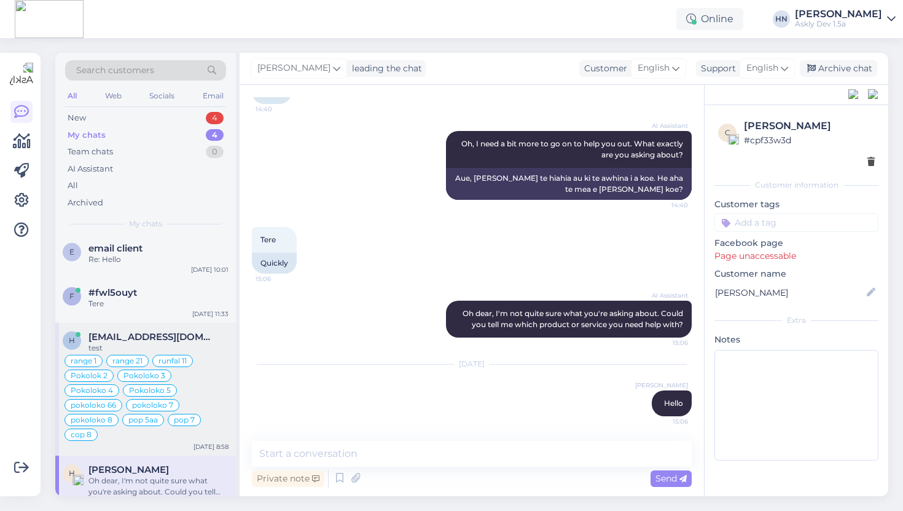
click at [183, 332] on span "[EMAIL_ADDRESS][DOMAIN_NAME]" at bounding box center [152, 336] width 128 height 11
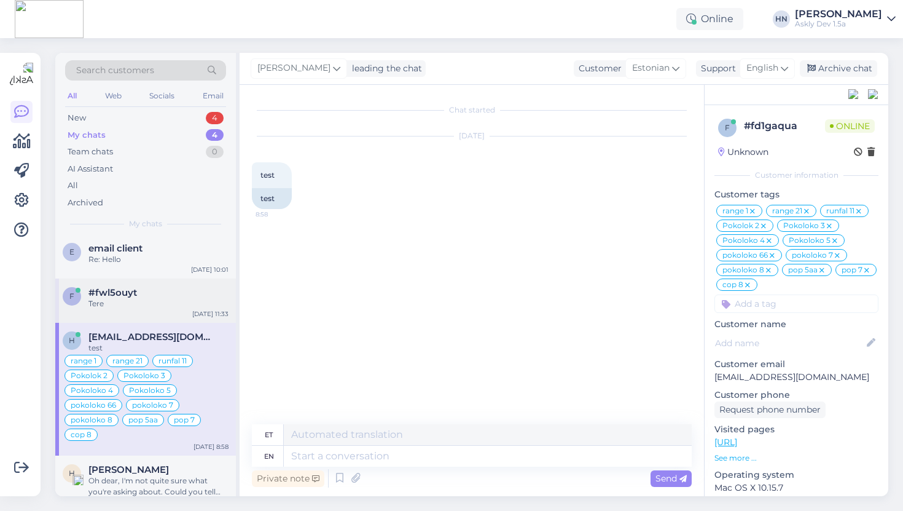
click at [175, 297] on div "#fwl5ouyt" at bounding box center [158, 292] width 140 height 11
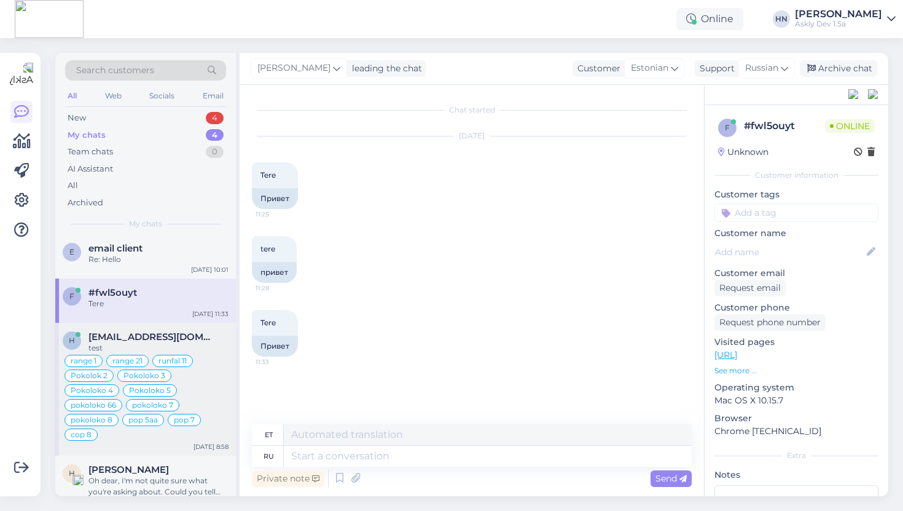
click at [170, 347] on div "test" at bounding box center [158, 347] width 140 height 11
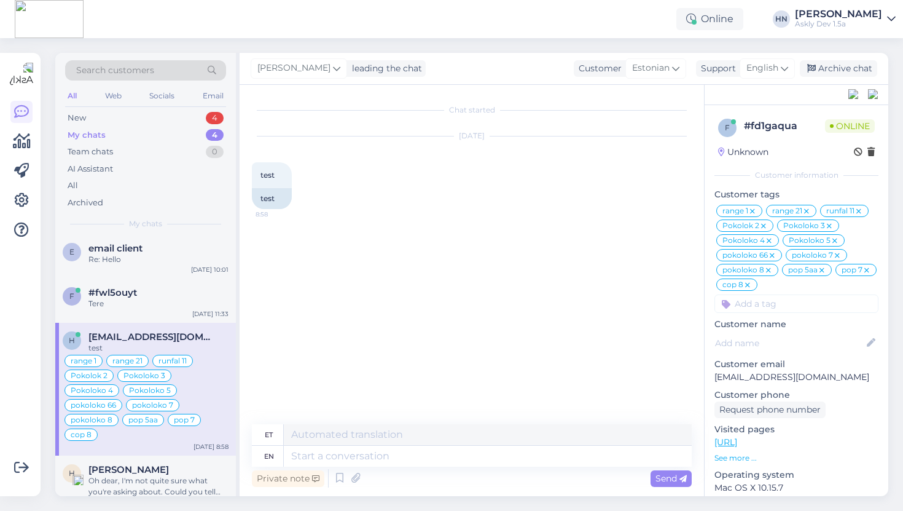
click at [151, 423] on div "range 1 range 21 runfal 11 Pokolok 2 Pokoloko 3 Pokoloko 4 Pokoloko 5 pokoloko …" at bounding box center [146, 397] width 166 height 88
click at [149, 464] on span "[PERSON_NAME]" at bounding box center [128, 469] width 80 height 11
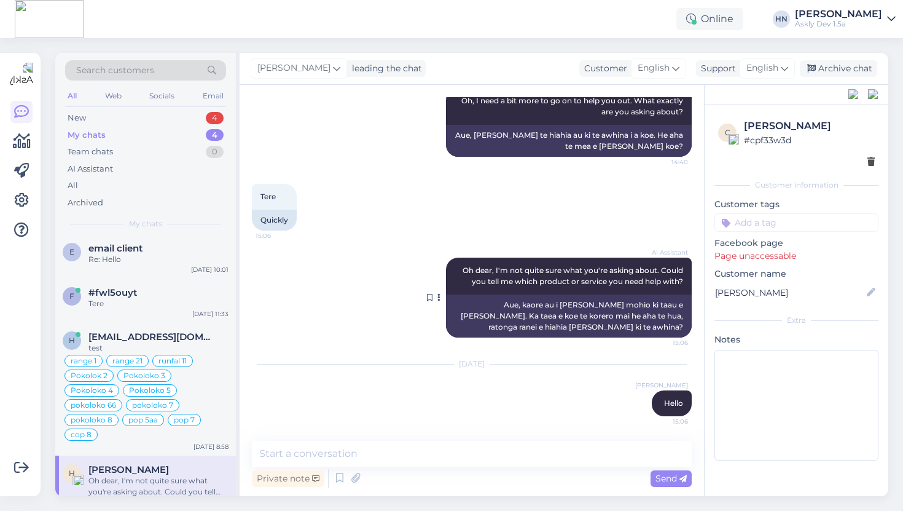
click at [438, 294] on icon at bounding box center [439, 297] width 3 height 7
click at [418, 335] on link "Show Estonian translation" at bounding box center [379, 333] width 127 height 16
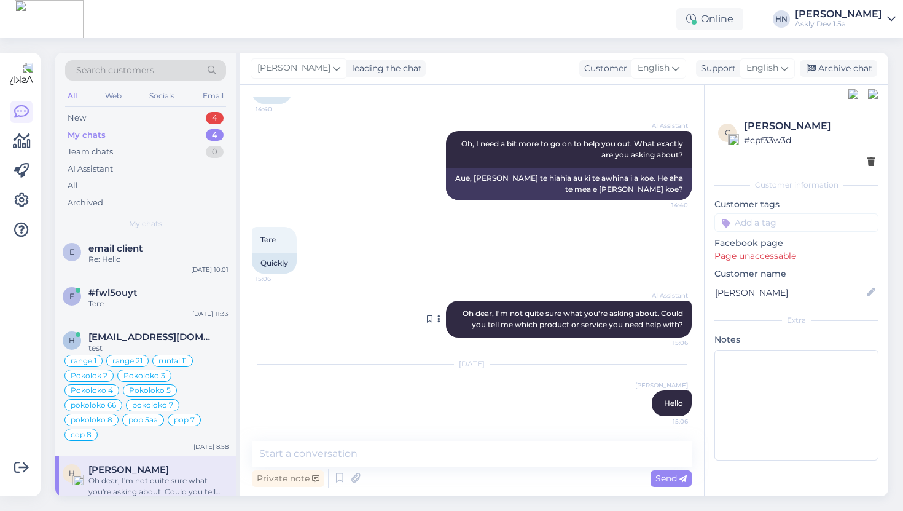
click at [442, 320] on button at bounding box center [438, 318] width 7 height 11
click at [417, 343] on link "Show Estonian translation" at bounding box center [379, 339] width 127 height 16
click at [438, 320] on icon at bounding box center [439, 318] width 3 height 7
click at [426, 343] on link "Show Estonian translation" at bounding box center [379, 339] width 127 height 16
click at [399, 23] on div "Online [PERSON_NAME] Askly Dev 1.5a" at bounding box center [451, 19] width 903 height 38
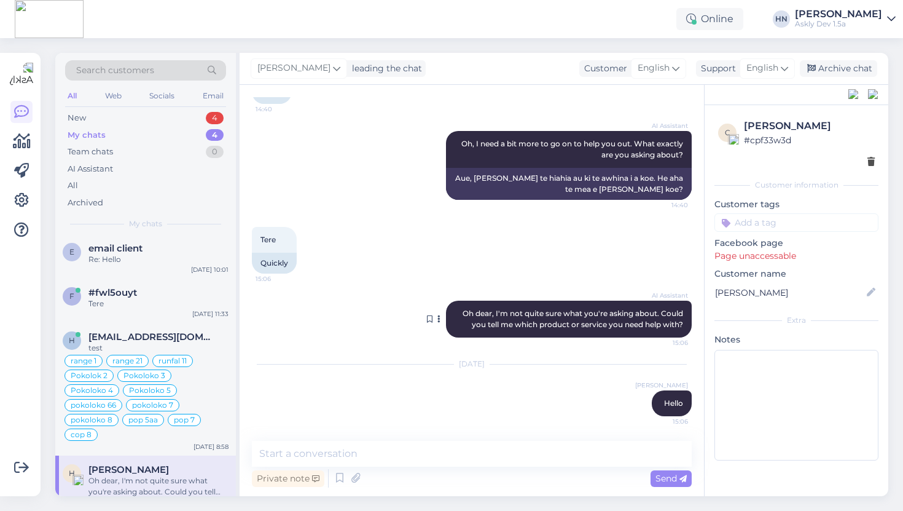
click at [441, 319] on button at bounding box center [438, 318] width 7 height 11
click at [407, 340] on link "Show Estonian translation" at bounding box center [379, 339] width 127 height 16
click at [436, 321] on button at bounding box center [438, 318] width 7 height 11
click at [424, 341] on link "Show Estonian translation" at bounding box center [379, 339] width 127 height 16
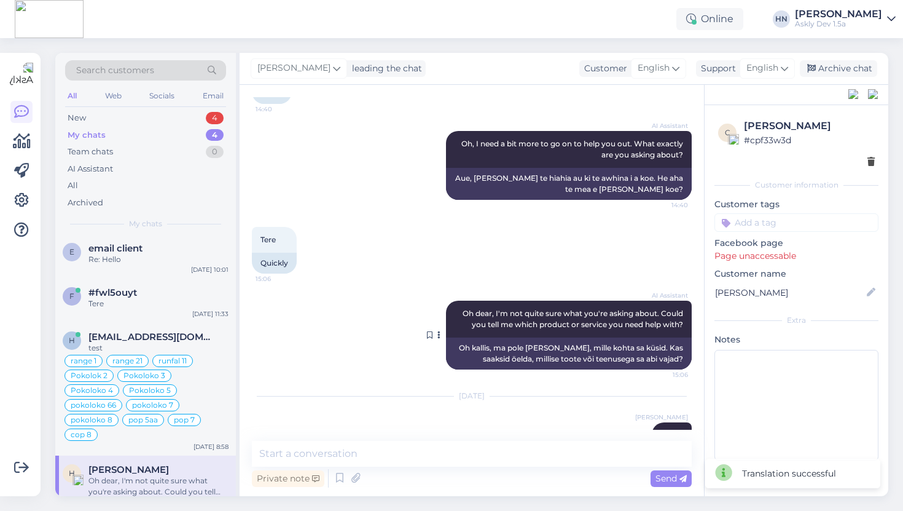
scroll to position [358, 0]
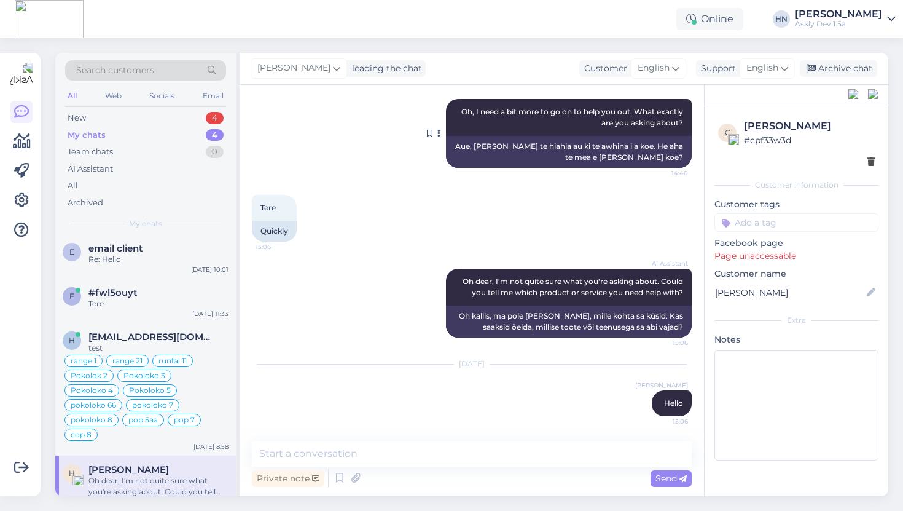
click at [442, 130] on button at bounding box center [438, 133] width 7 height 11
click at [402, 175] on link "Show Estonian translation" at bounding box center [379, 169] width 127 height 16
click at [304, 214] on icon at bounding box center [304, 217] width 3 height 7
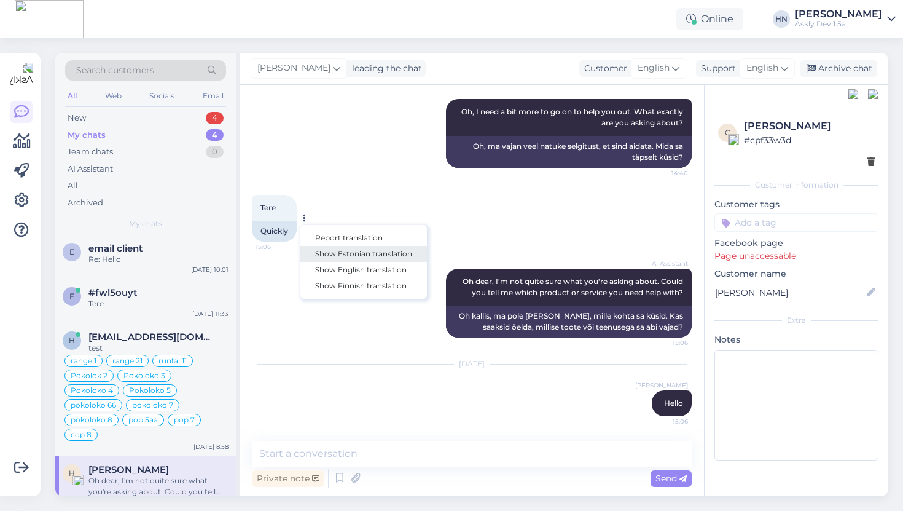
click at [343, 257] on link "Show Estonian translation" at bounding box center [363, 254] width 127 height 16
click at [305, 213] on button at bounding box center [304, 218] width 7 height 11
click at [330, 270] on link "Show English translation" at bounding box center [364, 270] width 127 height 16
click at [301, 216] on button at bounding box center [303, 218] width 7 height 11
click at [338, 284] on link "Show Finnish translation" at bounding box center [363, 286] width 127 height 16
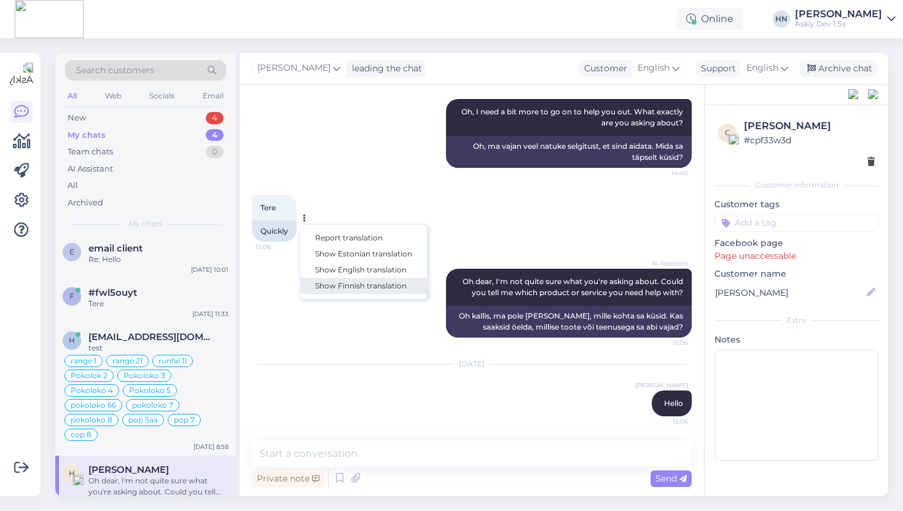
scroll to position [337, 0]
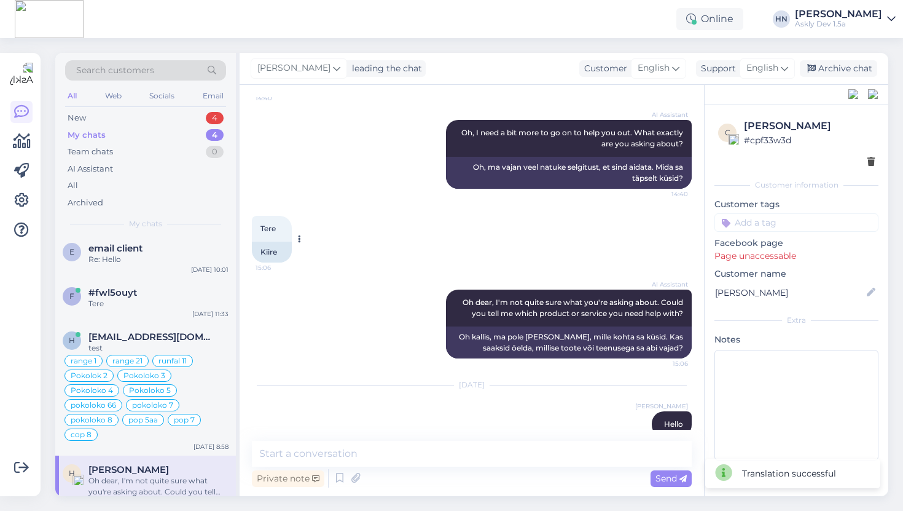
click at [297, 238] on button at bounding box center [299, 239] width 7 height 11
click at [341, 279] on link "Show Estonian translation" at bounding box center [359, 275] width 127 height 16
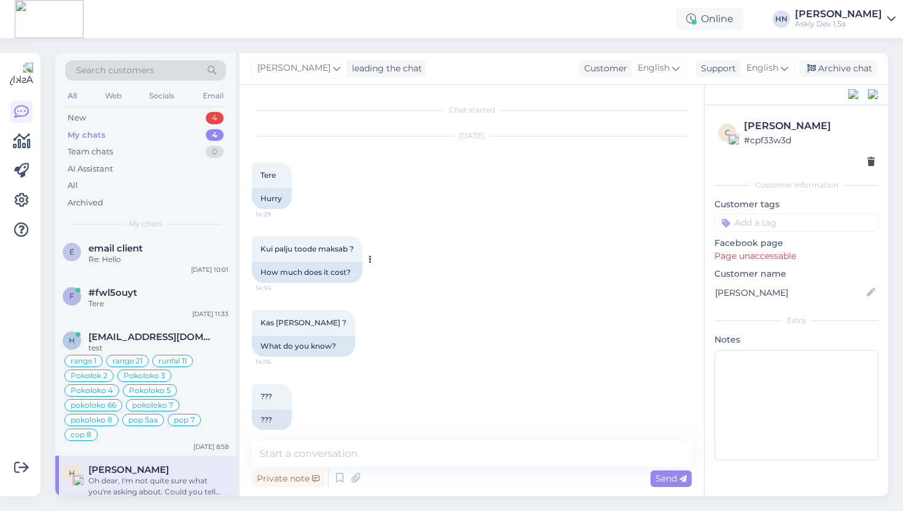
scroll to position [358, 0]
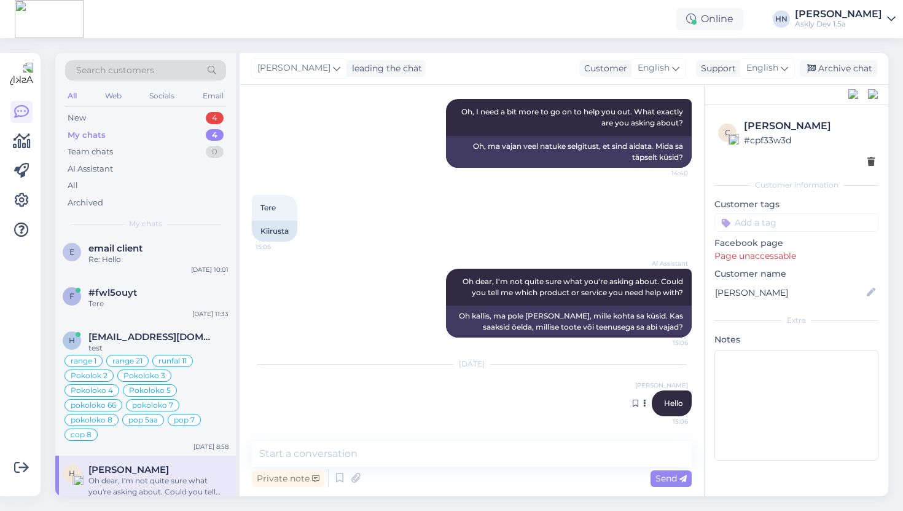
click at [645, 401] on icon at bounding box center [644, 402] width 3 height 7
click at [596, 380] on link "Show Finnish translation" at bounding box center [585, 385] width 127 height 16
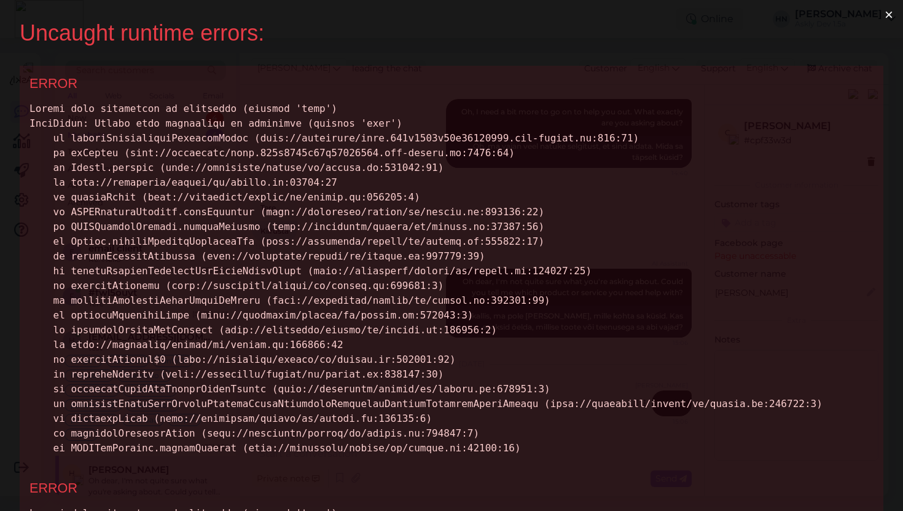
scroll to position [0, 0]
click at [187, 142] on div at bounding box center [451, 278] width 844 height 354
copy div "switchTranslationLanguageShown"
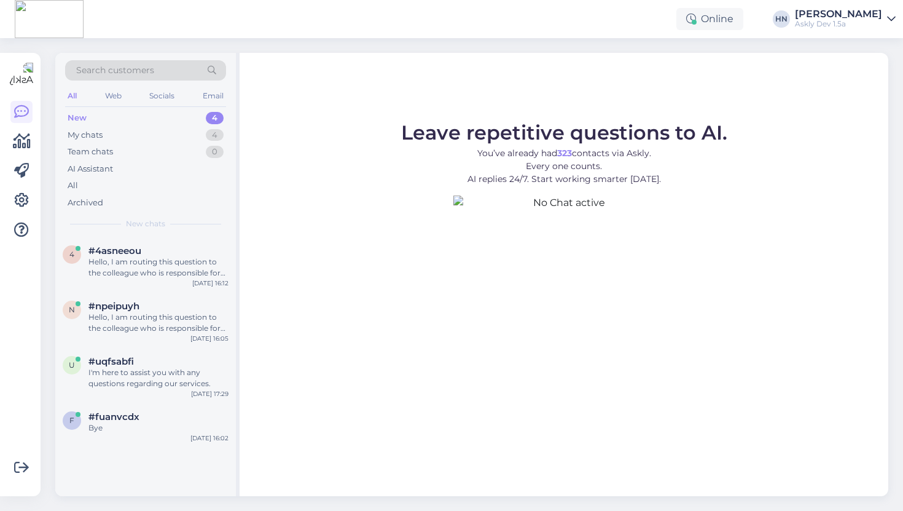
click at [165, 124] on div "New 4" at bounding box center [145, 117] width 161 height 17
click at [165, 128] on div "My chats 4" at bounding box center [145, 135] width 161 height 17
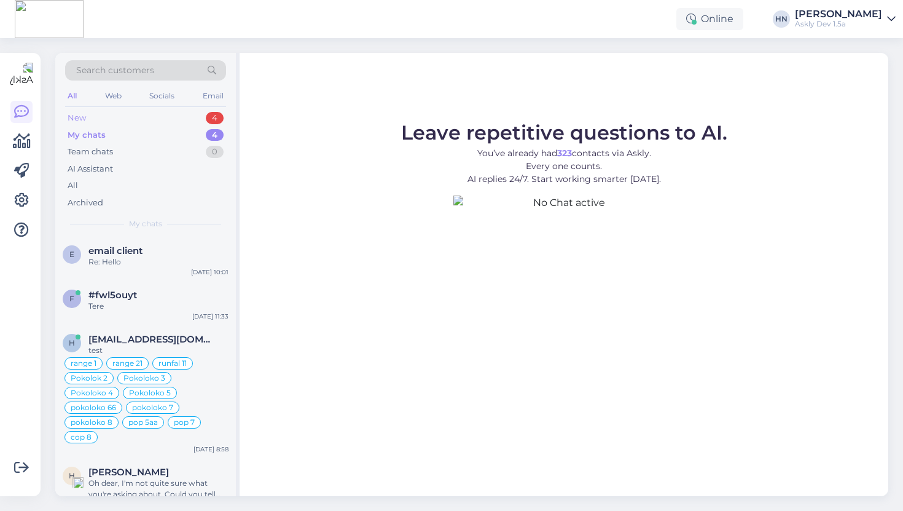
click at [157, 125] on div "New 4" at bounding box center [145, 117] width 161 height 17
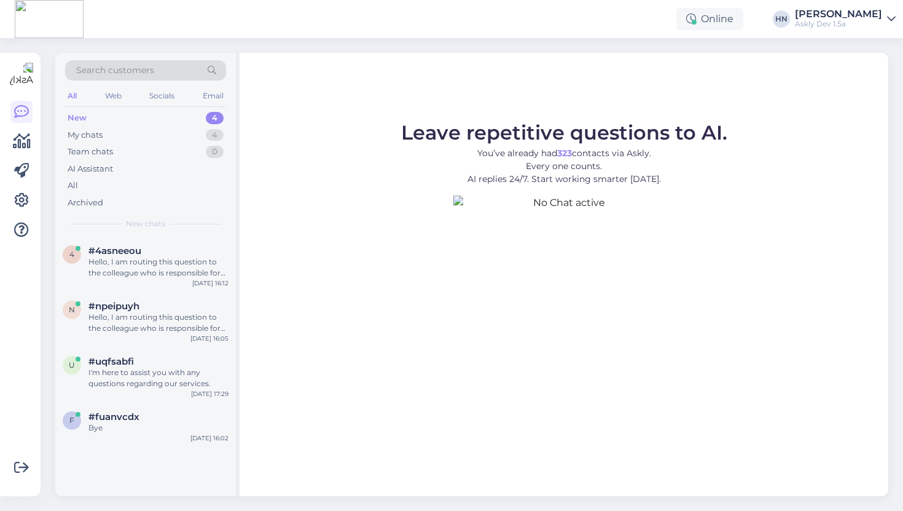
click at [155, 120] on div "New 4" at bounding box center [145, 117] width 161 height 17
click at [154, 254] on div "#4asneeou" at bounding box center [158, 250] width 140 height 11
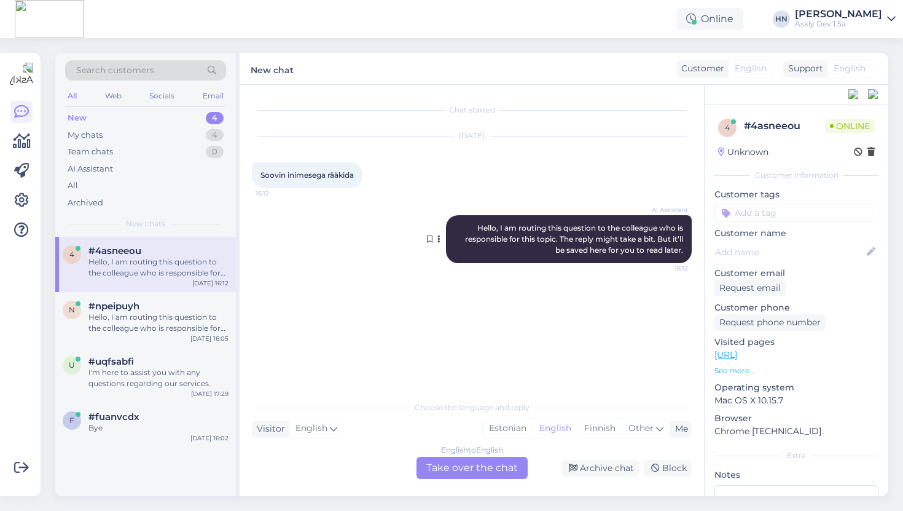
click at [440, 242] on icon at bounding box center [439, 238] width 3 height 7
click at [425, 262] on link "Show Estonian translation" at bounding box center [379, 259] width 127 height 16
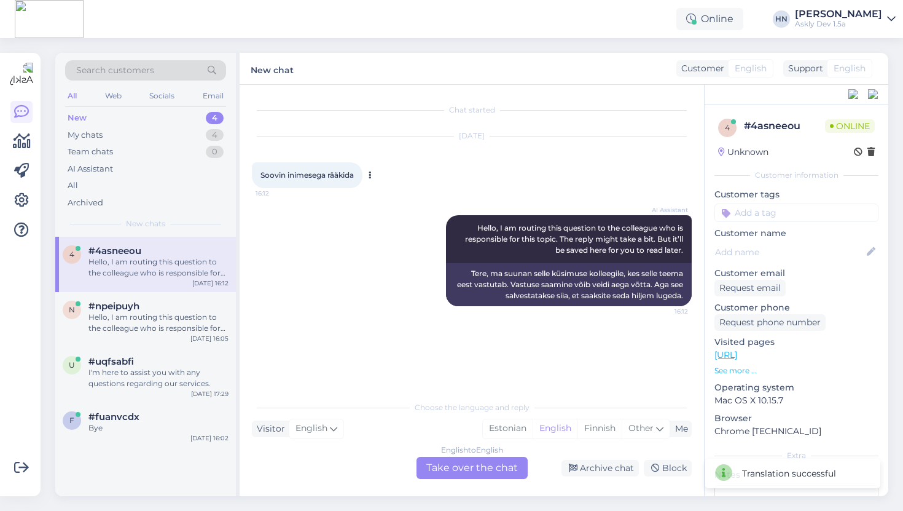
click at [371, 173] on icon at bounding box center [370, 174] width 3 height 7
click at [398, 213] on link "Show English translation" at bounding box center [429, 211] width 127 height 16
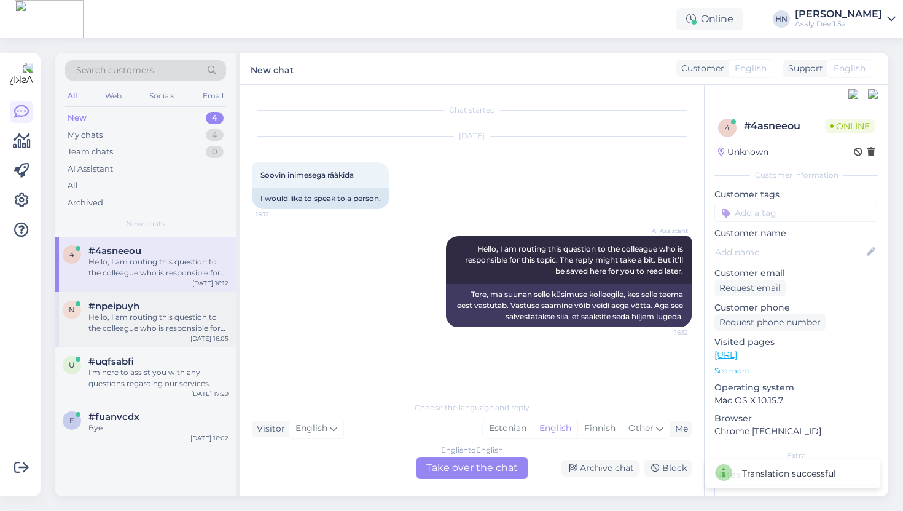
click at [192, 312] on div "Hello, I am routing this question to the colleague who is responsible for this …" at bounding box center [158, 323] width 140 height 22
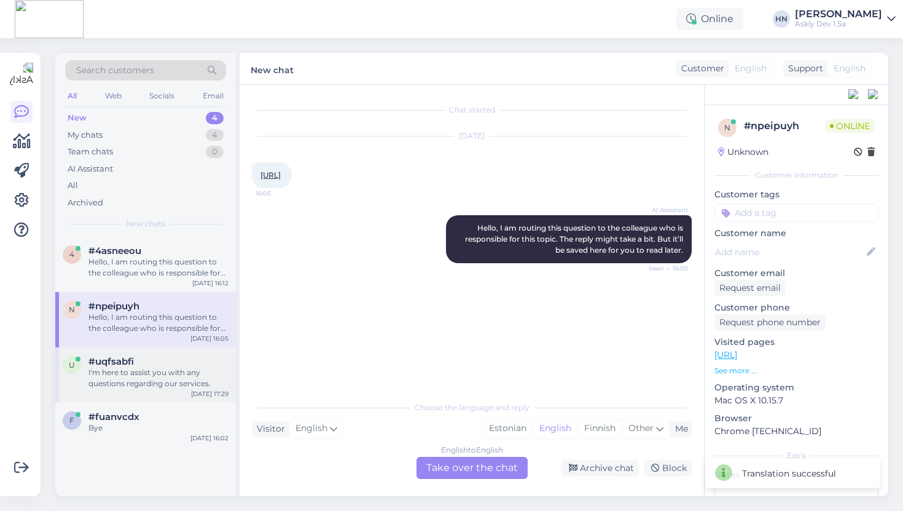
click at [206, 369] on div "I'm here to assist you with any questions regarding our services." at bounding box center [158, 378] width 140 height 22
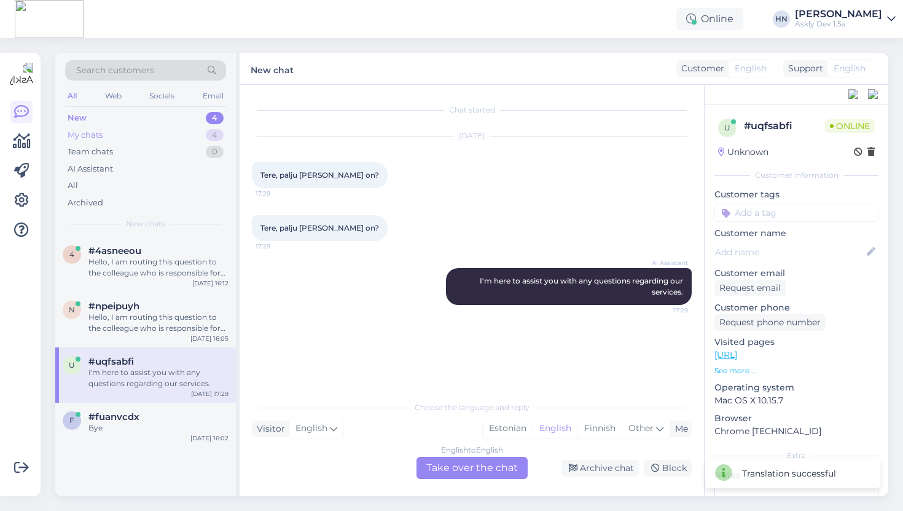
click at [198, 138] on div "My chats 4" at bounding box center [145, 135] width 161 height 17
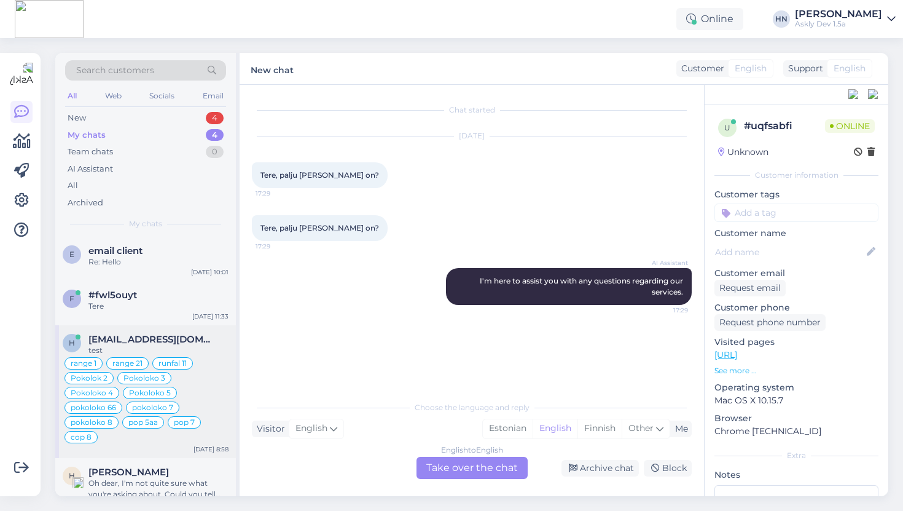
scroll to position [2, 0]
click at [138, 475] on div "Oh dear, I'm not quite sure what you're asking about. Could you tell me which p…" at bounding box center [158, 486] width 140 height 22
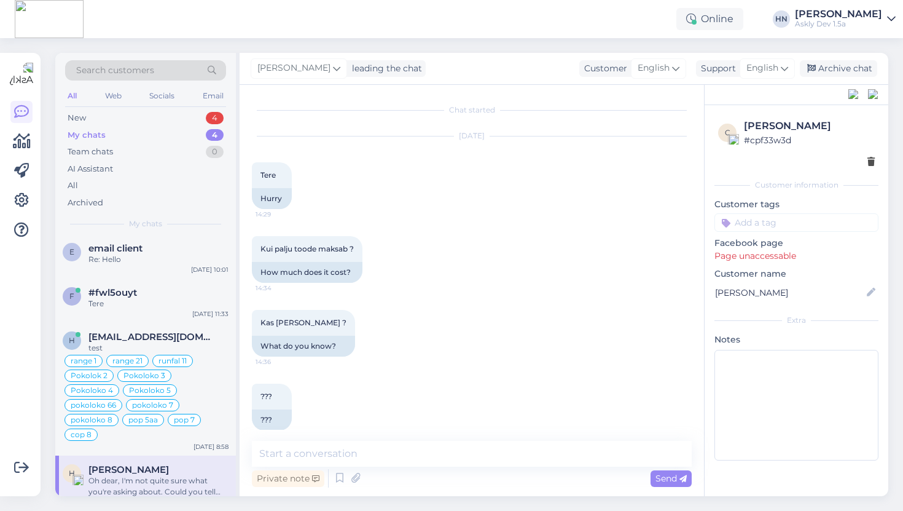
scroll to position [369, 0]
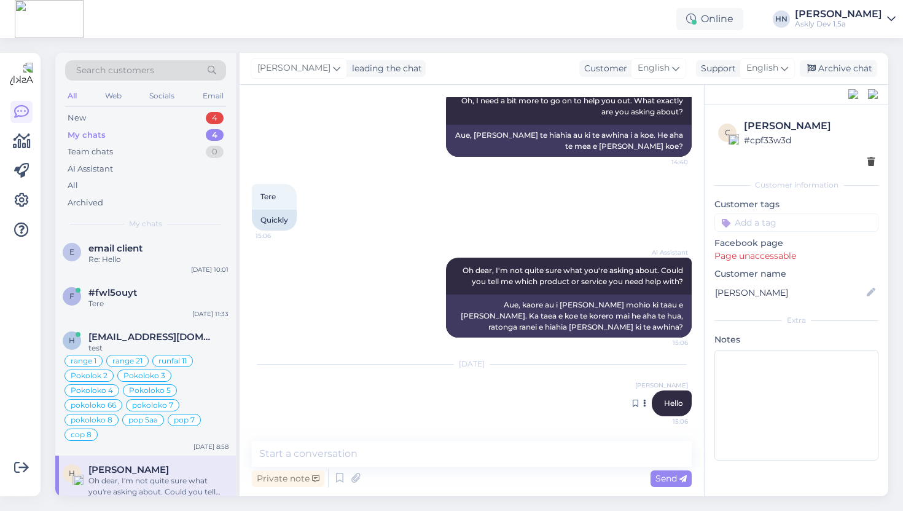
click at [646, 404] on button at bounding box center [644, 403] width 7 height 11
click at [604, 356] on link "Show Estonian translation" at bounding box center [585, 353] width 127 height 16
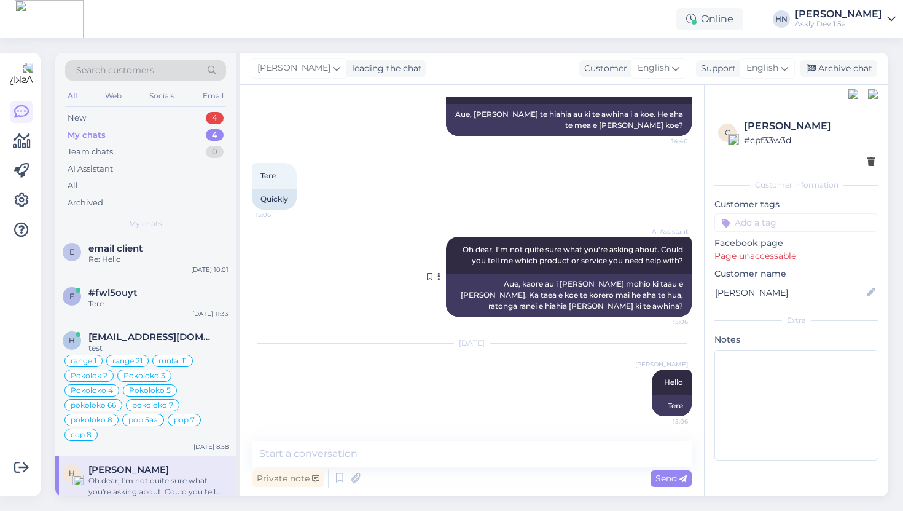
click at [541, 265] on div "AI Assistant Oh dear, I'm not quite sure what you're asking about. Could you te…" at bounding box center [569, 255] width 246 height 37
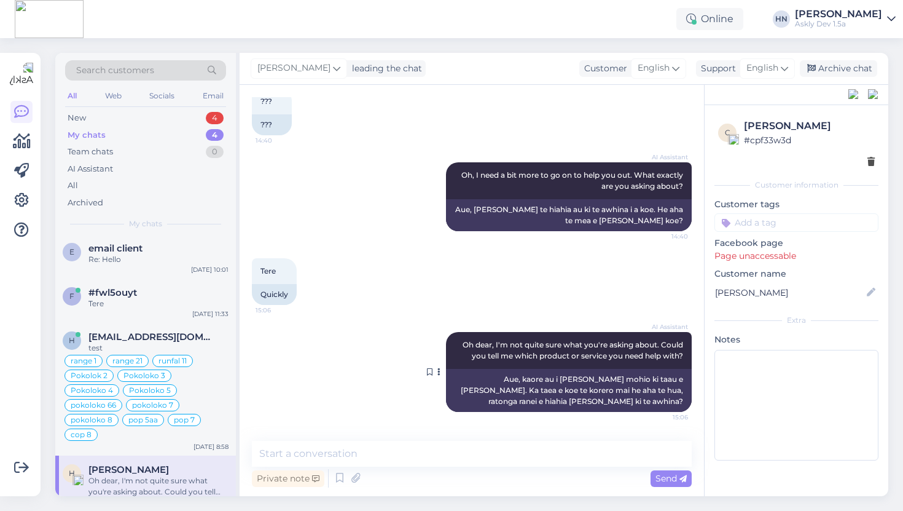
scroll to position [170, 0]
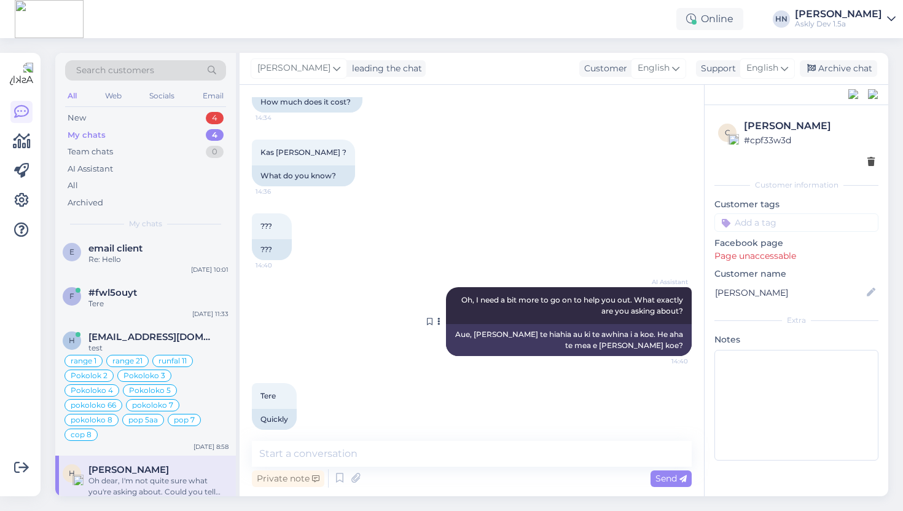
click at [439, 318] on icon at bounding box center [439, 321] width 3 height 7
click at [409, 262] on div "??? 14:40 ???" at bounding box center [472, 237] width 440 height 74
click at [436, 319] on button at bounding box center [438, 321] width 7 height 11
click at [433, 304] on div "AI Assistant Oh, I need a bit more to go on to help you out. What exactly are y…" at bounding box center [472, 321] width 440 height 96
click at [436, 321] on button at bounding box center [438, 321] width 7 height 11
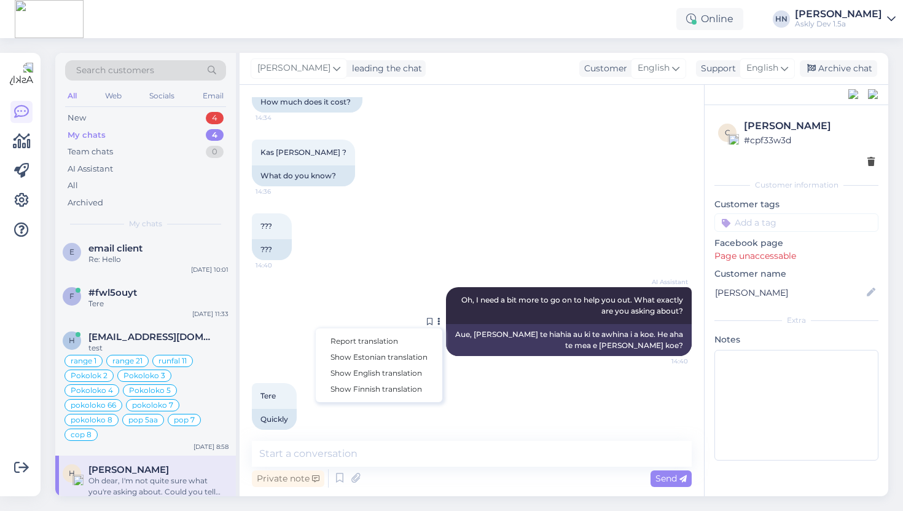
click at [425, 307] on div "AI Assistant Oh, I need a bit more to go on to help you out. What exactly are y…" at bounding box center [472, 321] width 440 height 96
click at [439, 318] on icon at bounding box center [439, 321] width 3 height 7
click at [19, 188] on div at bounding box center [21, 171] width 22 height 140
click at [19, 189] on link at bounding box center [21, 200] width 22 height 22
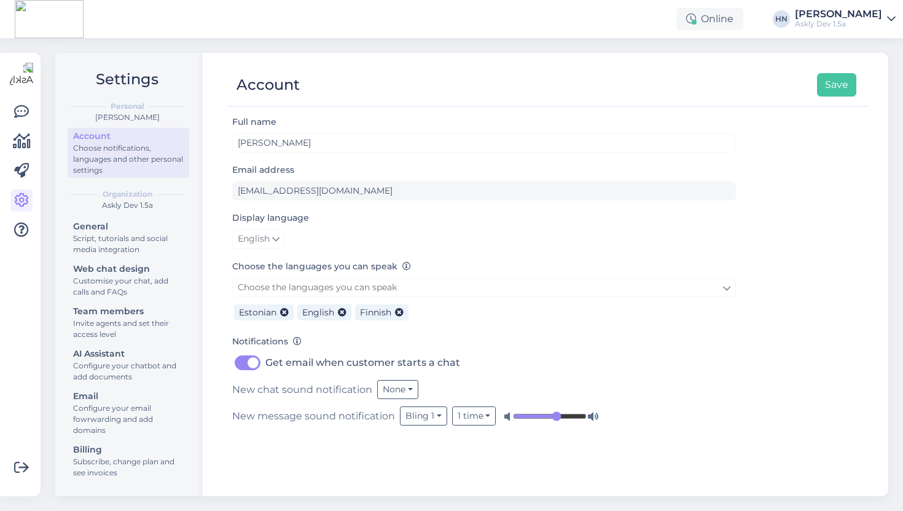
click at [229, 242] on div "Full name [PERSON_NAME] Email address [EMAIL_ADDRESS][DOMAIN_NAME] Display lang…" at bounding box center [548, 299] width 642 height 371
click at [240, 239] on span "English" at bounding box center [254, 239] width 32 height 14
click at [244, 233] on span "English" at bounding box center [254, 239] width 32 height 14
click at [345, 312] on icon at bounding box center [342, 312] width 9 height 9
click at [345, 312] on icon at bounding box center [341, 312] width 9 height 9
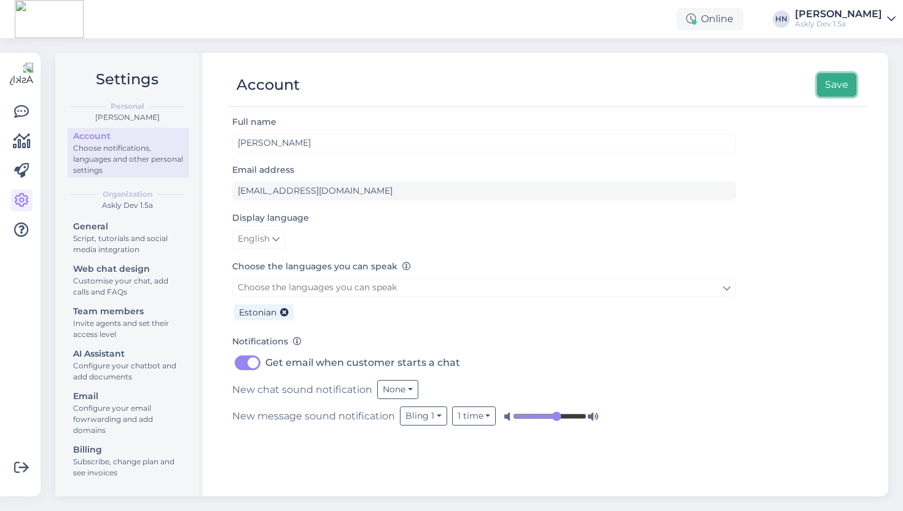
click at [822, 90] on button "Save" at bounding box center [836, 84] width 39 height 23
click at [28, 116] on icon at bounding box center [21, 111] width 15 height 15
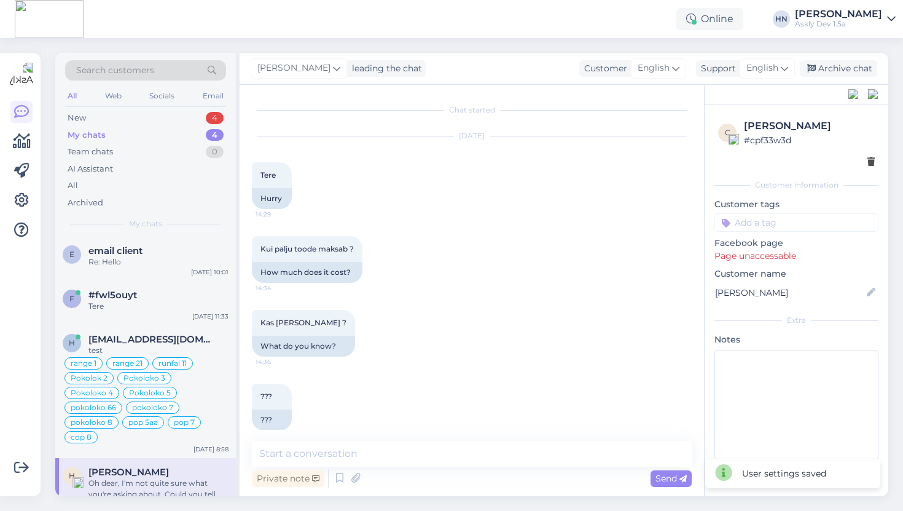
scroll to position [390, 0]
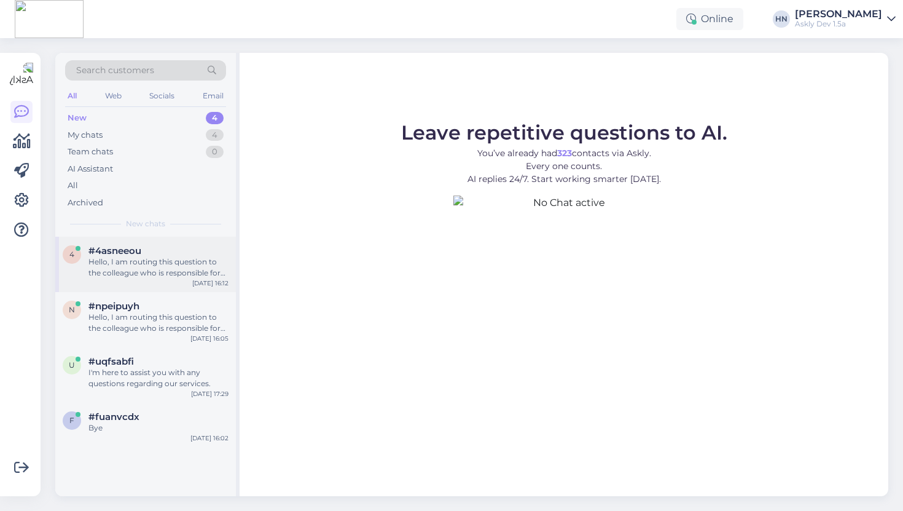
click at [234, 261] on div "4 #4asneeou Hello, I am routing this question to the colleague who is responsib…" at bounding box center [145, 264] width 181 height 55
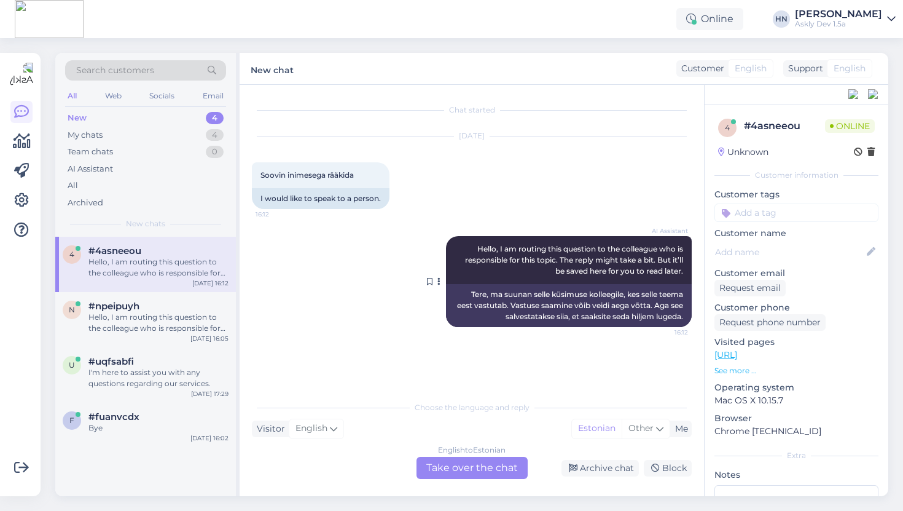
click at [441, 283] on button at bounding box center [438, 281] width 7 height 11
click at [441, 241] on div "Report translation Show Estonian translation" at bounding box center [440, 281] width 11 height 91
click at [399, 183] on button at bounding box center [396, 185] width 7 height 11
click at [371, 192] on div "I would like to speak to a person." at bounding box center [321, 198] width 138 height 21
click at [441, 282] on button at bounding box center [438, 281] width 7 height 11
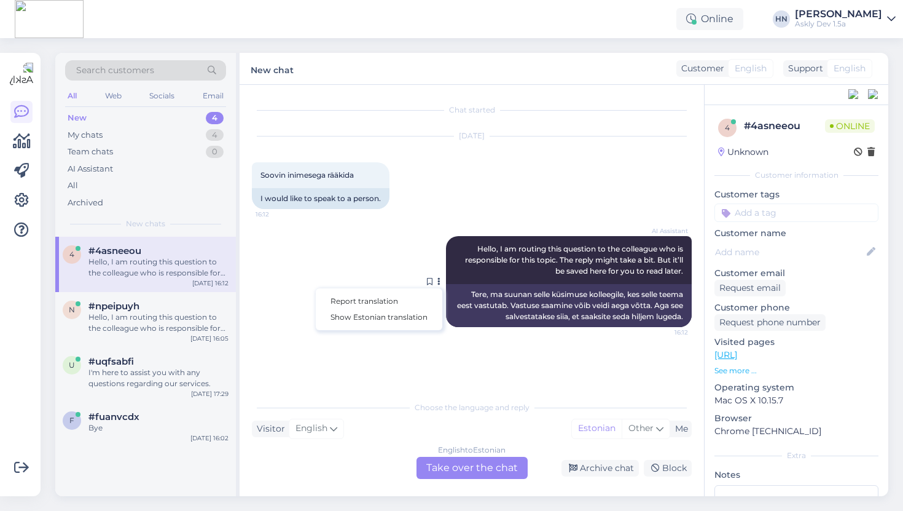
click at [300, 259] on div "AI Assistant Hello, I am routing this question to the colleague who is responsi…" at bounding box center [472, 281] width 440 height 118
click at [187, 298] on div "n #npeipuyh Hello, I am routing this question to the colleague who is responsib…" at bounding box center [145, 319] width 181 height 55
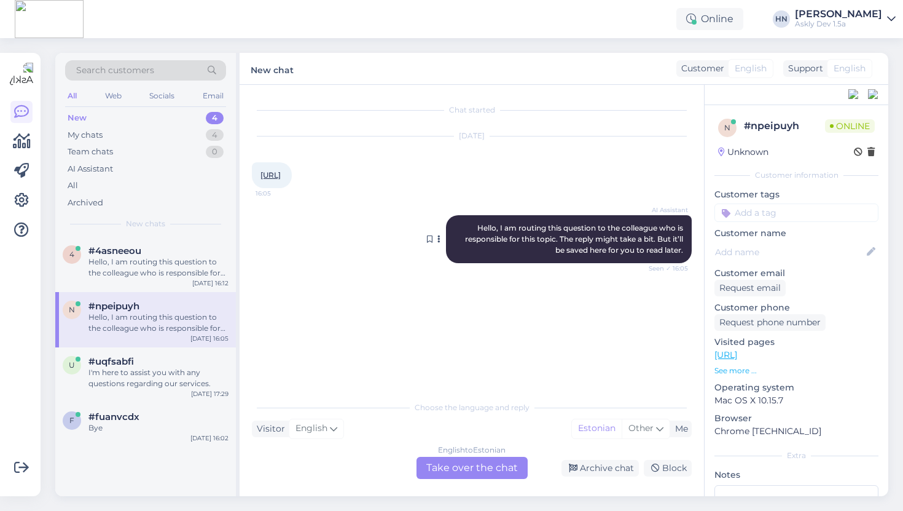
click at [438, 238] on icon at bounding box center [439, 238] width 3 height 7
click at [427, 264] on link "Show Estonian translation" at bounding box center [379, 259] width 127 height 16
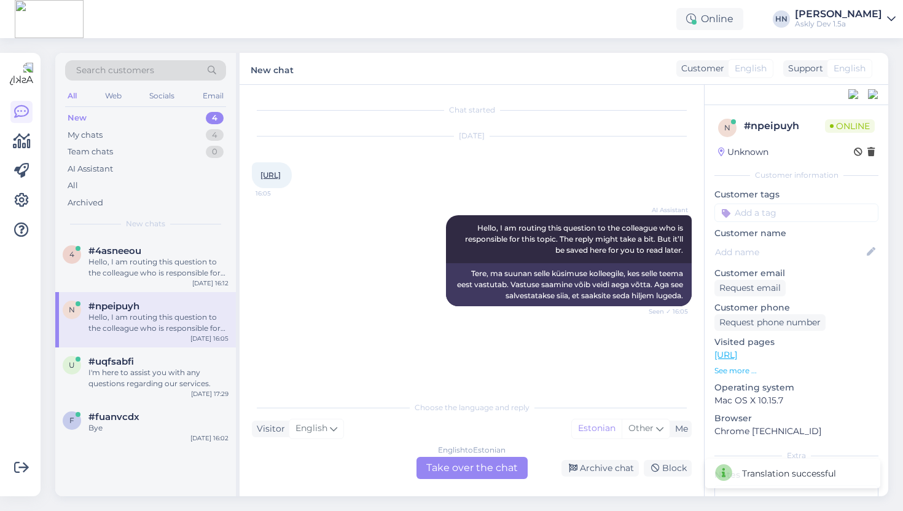
click at [198, 339] on div "[DATE] 16:05" at bounding box center [209, 338] width 38 height 9
click at [195, 361] on div "#uqfsabfi" at bounding box center [158, 361] width 140 height 11
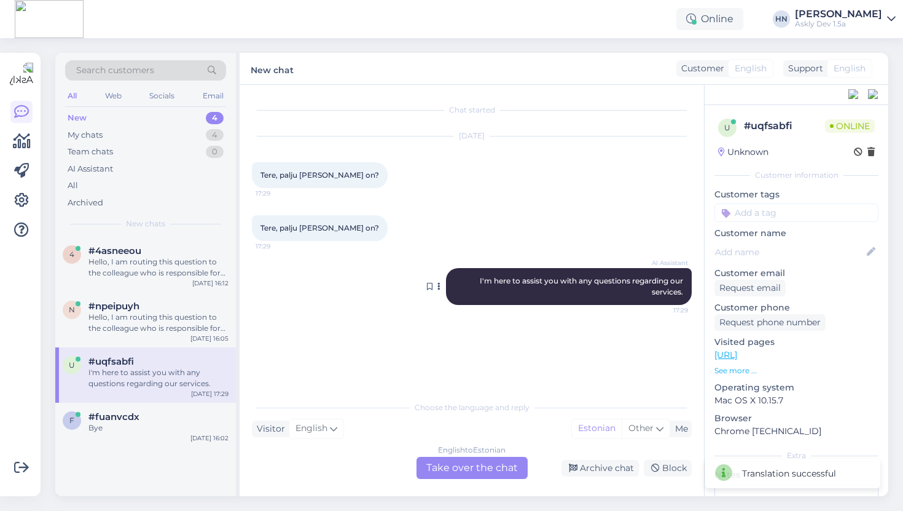
click at [442, 285] on div at bounding box center [440, 286] width 11 height 37
click at [440, 285] on button at bounding box center [438, 286] width 7 height 11
click at [393, 259] on div "AI Assistant I'm here to assist you with any questions regarding our services. …" at bounding box center [472, 286] width 440 height 64
click at [394, 225] on icon at bounding box center [395, 227] width 3 height 7
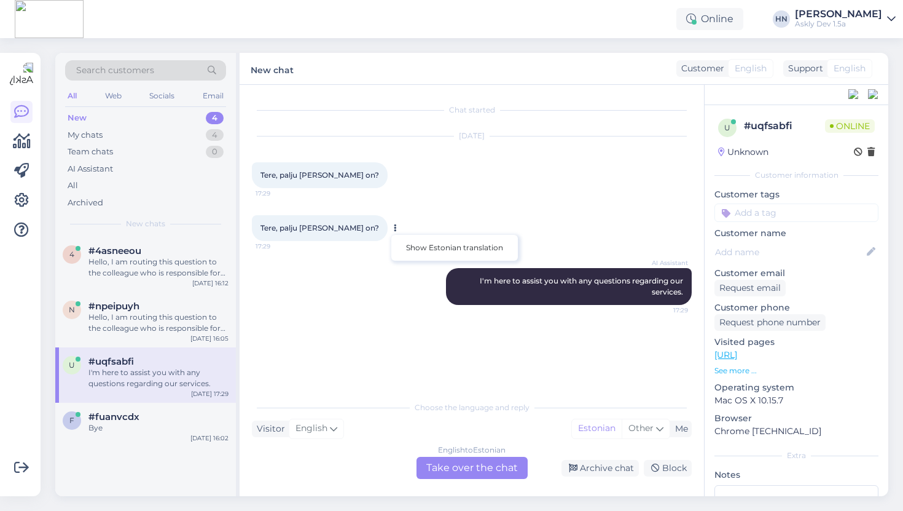
click at [362, 197] on div "Sep 11 2025 Tere, palju kell on? 17:29" at bounding box center [472, 162] width 440 height 79
click at [391, 227] on button at bounding box center [394, 227] width 7 height 11
click at [391, 239] on div "Show Estonian translation" at bounding box center [454, 248] width 127 height 26
click at [391, 241] on link "Show Estonian translation" at bounding box center [454, 248] width 127 height 16
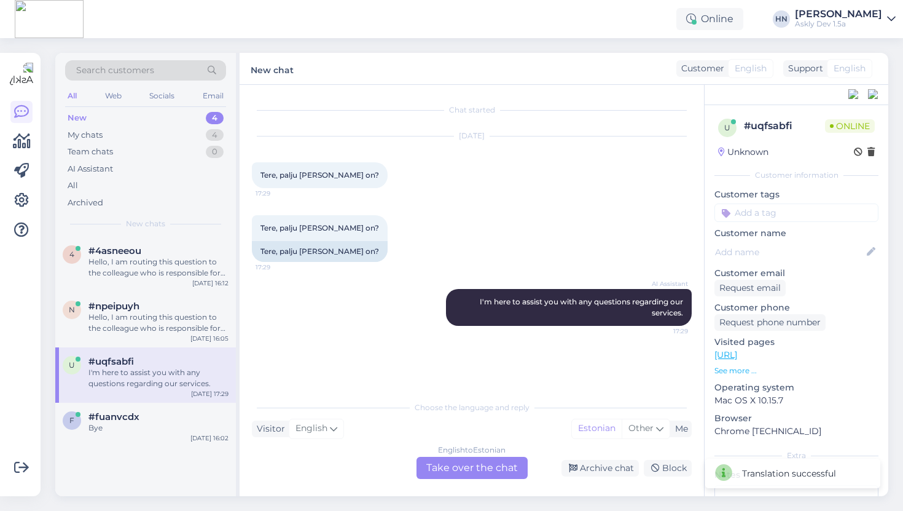
click at [350, 213] on div "Tere, palju kell on? 17:29 Tere, palju kell on? Report translation Show Estonia…" at bounding box center [472, 239] width 440 height 74
click at [135, 295] on div "n #npeipuyh Hello, I am routing this question to the colleague who is responsib…" at bounding box center [145, 319] width 181 height 55
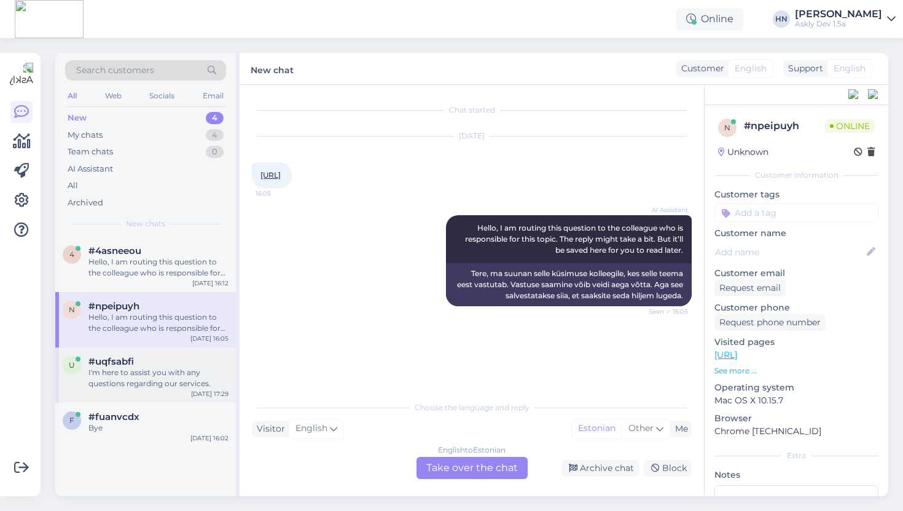
click at [136, 348] on div "u #uqfsabfi I'm here to assist you with any questions regarding our services. S…" at bounding box center [145, 374] width 181 height 55
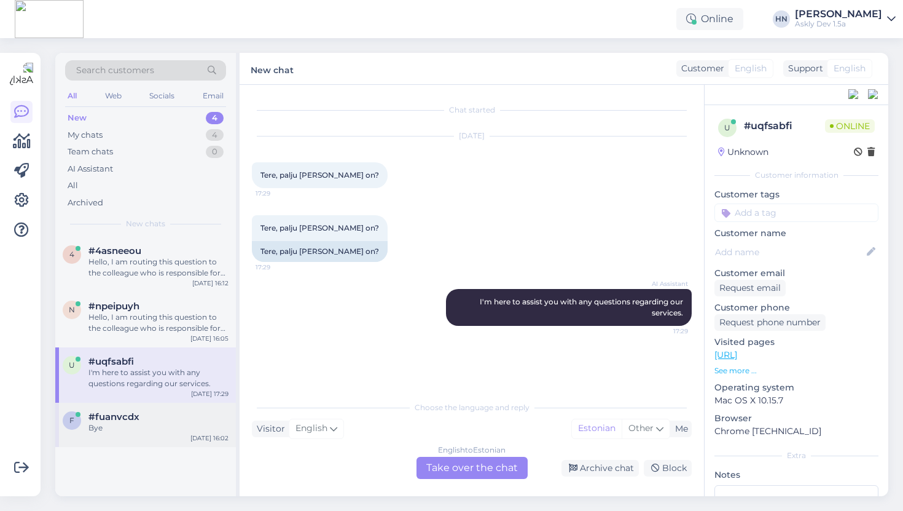
click at [136, 407] on div "f #fuanvcdx Bye Sep 5 16:02" at bounding box center [145, 424] width 181 height 44
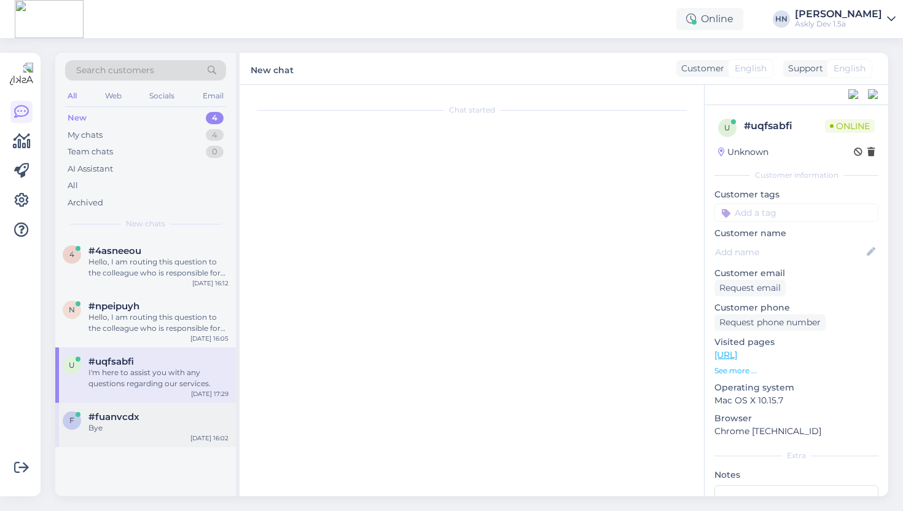
scroll to position [63, 0]
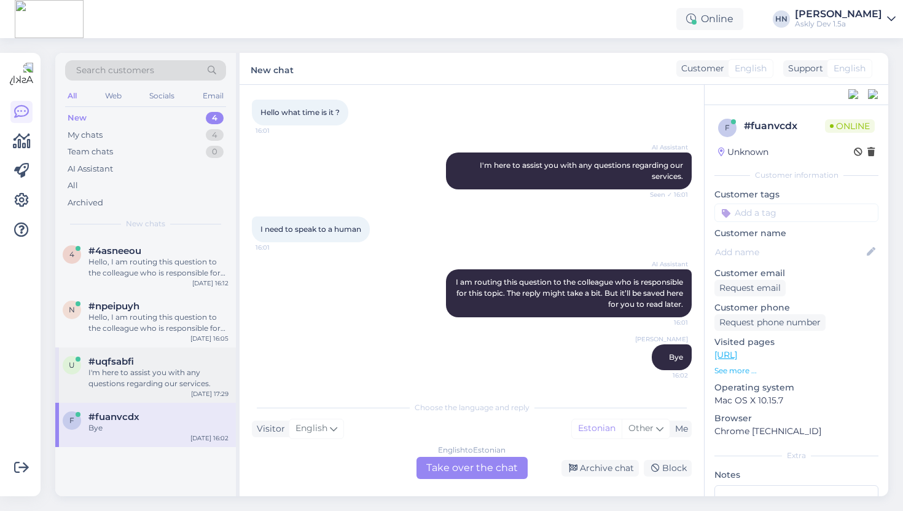
click at [140, 382] on div "I'm here to assist you with any questions regarding our services." at bounding box center [158, 378] width 140 height 22
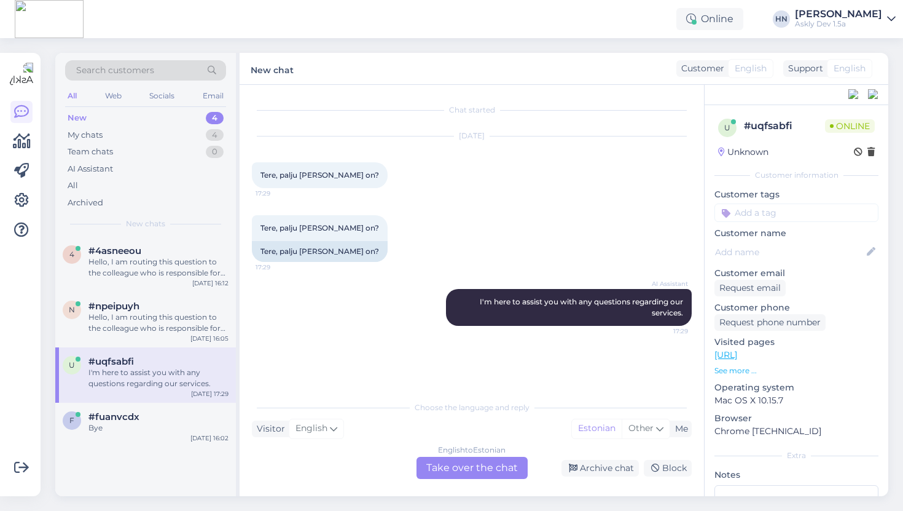
scroll to position [0, 0]
click at [151, 350] on div "u #uqfsabfi I'm here to assist you with any questions regarding our services. S…" at bounding box center [145, 374] width 181 height 55
click at [155, 320] on div "Hello, I am routing this question to the colleague who is responsible for this …" at bounding box center [158, 323] width 140 height 22
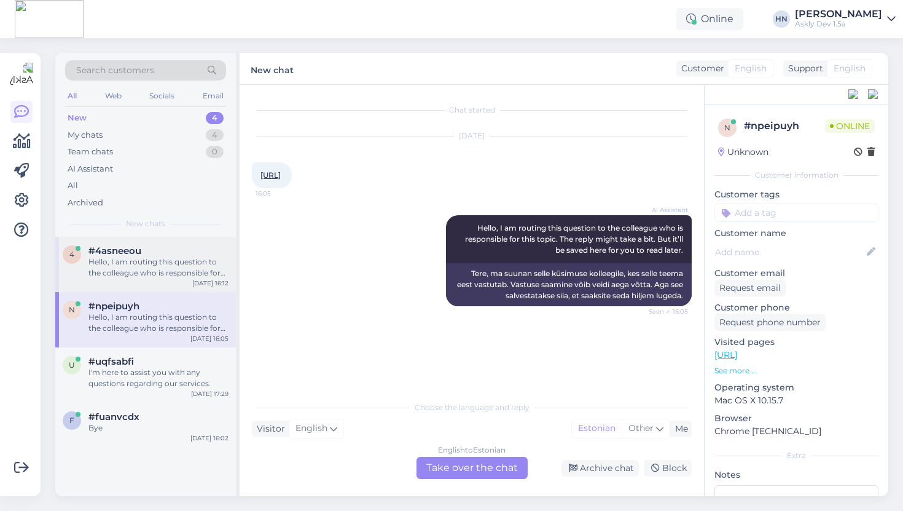
click at [153, 258] on div "Hello, I am routing this question to the colleague who is responsible for this …" at bounding box center [158, 267] width 140 height 22
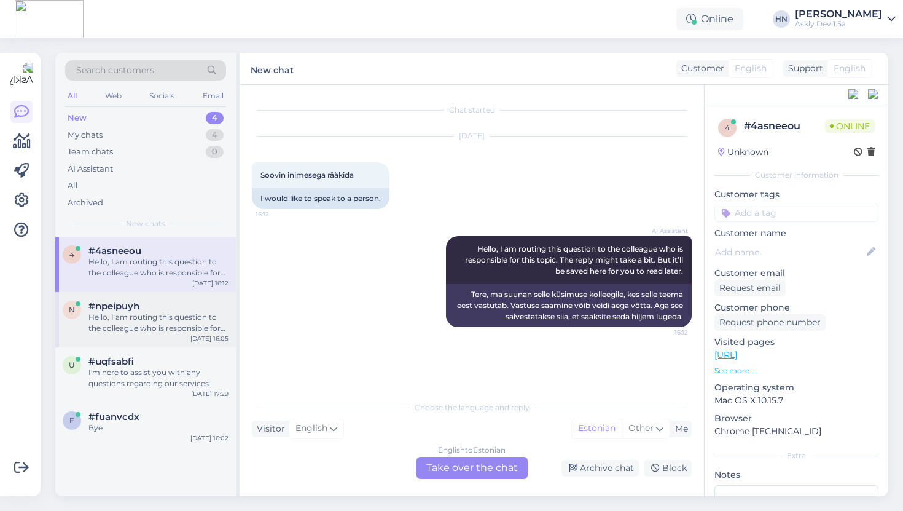
click at [152, 321] on div "Hello, I am routing this question to the colleague who is responsible for this …" at bounding box center [158, 323] width 140 height 22
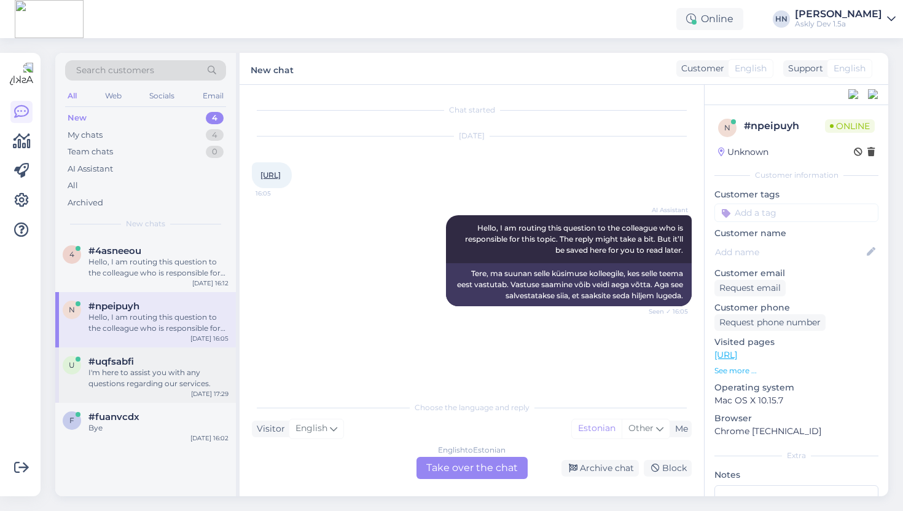
click at [138, 369] on div "I'm here to assist you with any questions regarding our services." at bounding box center [158, 378] width 140 height 22
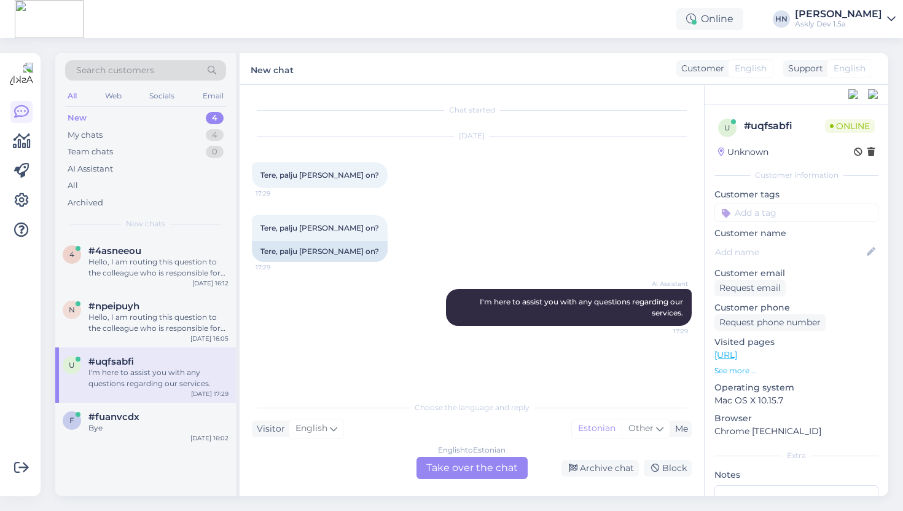
click at [134, 399] on div "u #uqfsabfi I'm here to assist you with any questions regarding our services. S…" at bounding box center [145, 374] width 181 height 55
click at [132, 420] on span "#fuanvcdx" at bounding box center [113, 416] width 51 height 11
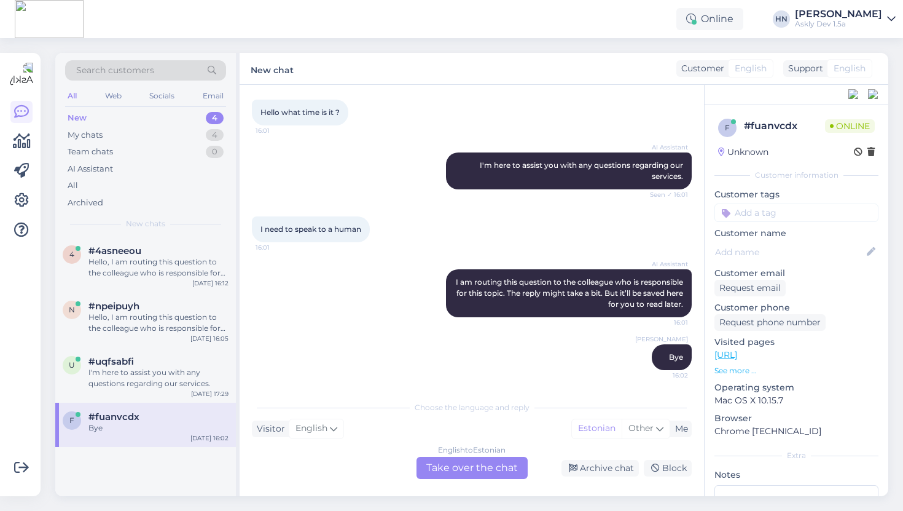
click at [361, 363] on div "Hans Niinemäe Bye 16:02" at bounding box center [472, 357] width 440 height 53
